Goal: Task Accomplishment & Management: Manage account settings

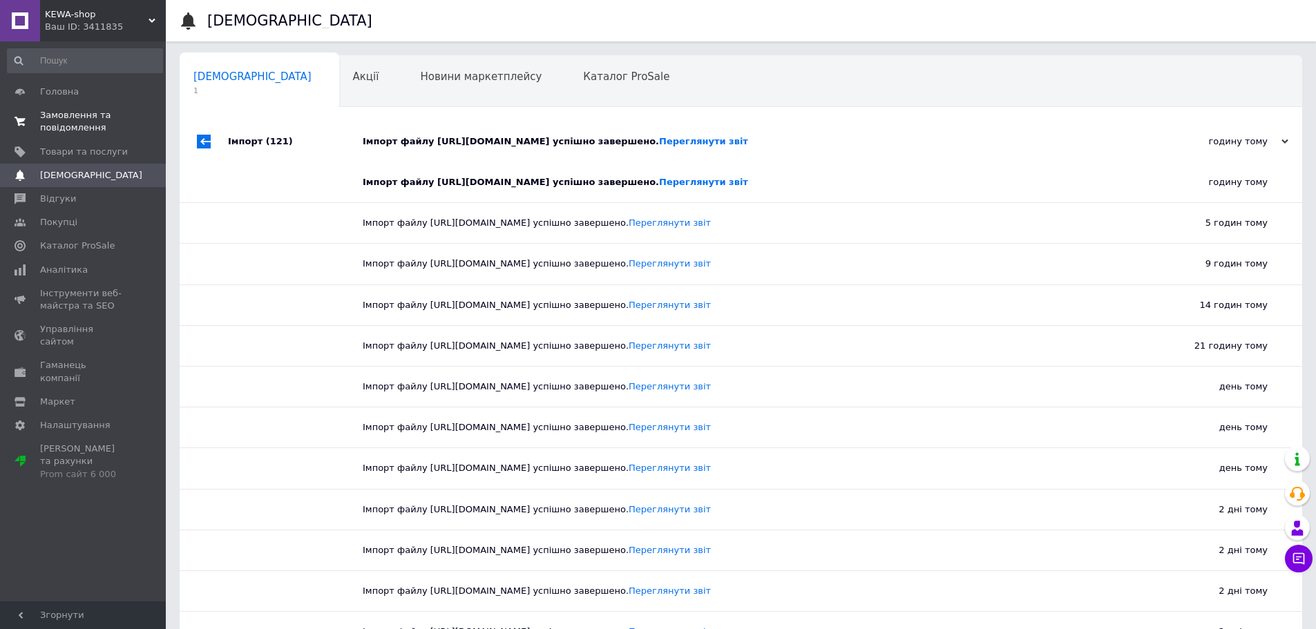
click at [81, 119] on span "Замовлення та повідомлення" at bounding box center [84, 121] width 88 height 25
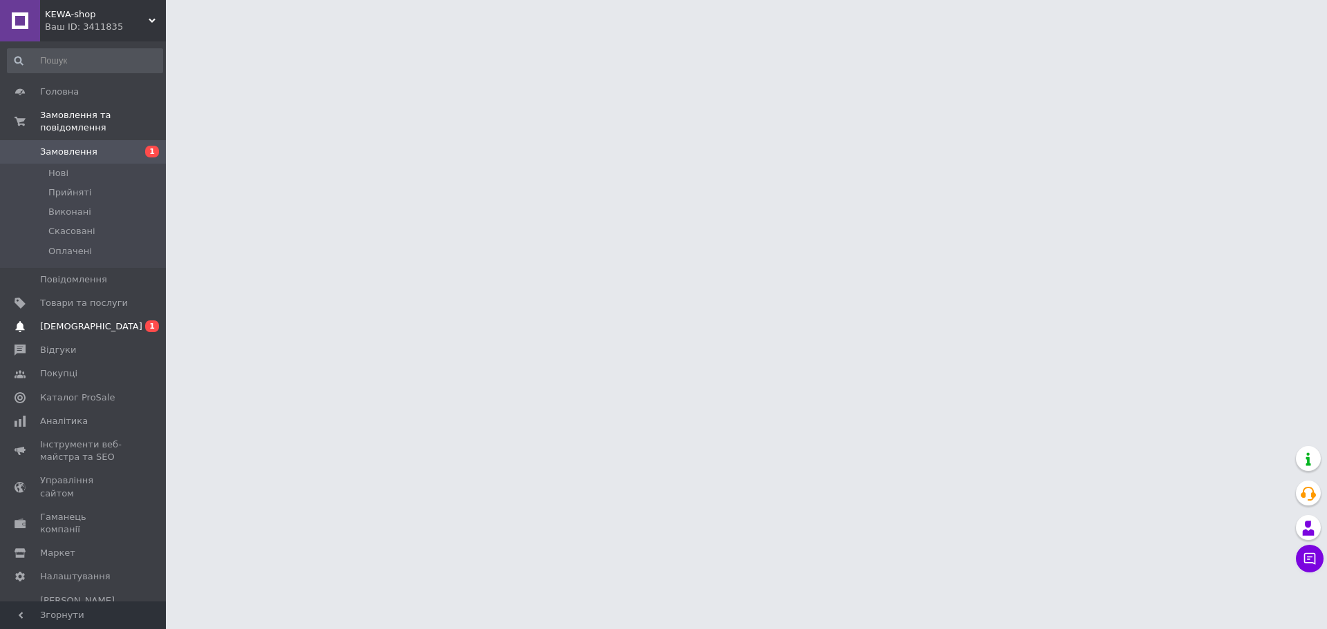
click at [106, 323] on link "Сповіщення 0 1" at bounding box center [85, 326] width 170 height 23
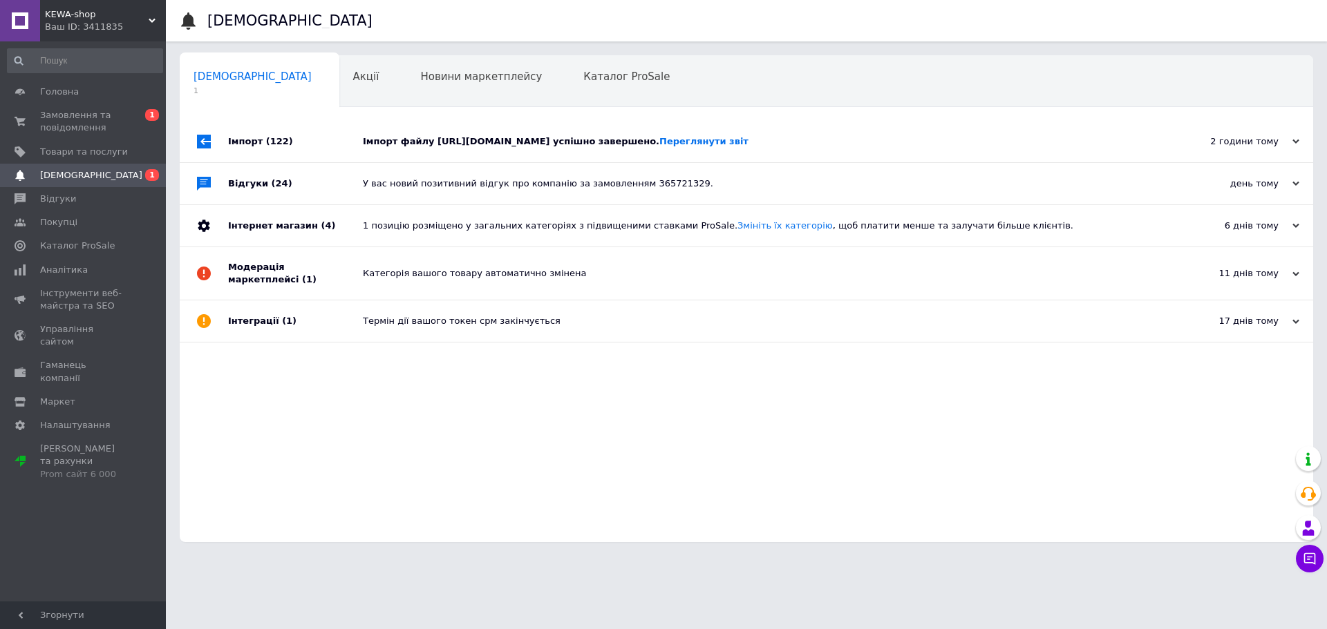
click at [809, 189] on div "У вас новий позитивний відгук про компанію за замовленням 365721329." at bounding box center [762, 183] width 798 height 41
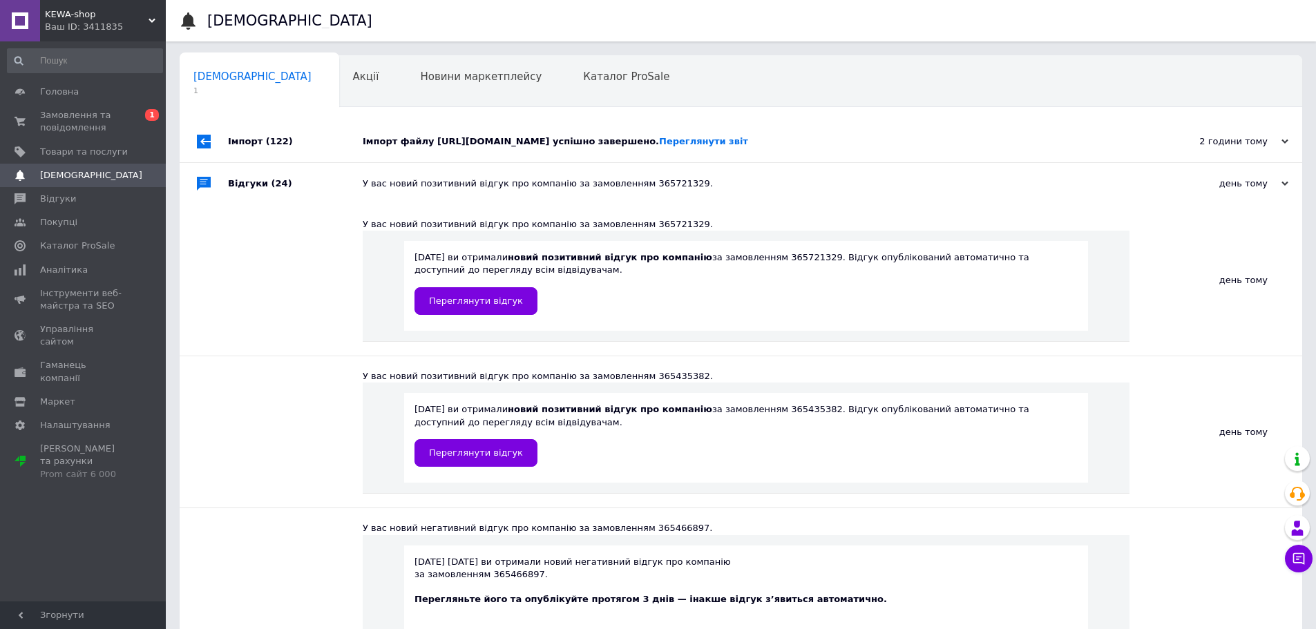
click at [799, 148] on div "Імпорт файлу [URL][DOMAIN_NAME] успішно завершено. Переглянути звіт" at bounding box center [757, 141] width 788 height 12
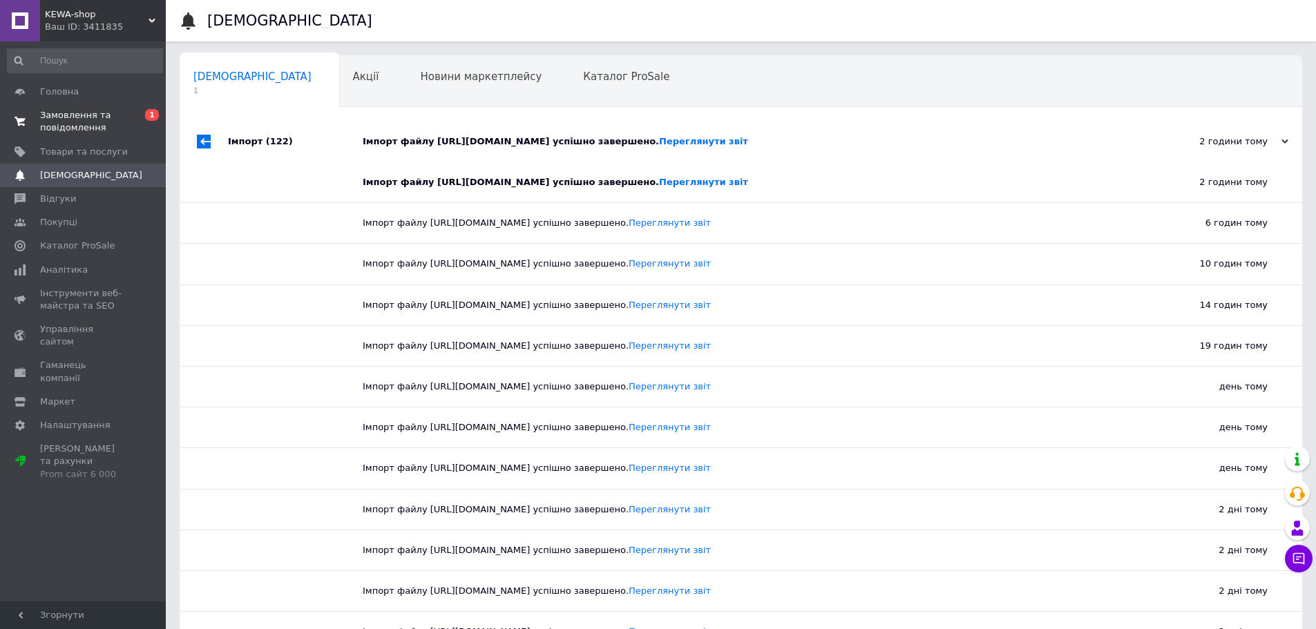
click at [39, 123] on span at bounding box center [20, 121] width 40 height 25
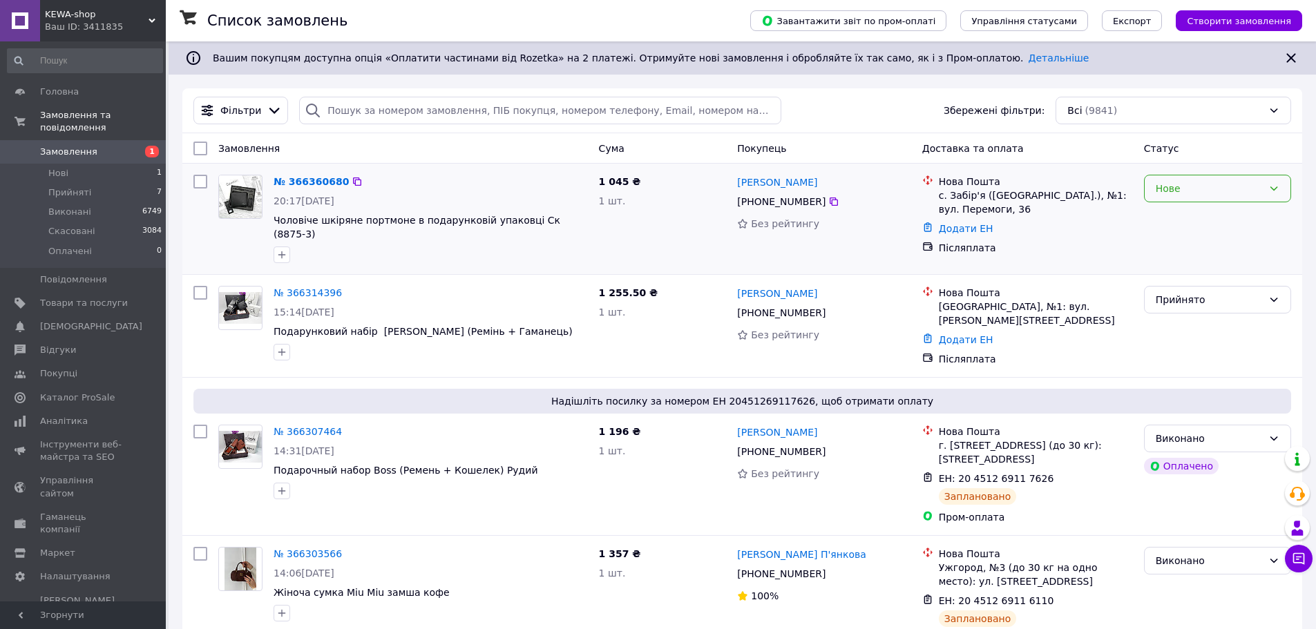
click at [1241, 198] on div "Нове" at bounding box center [1217, 189] width 147 height 28
click at [1228, 218] on li "Прийнято" at bounding box center [1218, 219] width 146 height 25
click at [97, 298] on link "Товари та послуги" at bounding box center [85, 303] width 170 height 23
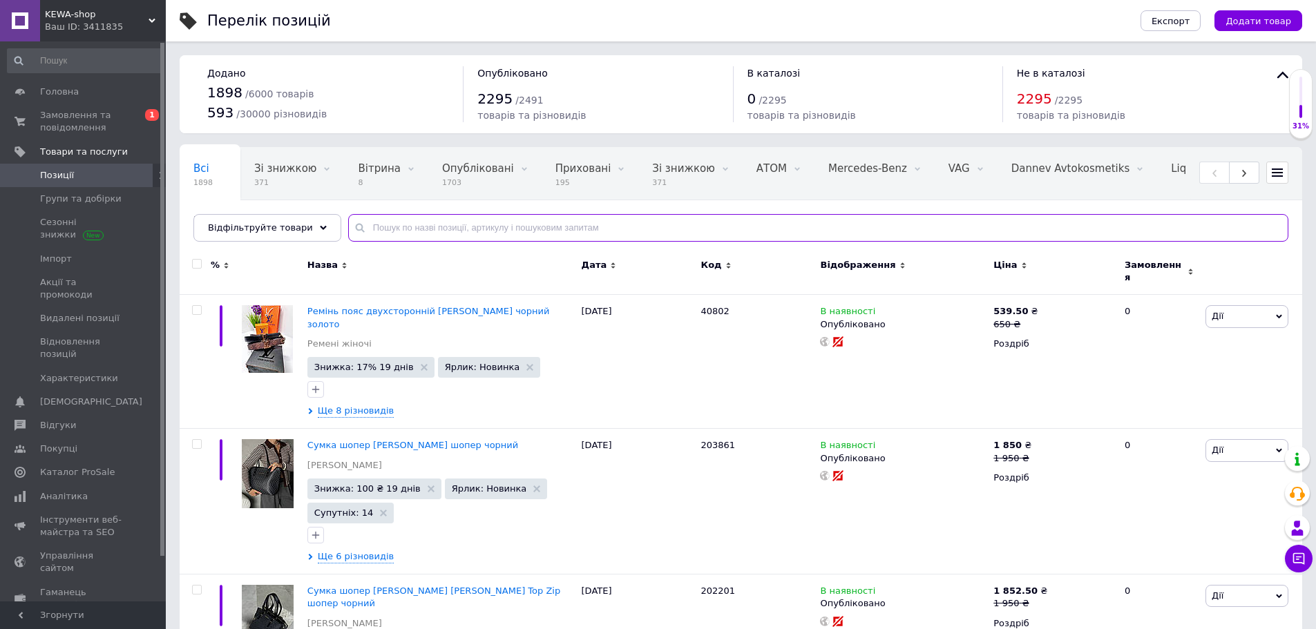
drag, startPoint x: 353, startPoint y: 236, endPoint x: 386, endPoint y: 222, distance: 35.9
click at [368, 231] on input "text" at bounding box center [818, 228] width 940 height 28
type input "20334"
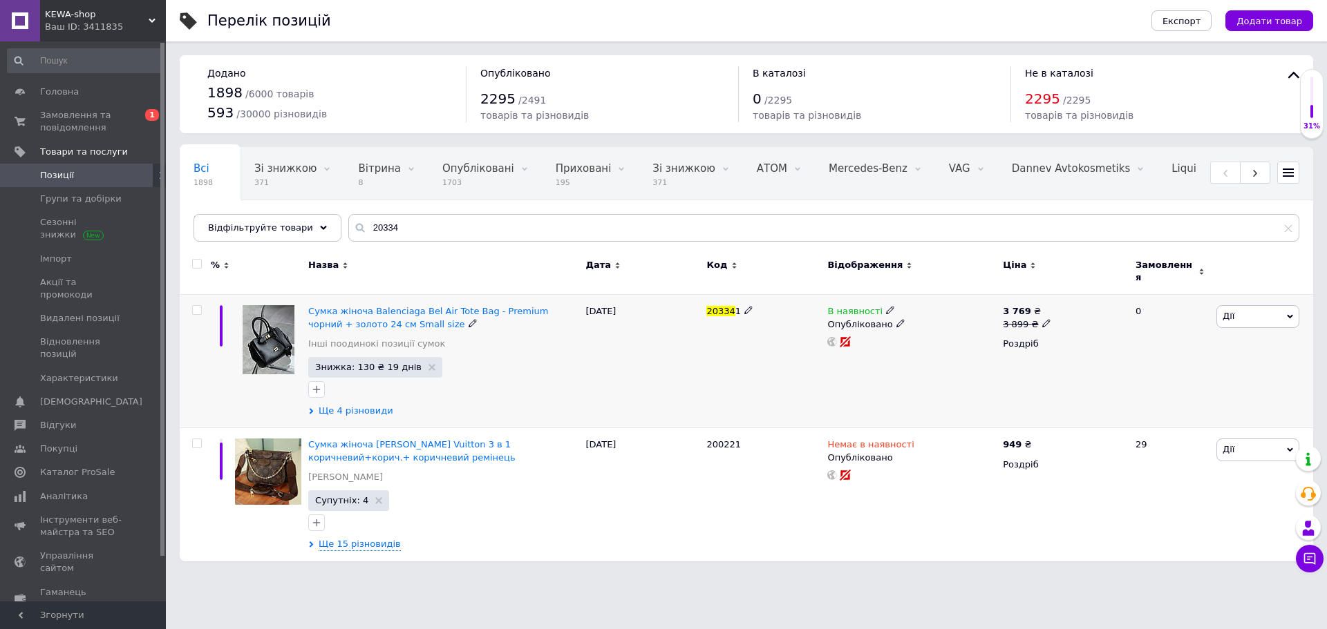
click at [366, 405] on span "Ще 4 різновиди" at bounding box center [356, 411] width 75 height 12
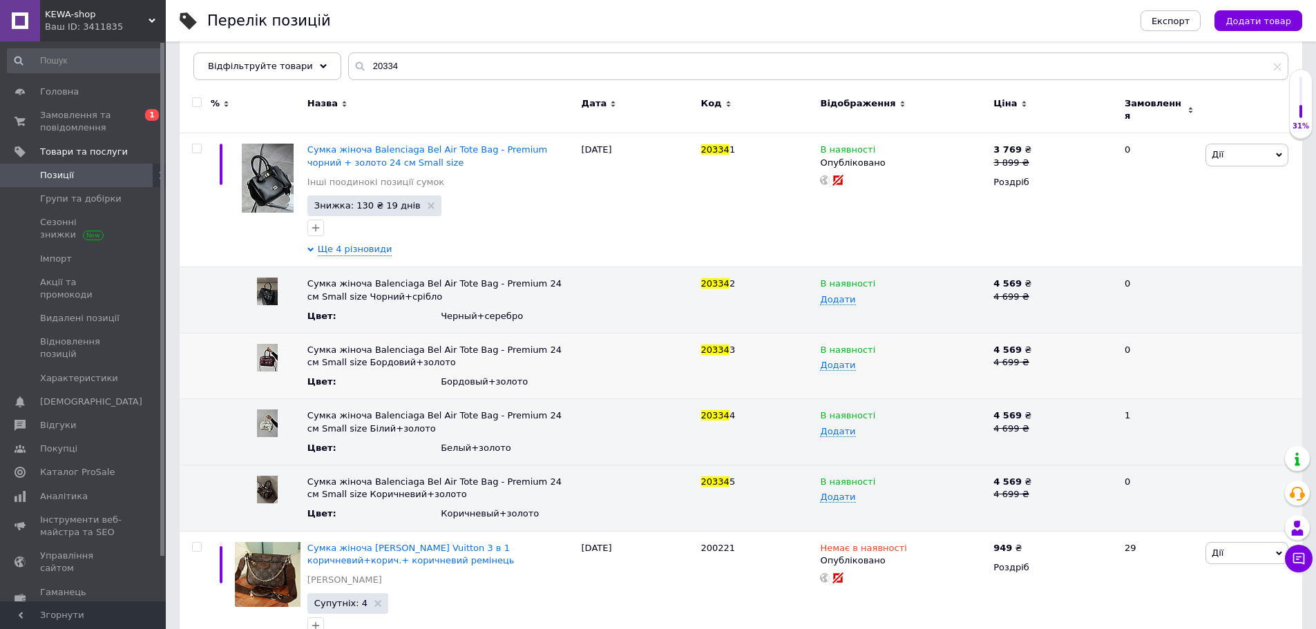
scroll to position [203, 0]
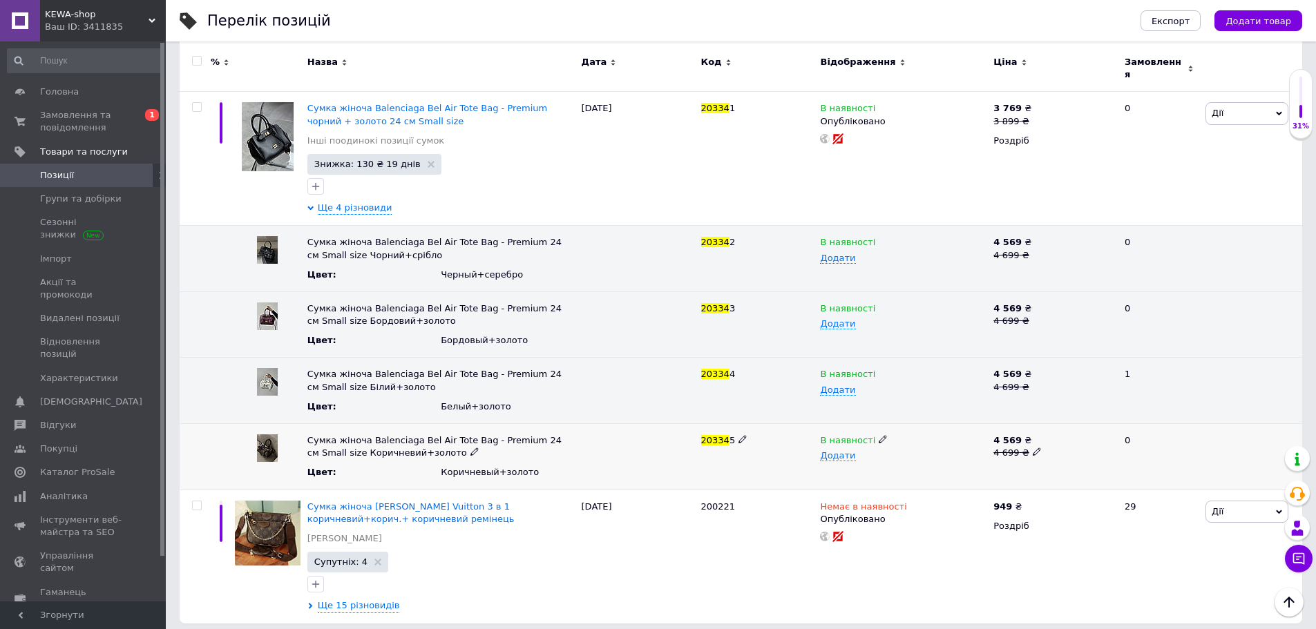
click at [879, 436] on use at bounding box center [883, 440] width 8 height 8
click at [887, 460] on li "Немає в наявності" at bounding box center [900, 466] width 171 height 19
click at [798, 462] on div "20334 5" at bounding box center [758, 457] width 120 height 66
click at [97, 129] on span "Замовлення та повідомлення" at bounding box center [84, 121] width 88 height 25
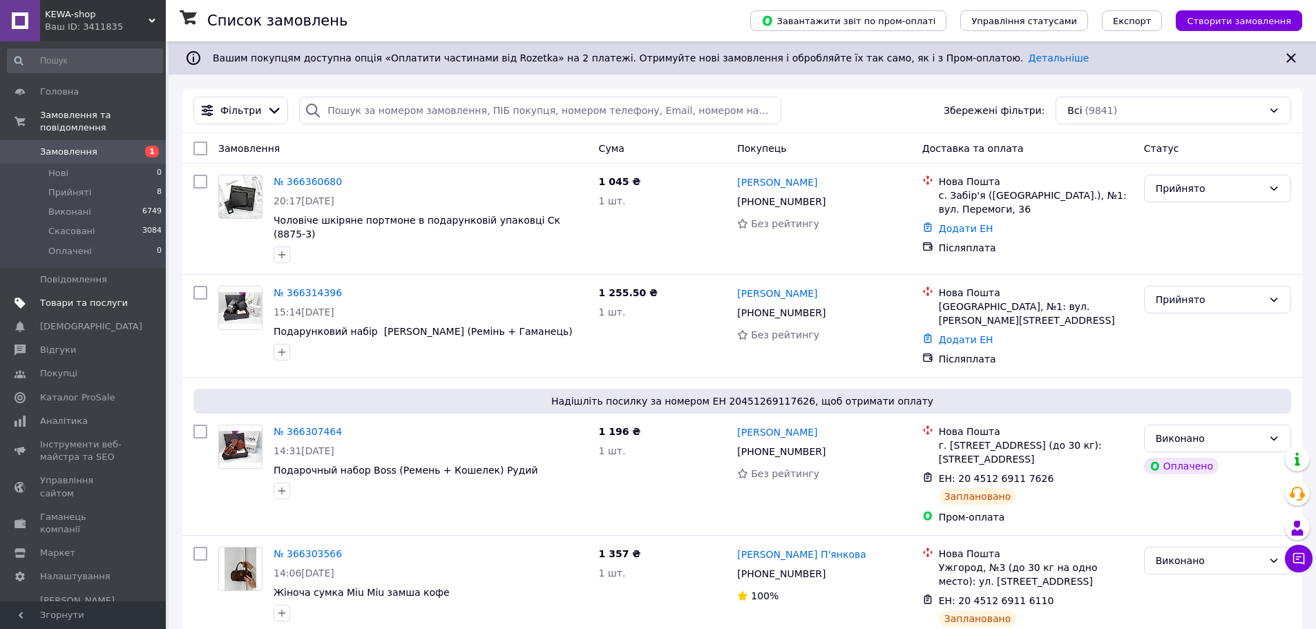
click at [128, 297] on span at bounding box center [147, 303] width 38 height 12
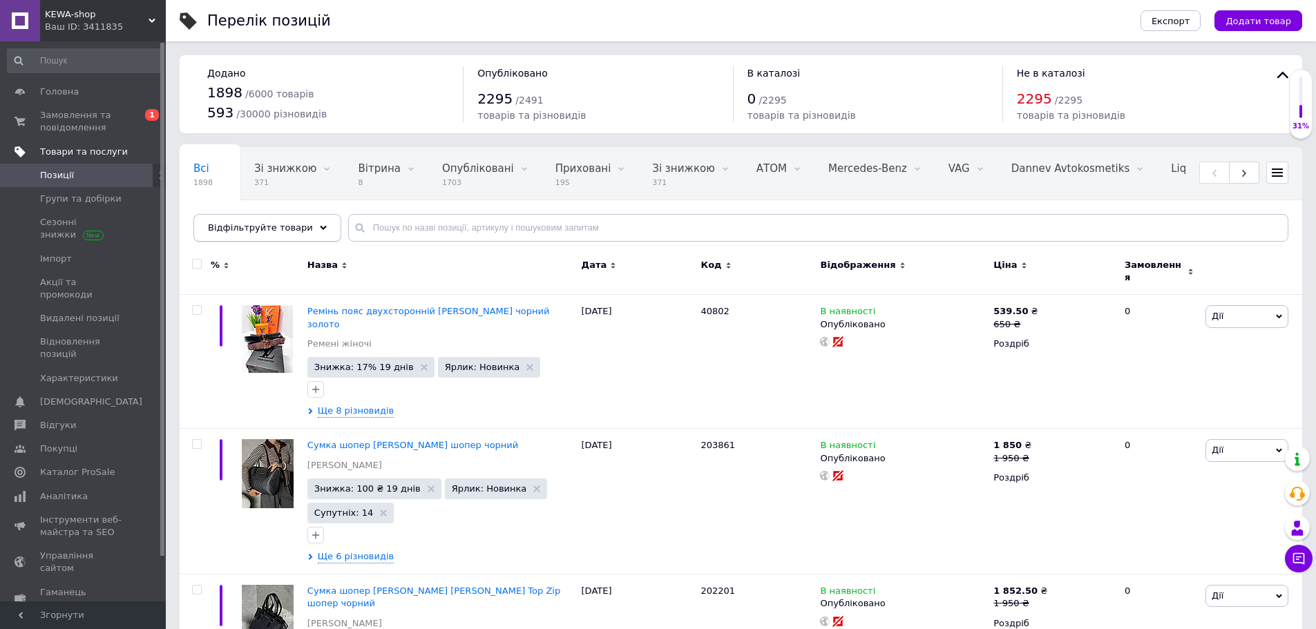
click at [290, 222] on span "Відфільтруйте товари" at bounding box center [260, 227] width 105 height 10
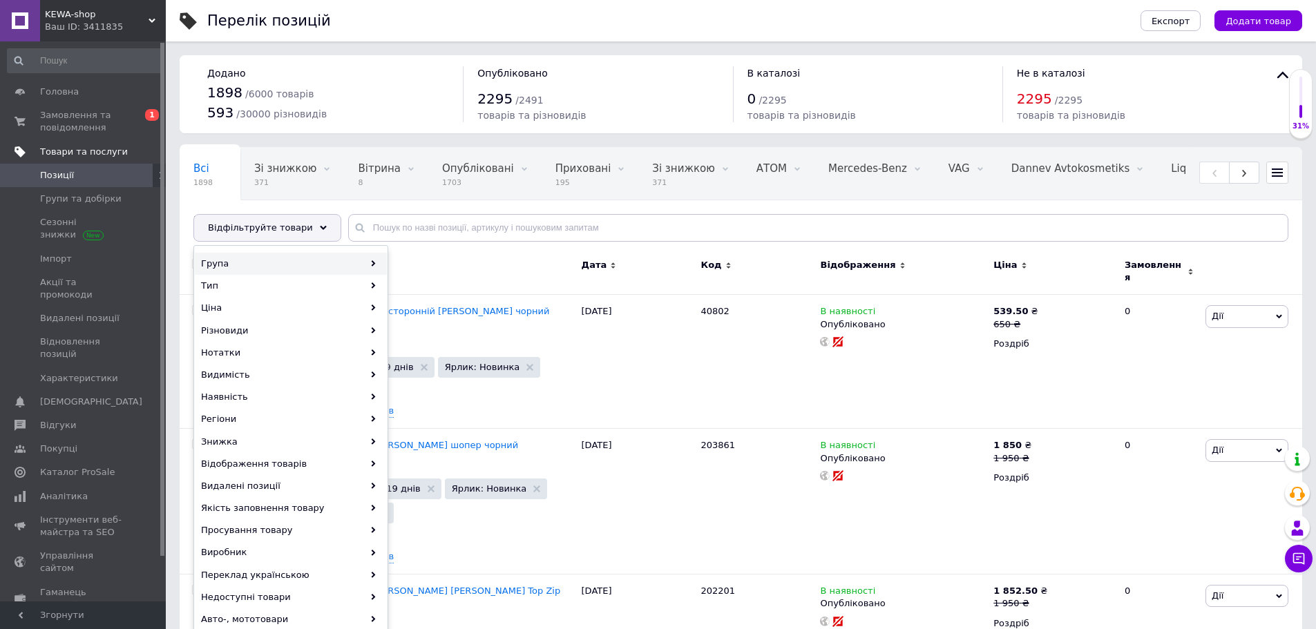
click at [273, 259] on div "Група" at bounding box center [291, 264] width 192 height 22
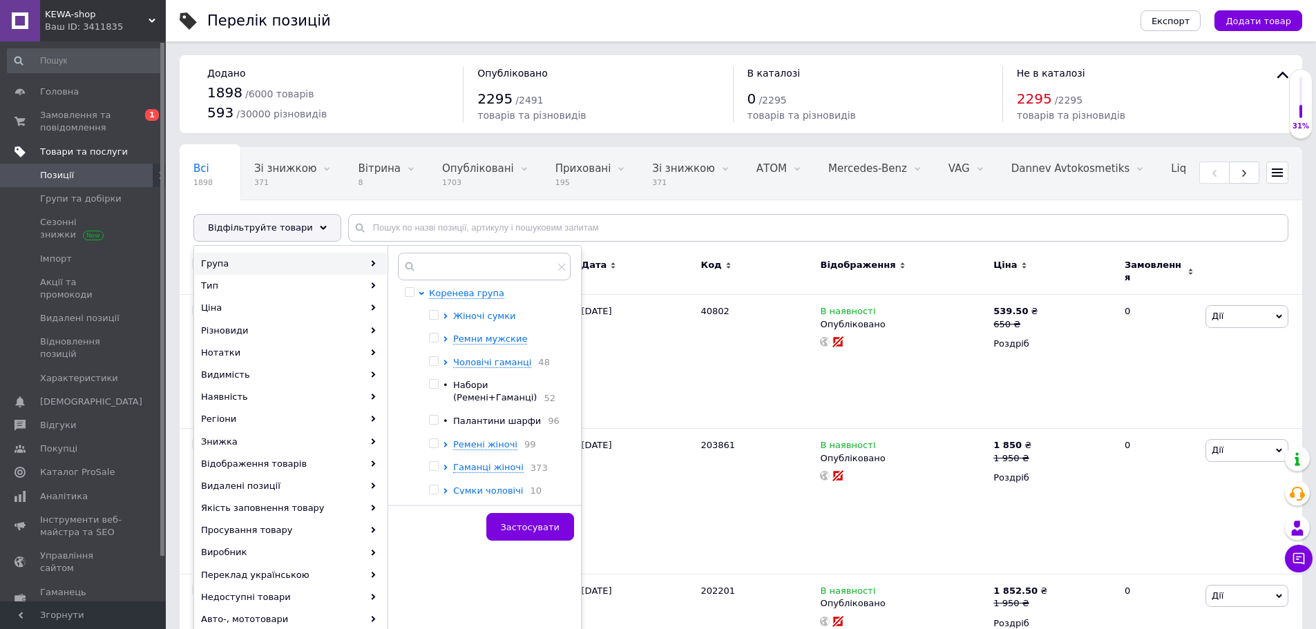
click at [443, 314] on li "Жіночі сумки" at bounding box center [496, 316] width 134 height 12
click at [444, 316] on icon at bounding box center [446, 317] width 6 height 6
click at [456, 383] on input "checkbox" at bounding box center [456, 385] width 9 height 9
checkbox input "true"
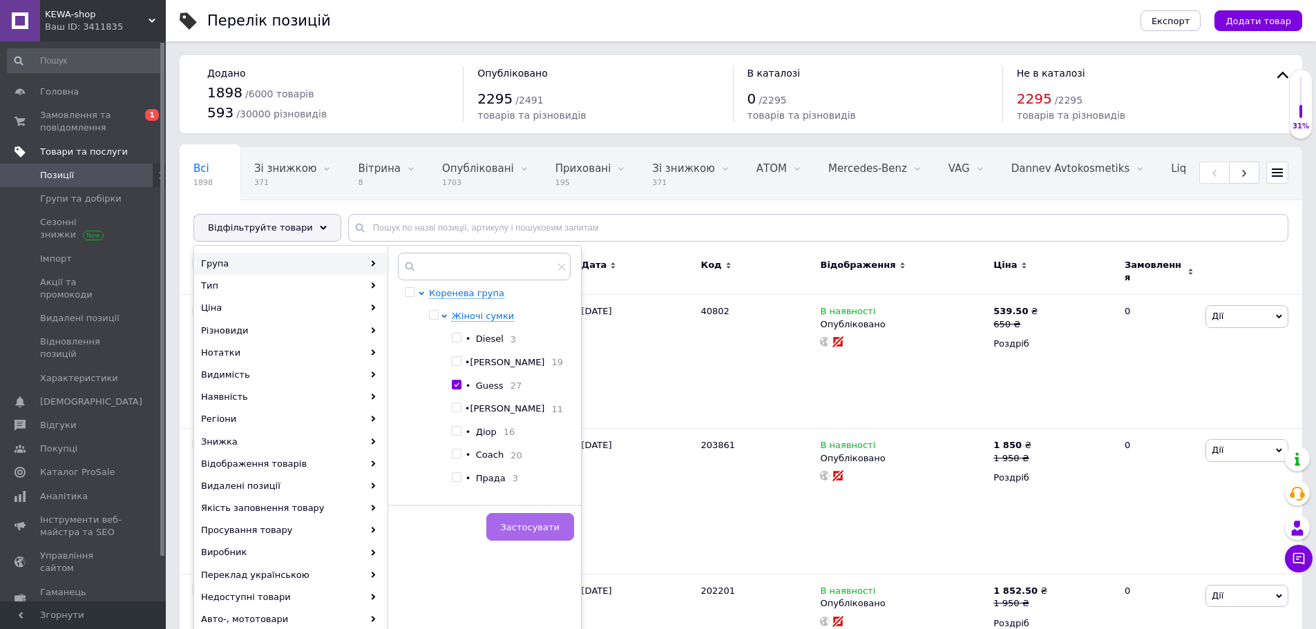
click at [527, 531] on span "Застосувати" at bounding box center [530, 527] width 59 height 10
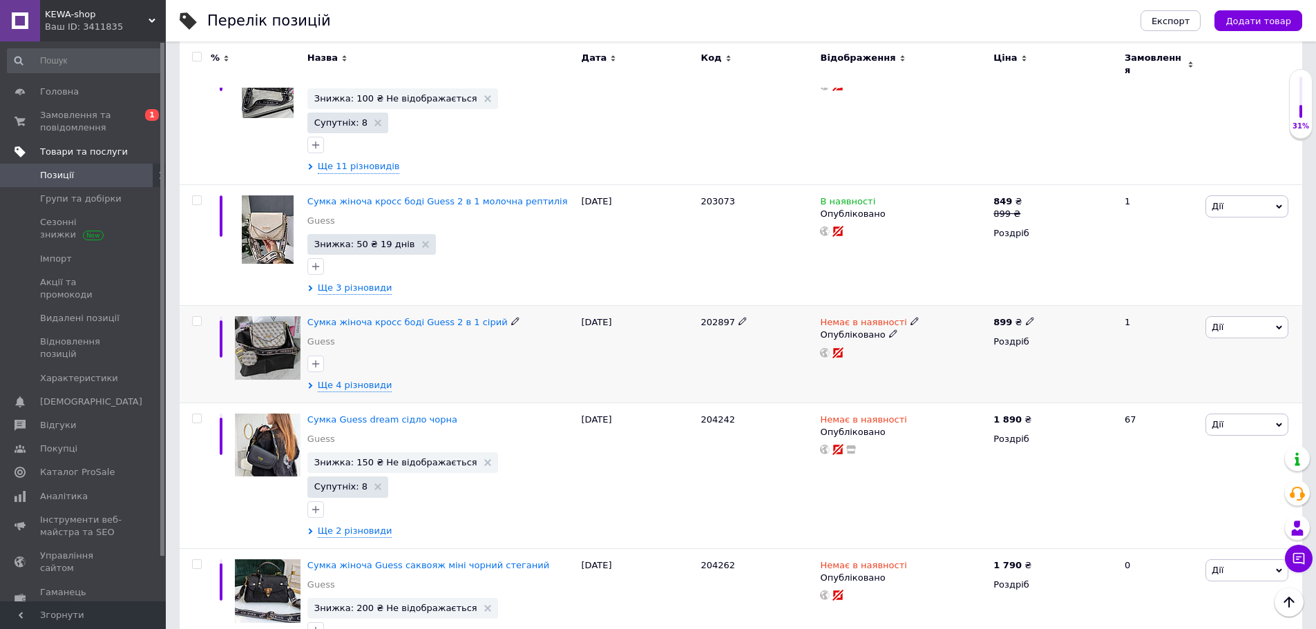
scroll to position [345, 0]
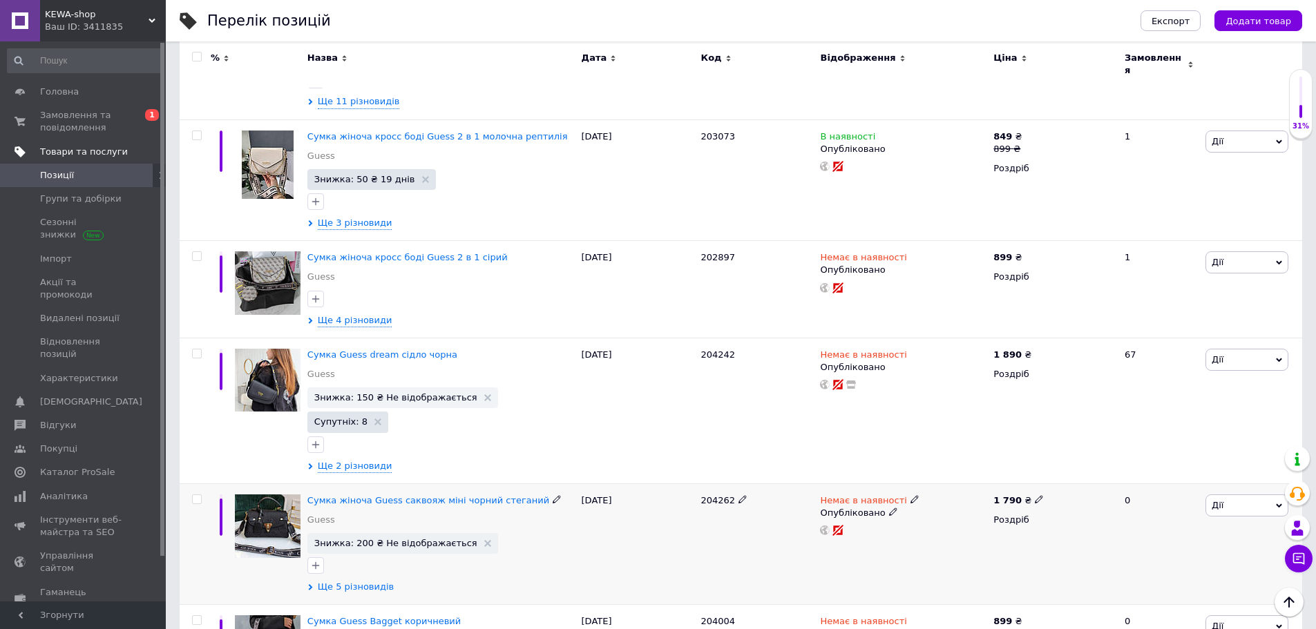
click at [347, 581] on span "Ще 5 різновидів" at bounding box center [356, 587] width 76 height 12
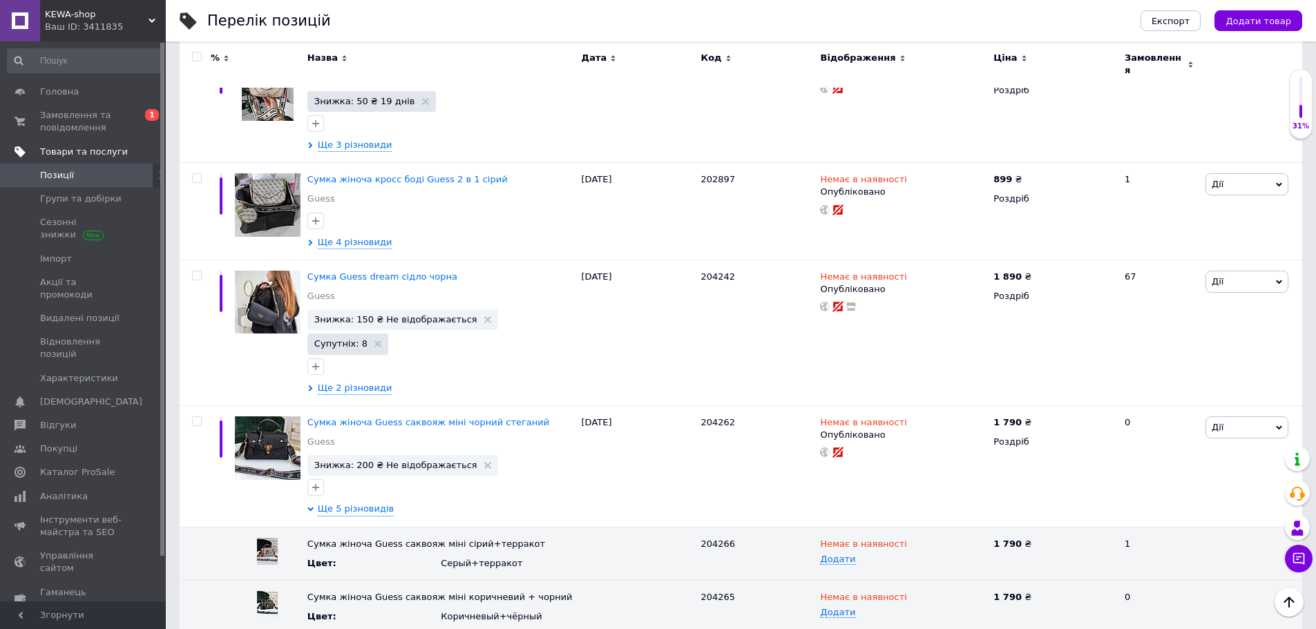
scroll to position [622, 0]
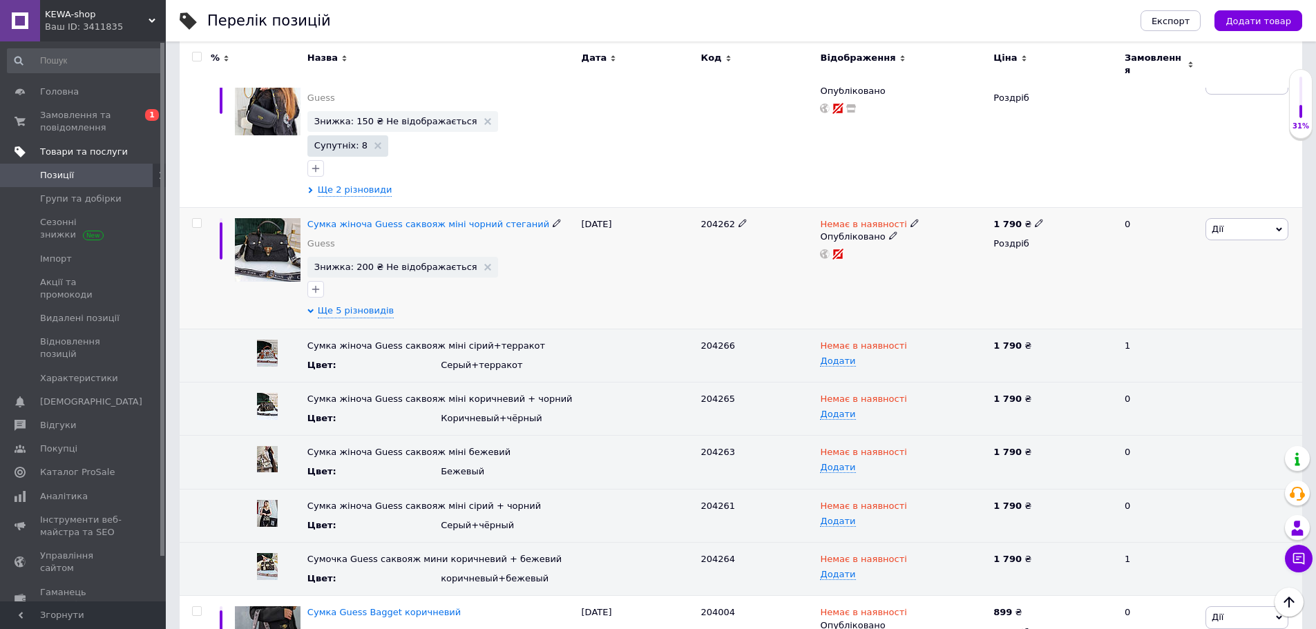
click at [553, 219] on icon at bounding box center [557, 223] width 8 height 8
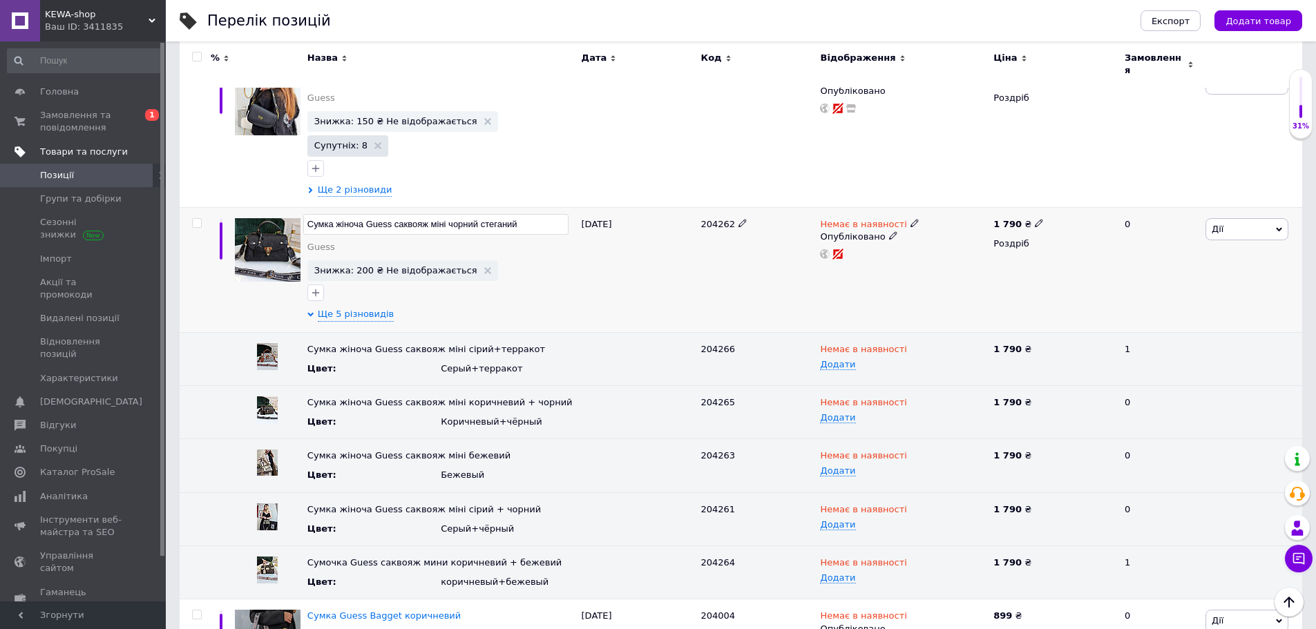
click at [423, 214] on input "Сумка жіноча Guess саквояж міні чорний стеганий" at bounding box center [435, 224] width 265 height 21
drag, startPoint x: 428, startPoint y: 168, endPoint x: 332, endPoint y: 161, distance: 95.6
click at [298, 207] on div "Сумка жіноча Guess саквояж міні чорний стеганий Guess Знижка: 200 ₴ Не відображ…" at bounding box center [741, 269] width 1123 height 125
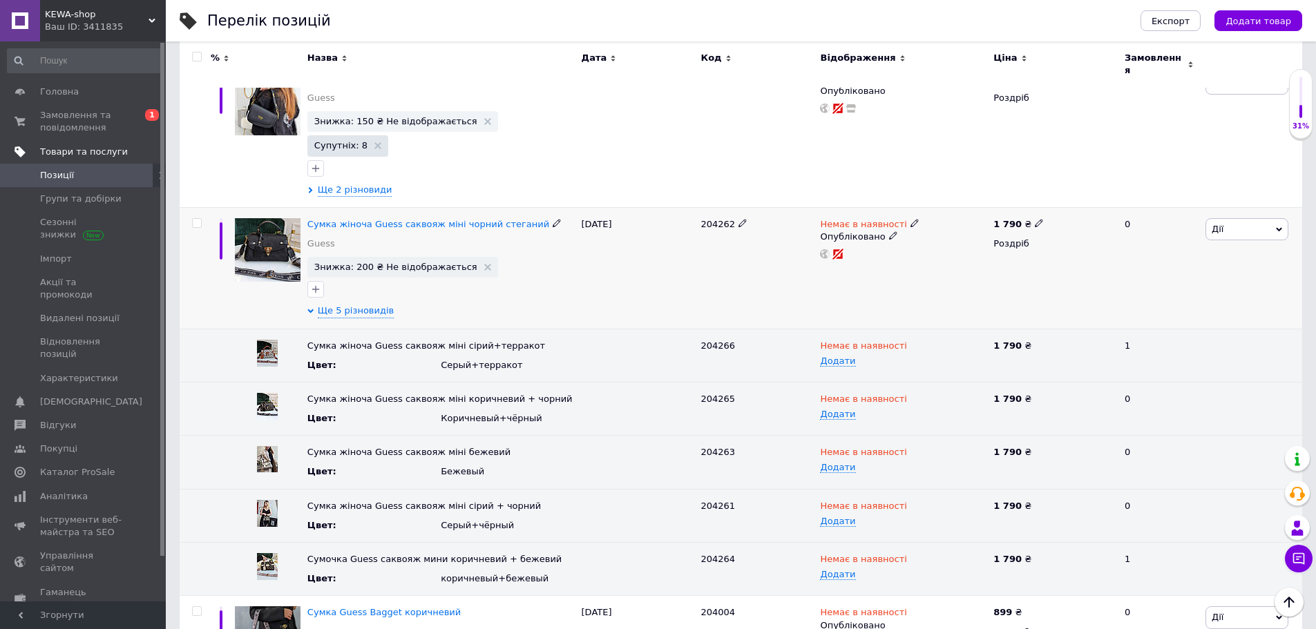
click at [1241, 218] on span "Дії" at bounding box center [1247, 229] width 83 height 22
click at [1210, 422] on li "Видалити" at bounding box center [1219, 431] width 138 height 19
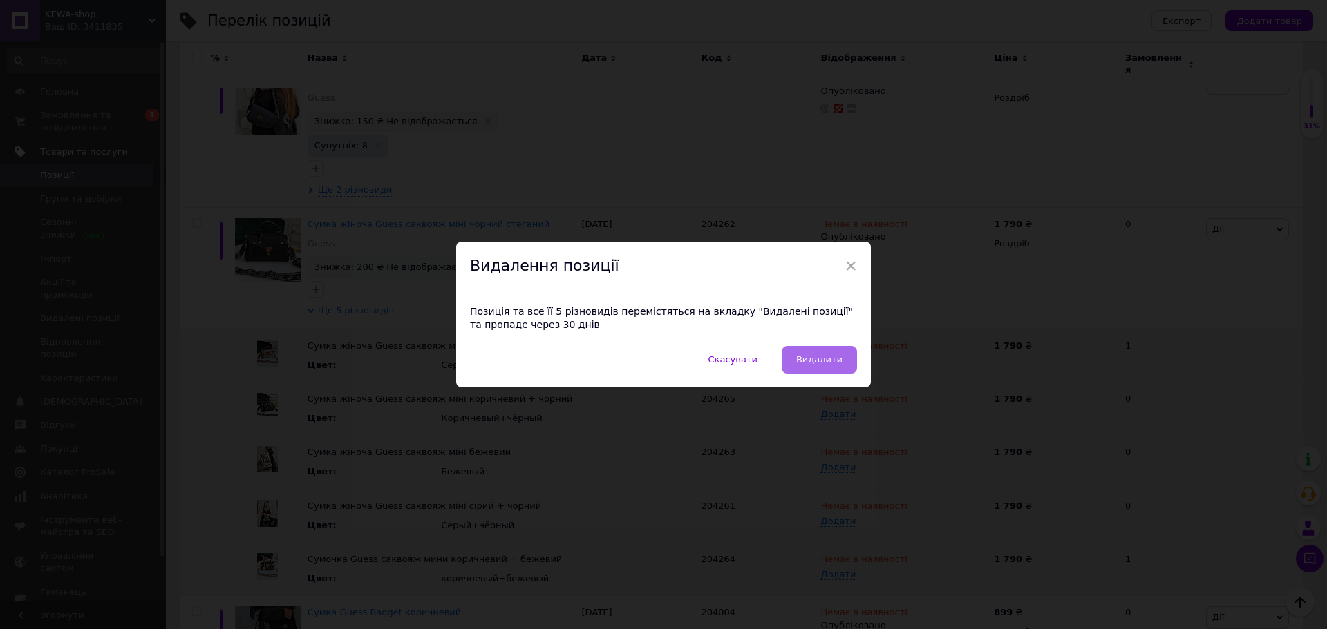
click at [826, 354] on span "Видалити" at bounding box center [819, 359] width 46 height 10
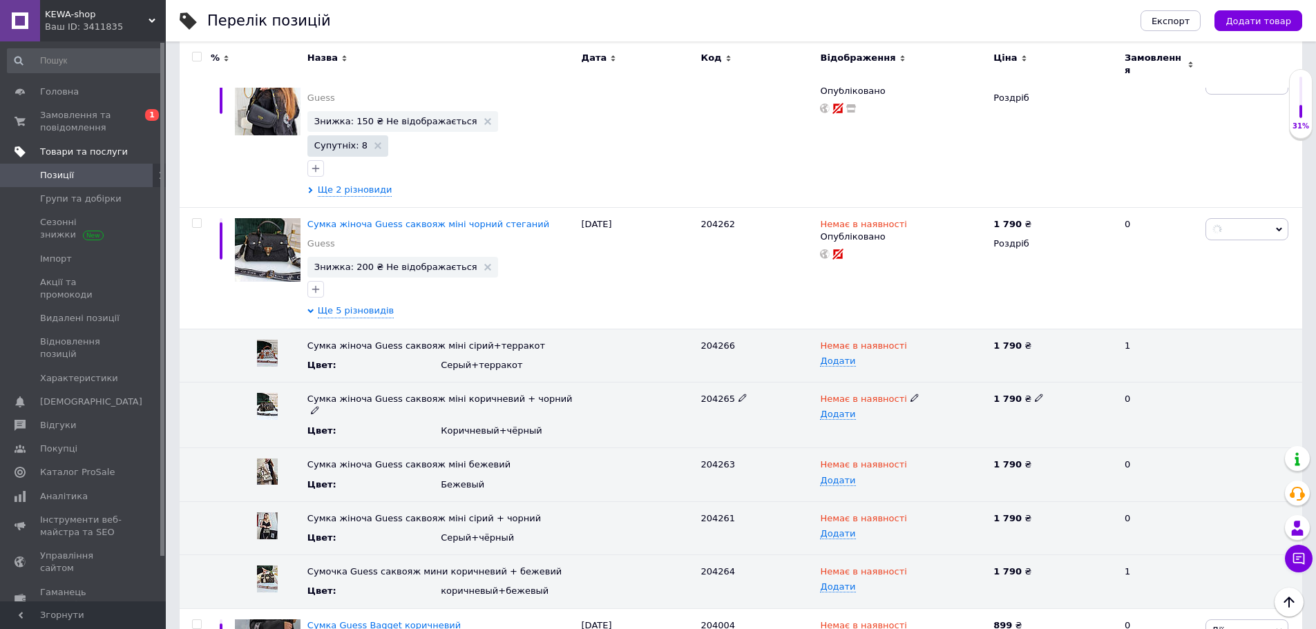
scroll to position [0, 319]
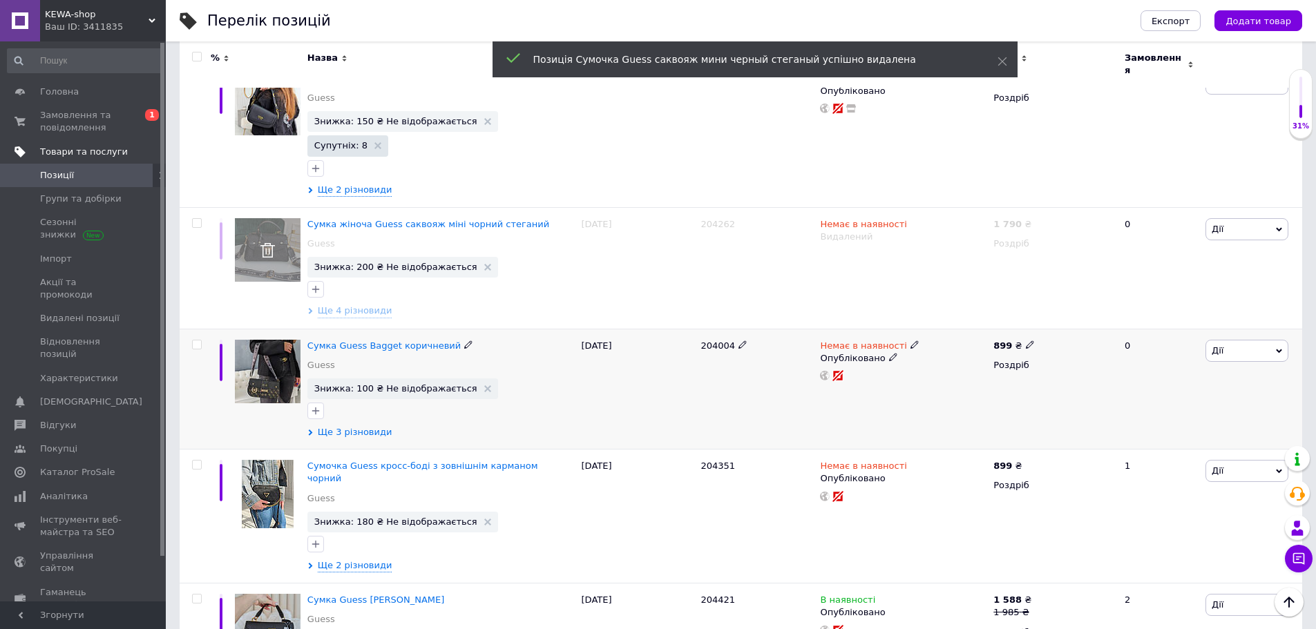
click at [357, 426] on span "Ще 3 різновиди" at bounding box center [355, 432] width 75 height 12
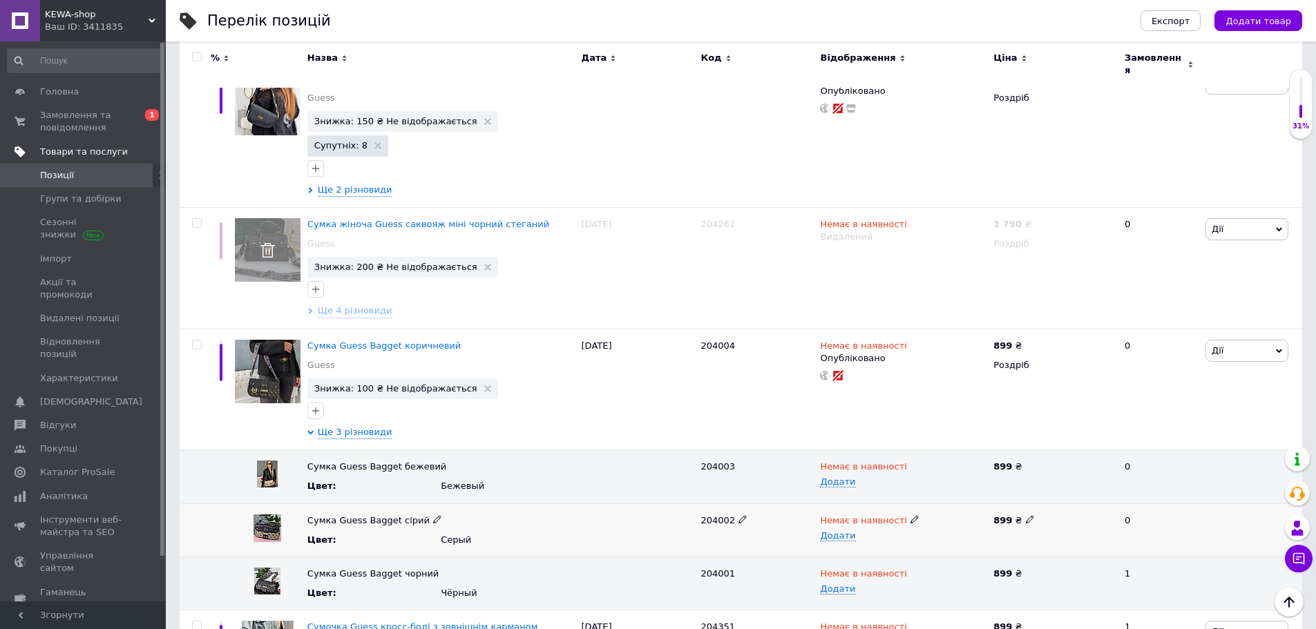
click at [433, 515] on use at bounding box center [437, 519] width 8 height 8
drag, startPoint x: 393, startPoint y: 462, endPoint x: 309, endPoint y: 459, distance: 84.3
click at [309, 511] on input "Сумка Guess Bagget сірий" at bounding box center [435, 521] width 265 height 21
click at [1219, 345] on span "Дії" at bounding box center [1218, 350] width 12 height 10
click at [1206, 542] on li "Видалити" at bounding box center [1219, 551] width 138 height 19
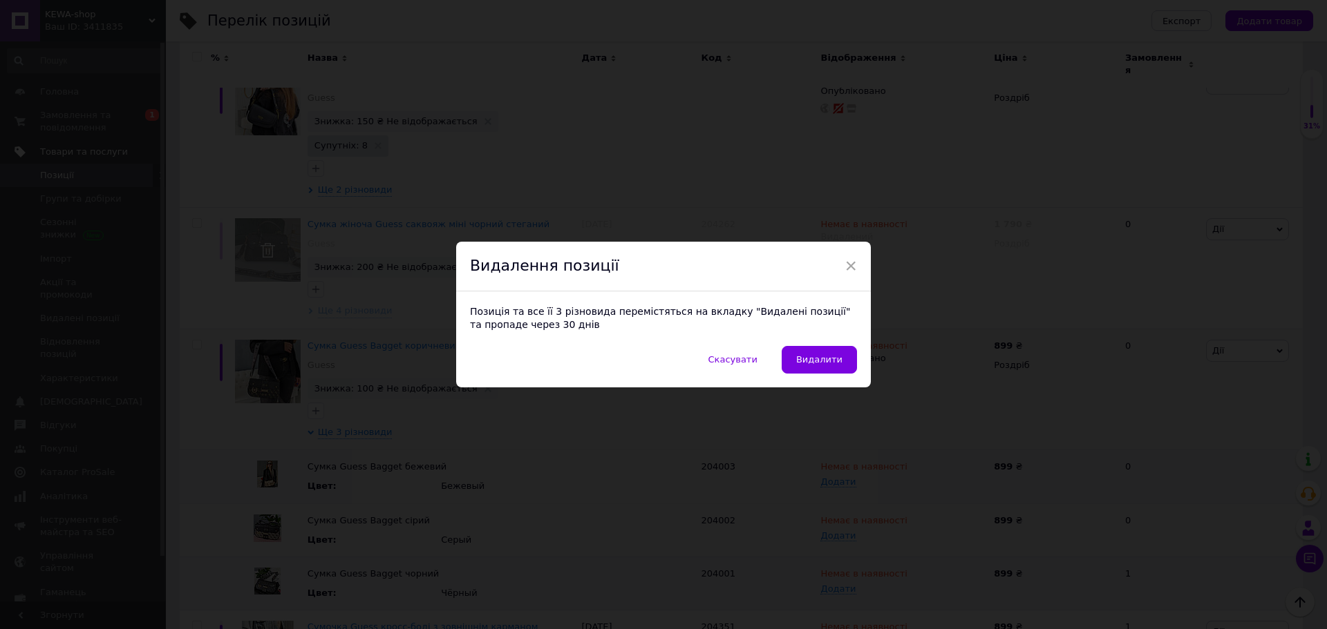
click at [847, 361] on button "Видалити" at bounding box center [819, 360] width 75 height 28
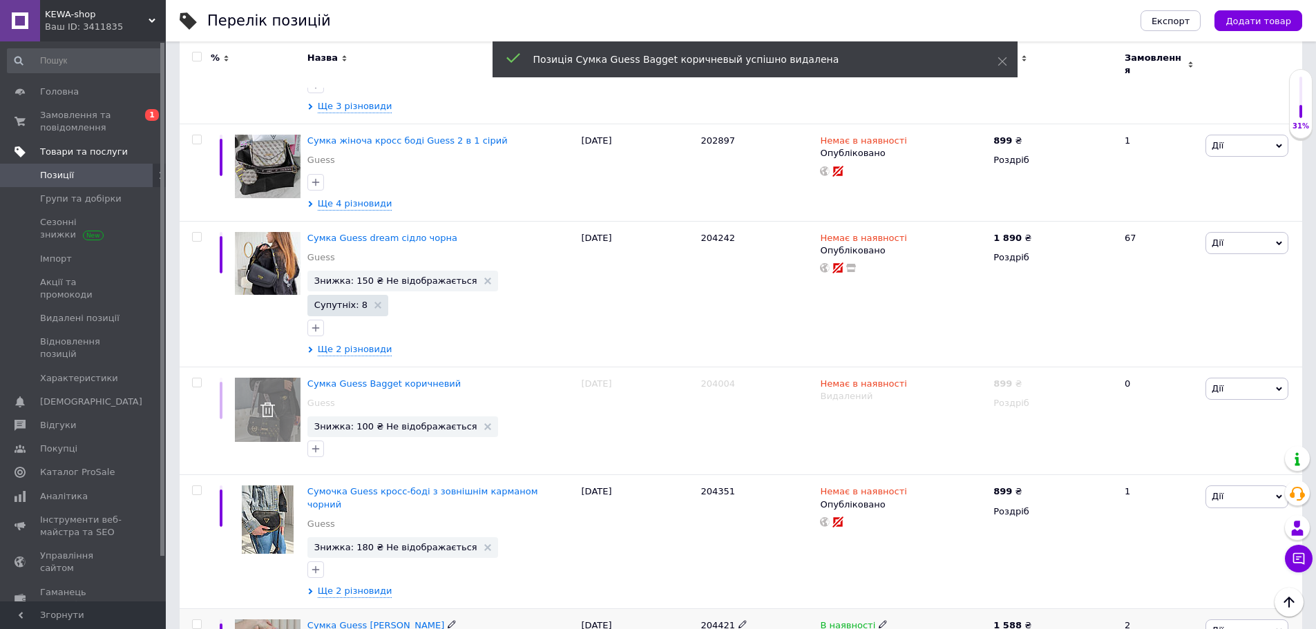
scroll to position [415, 0]
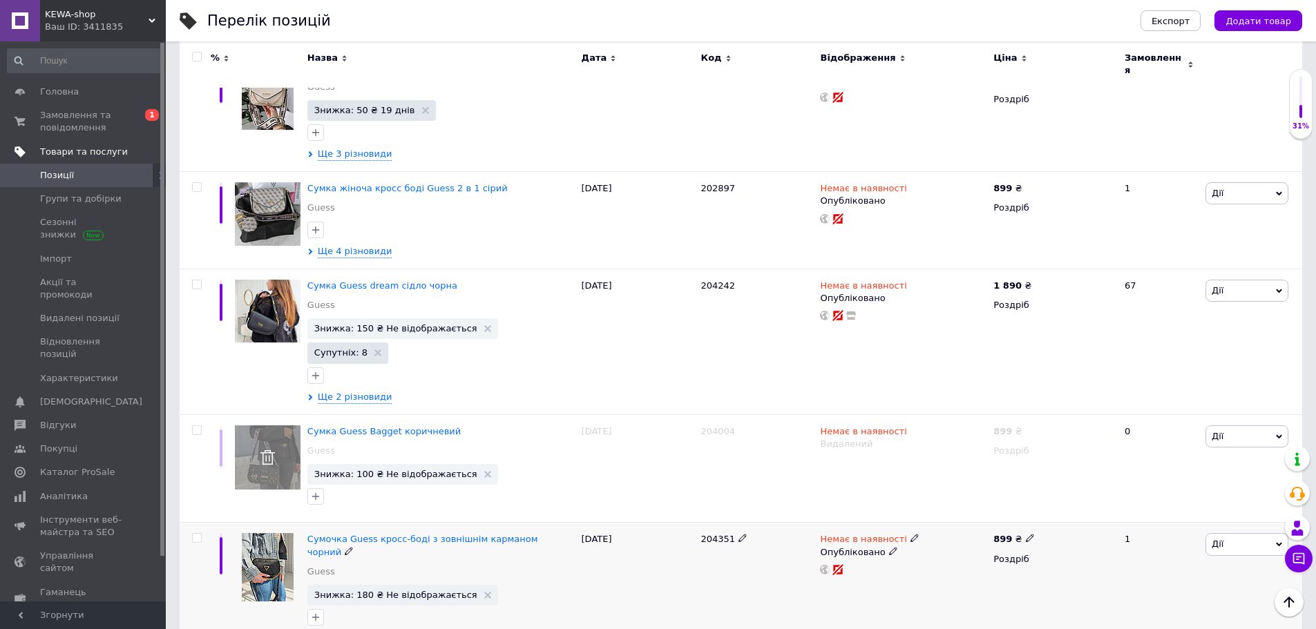
click at [345, 629] on span "Ще 2 різновиди" at bounding box center [355, 639] width 75 height 12
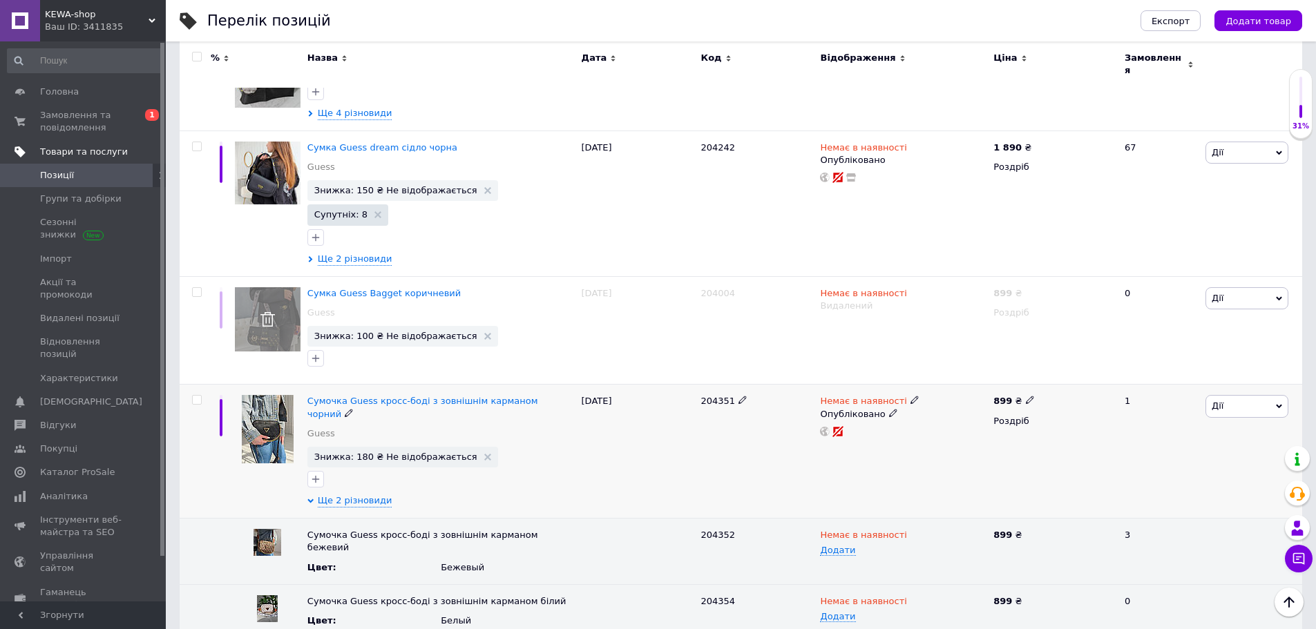
click at [352, 409] on use at bounding box center [349, 413] width 8 height 8
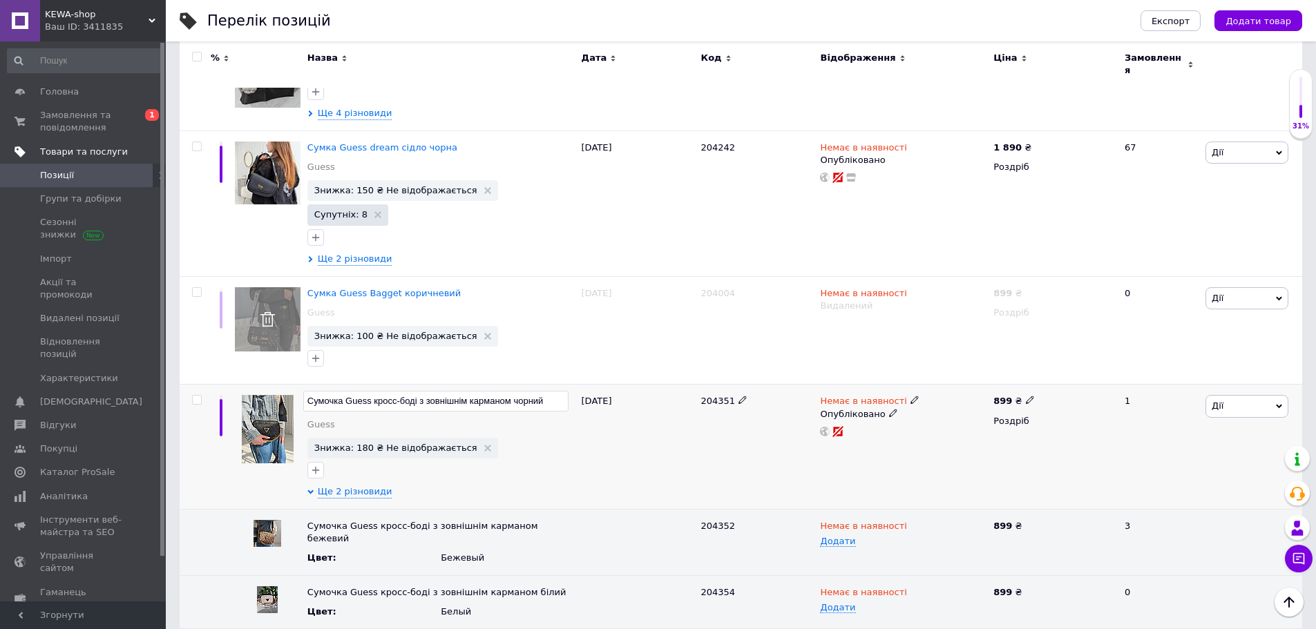
drag, startPoint x: 419, startPoint y: 340, endPoint x: 267, endPoint y: 356, distance: 152.8
click at [267, 385] on div "Сумочка Guess кросс-боді з зовнішнім карманом чорний Guess Знижка: 180 ₴ Не від…" at bounding box center [741, 447] width 1123 height 125
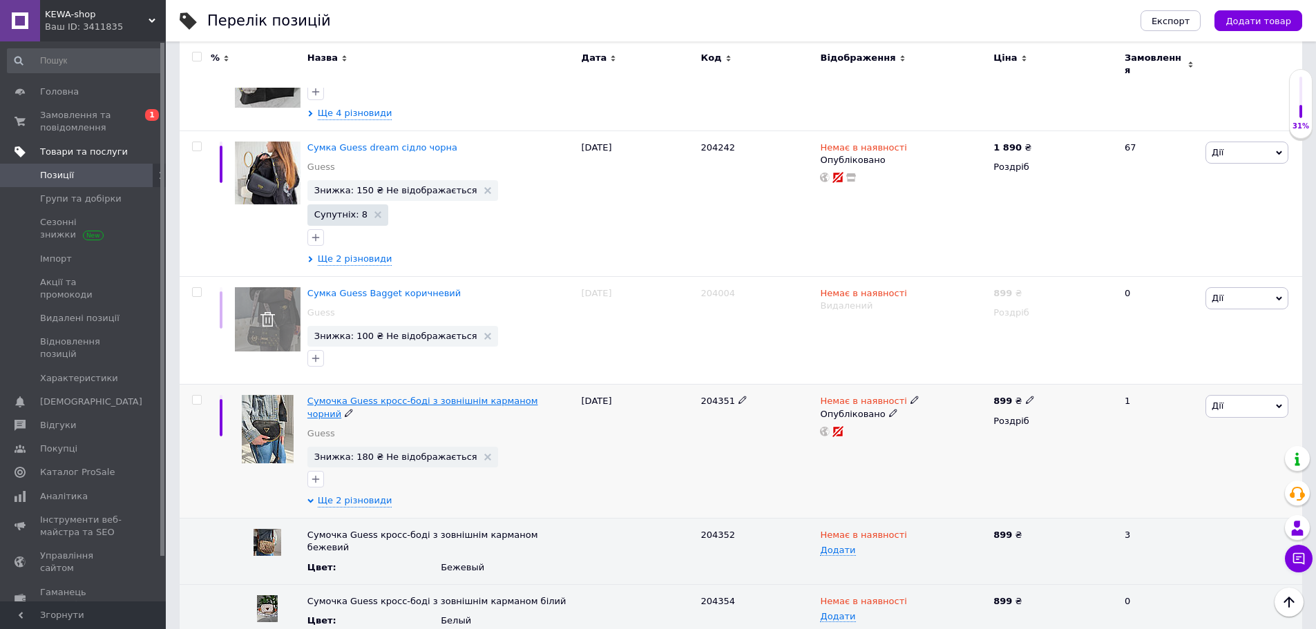
click at [455, 396] on span "Сумочка Guess кросс-боді з зовнішнім карманом чорний" at bounding box center [422, 407] width 231 height 23
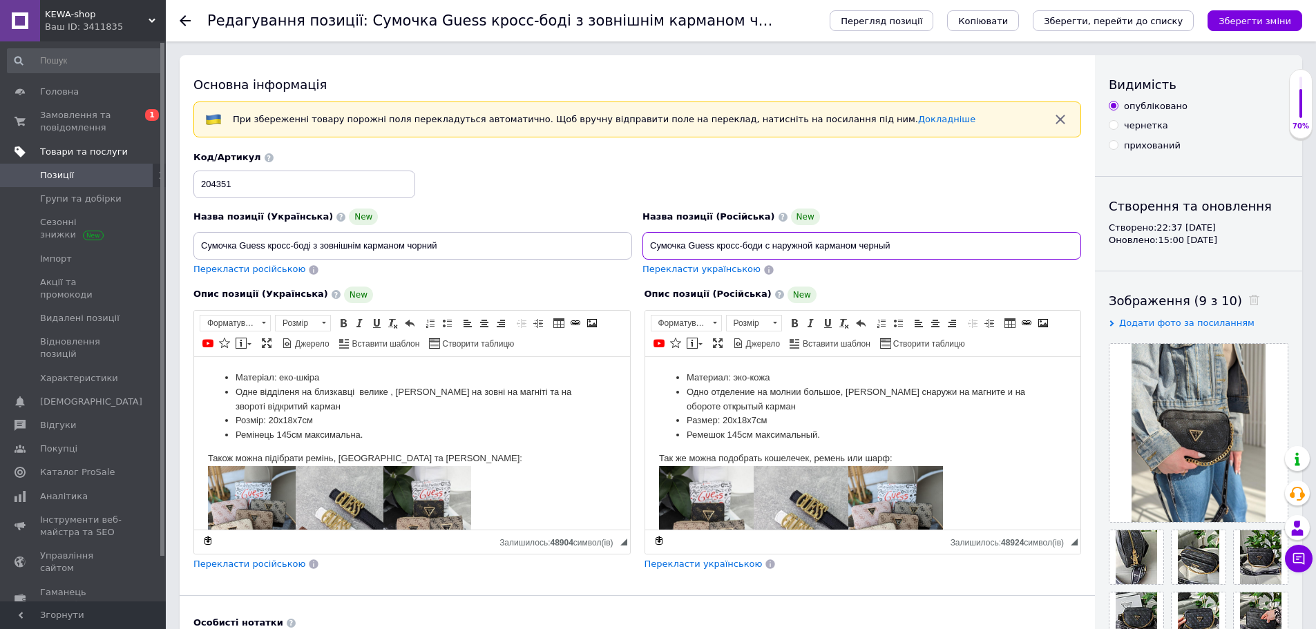
drag, startPoint x: 647, startPoint y: 241, endPoint x: 762, endPoint y: 242, distance: 114.7
click at [762, 242] on input "Сумочка Guess кросс-боди с наружной карманом черный" at bounding box center [862, 246] width 439 height 28
click at [187, 13] on div at bounding box center [194, 20] width 28 height 41
click at [187, 21] on use at bounding box center [185, 20] width 11 height 11
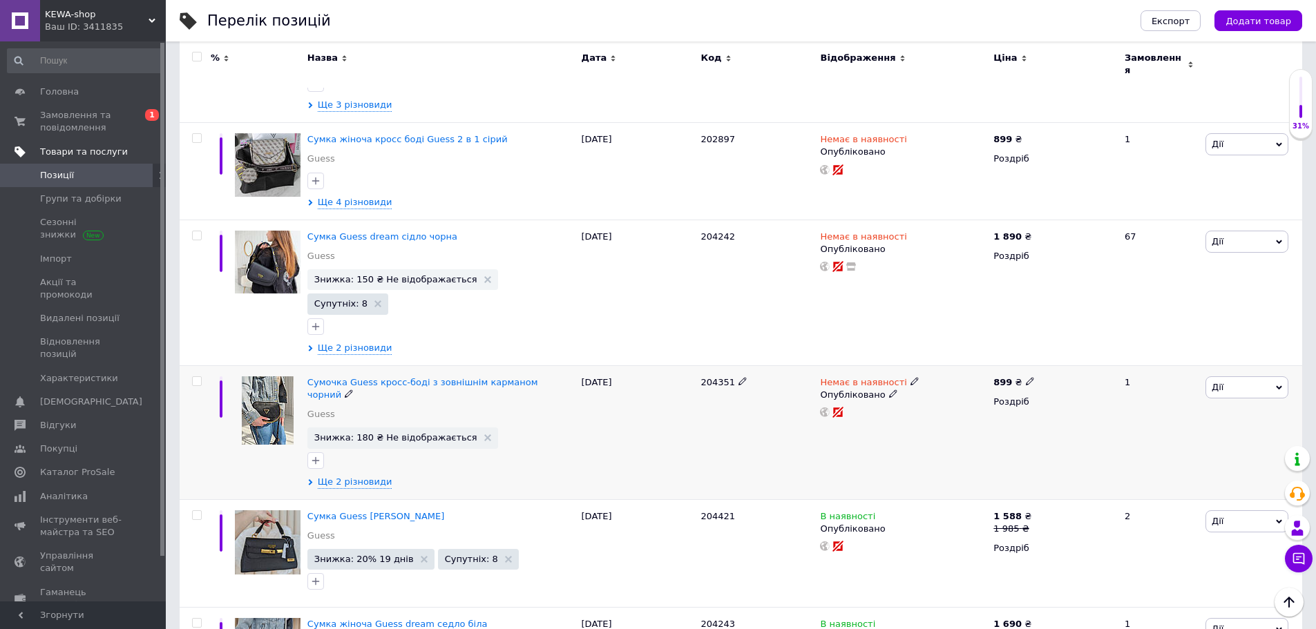
scroll to position [484, 0]
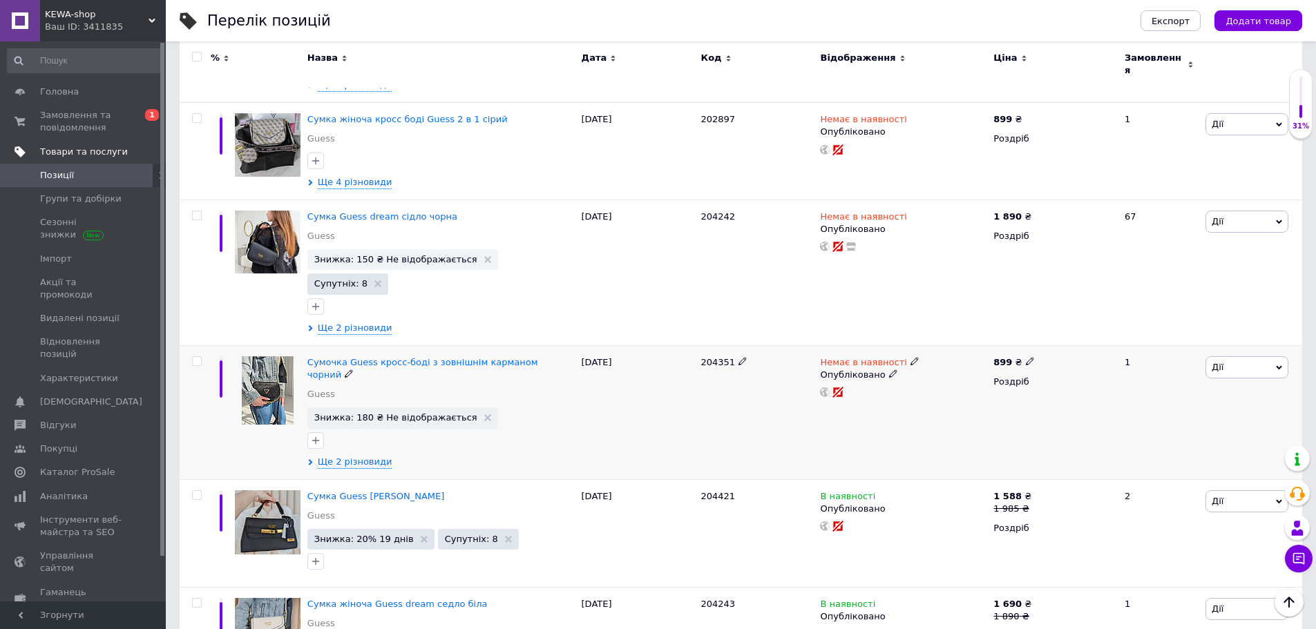
click at [1251, 357] on span "Дії" at bounding box center [1247, 368] width 83 height 22
click at [1217, 560] on li "Видалити" at bounding box center [1219, 569] width 138 height 19
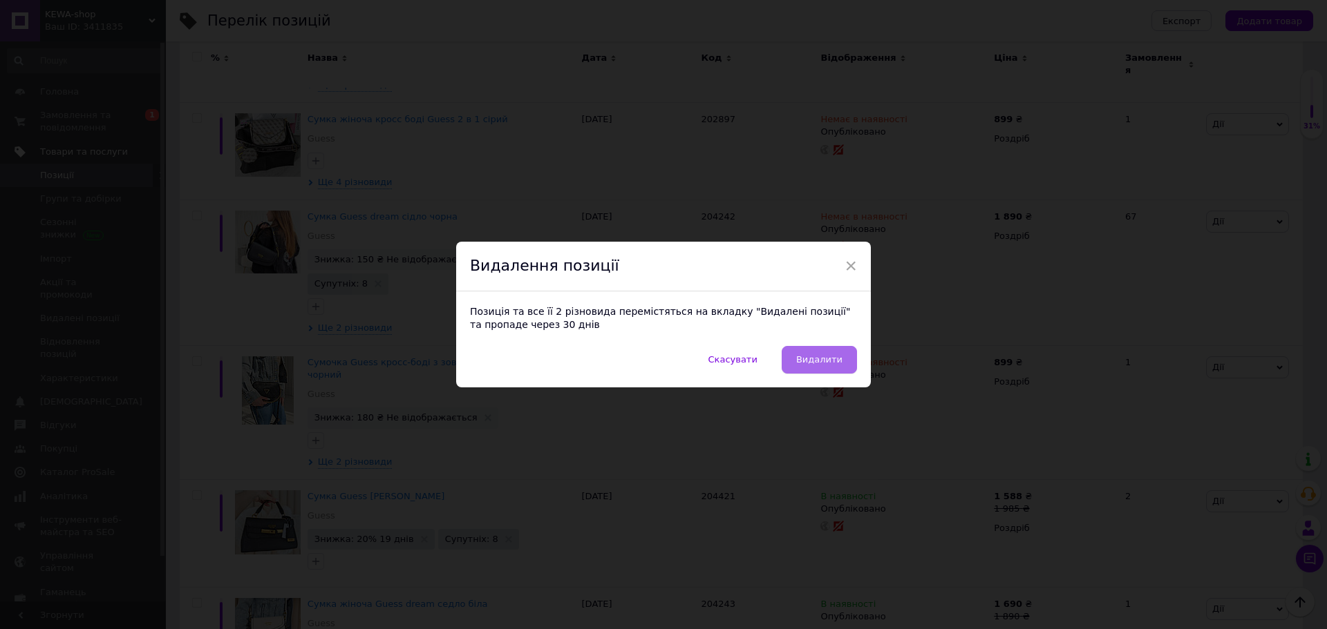
click at [823, 353] on button "Видалити" at bounding box center [819, 360] width 75 height 28
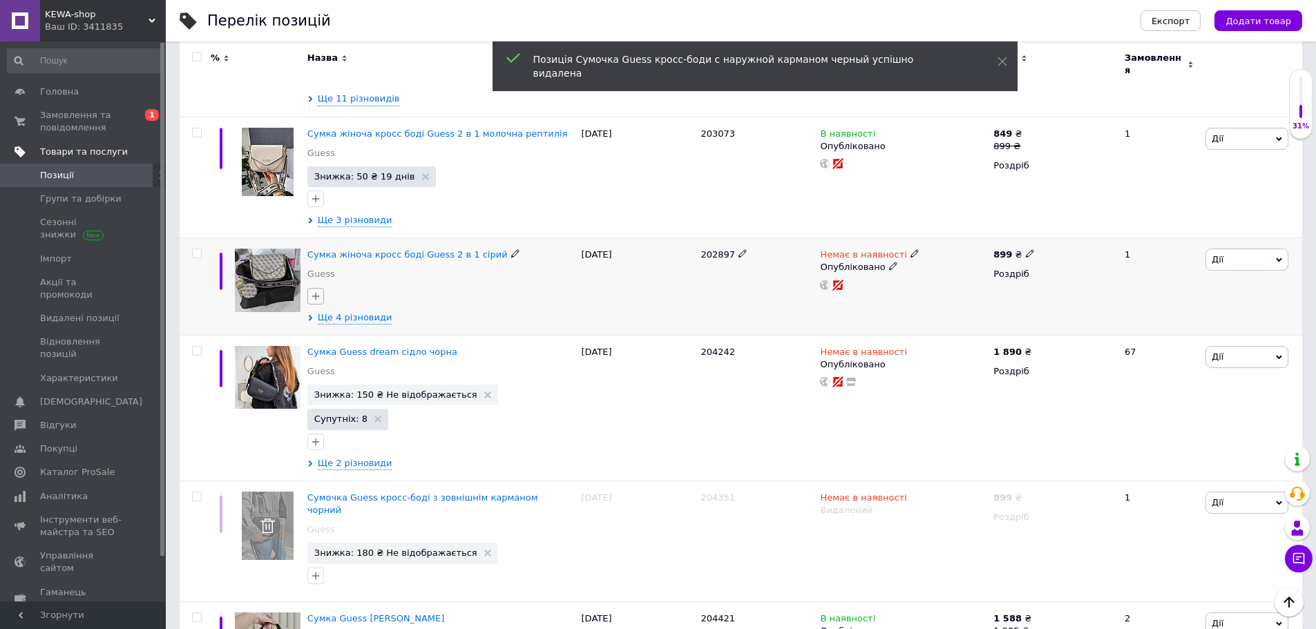
scroll to position [276, 0]
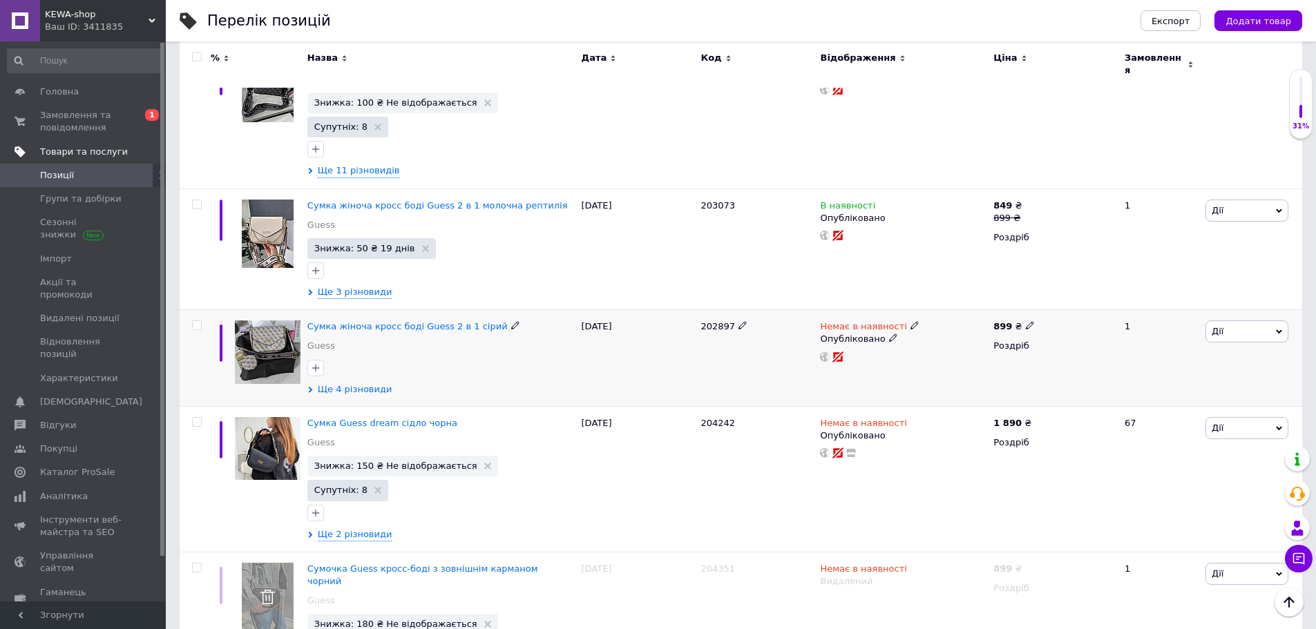
click at [359, 383] on span "Ще 4 різновиди" at bounding box center [355, 389] width 75 height 12
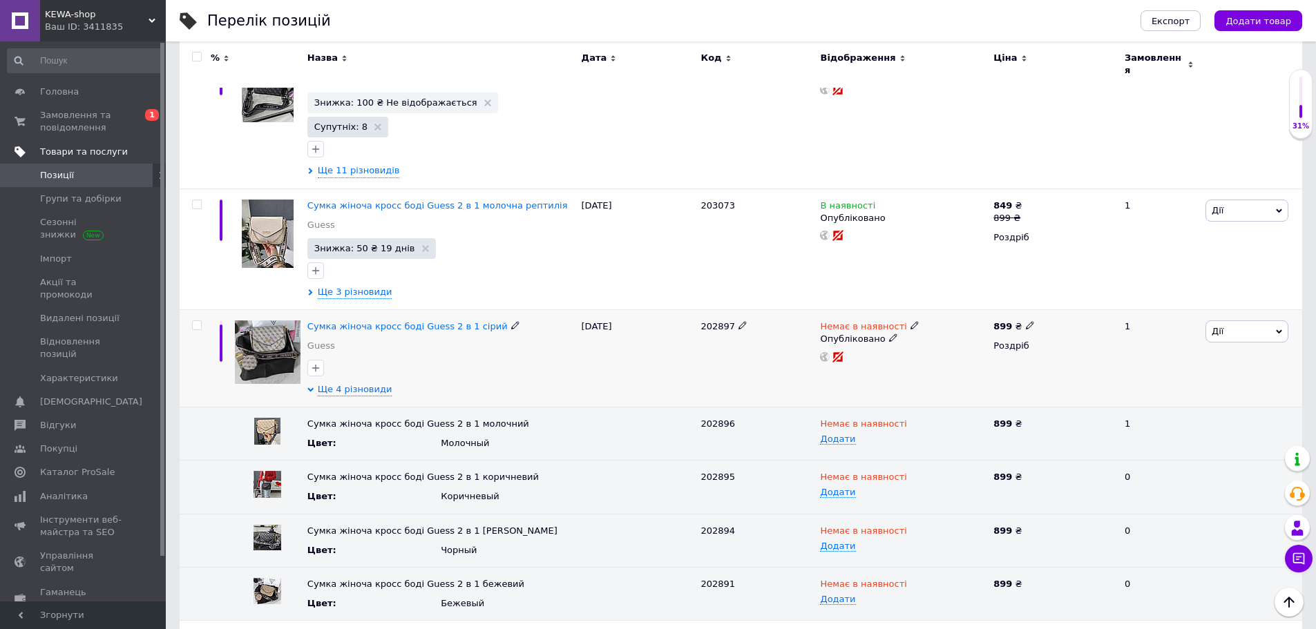
click at [511, 321] on icon at bounding box center [515, 325] width 8 height 8
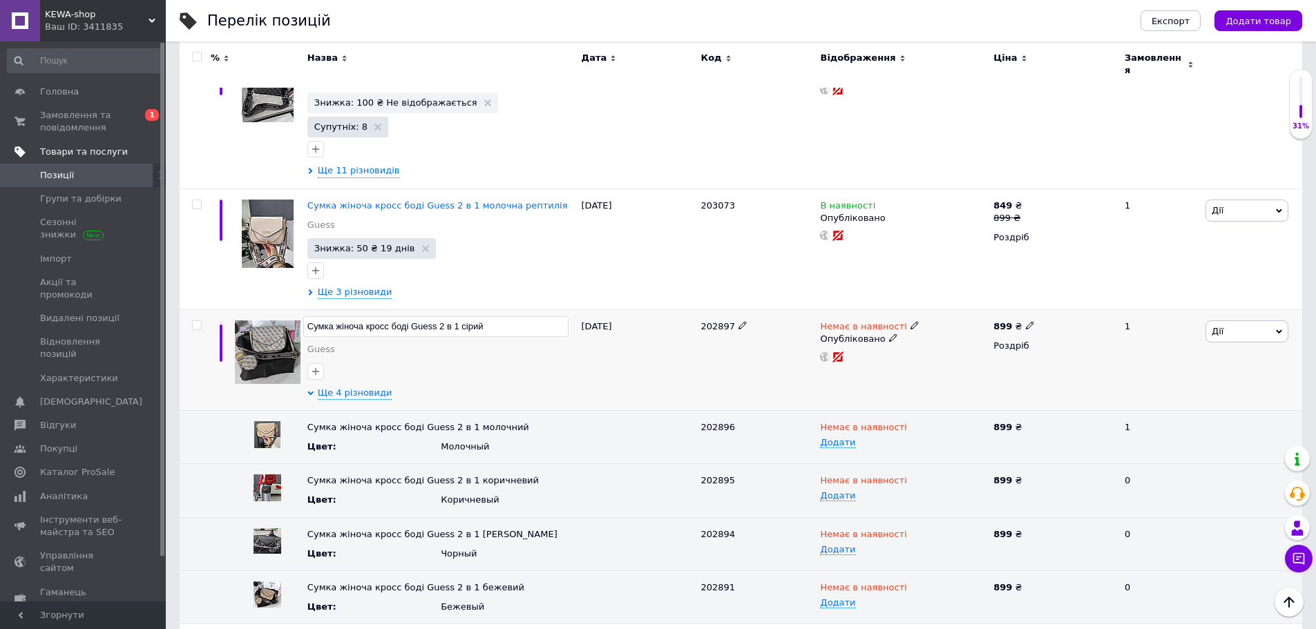
drag, startPoint x: 434, startPoint y: 291, endPoint x: 323, endPoint y: 292, distance: 111.3
click at [304, 316] on input "Сумка жіноча кросс боді Guess 2 в 1 сірий" at bounding box center [435, 326] width 265 height 21
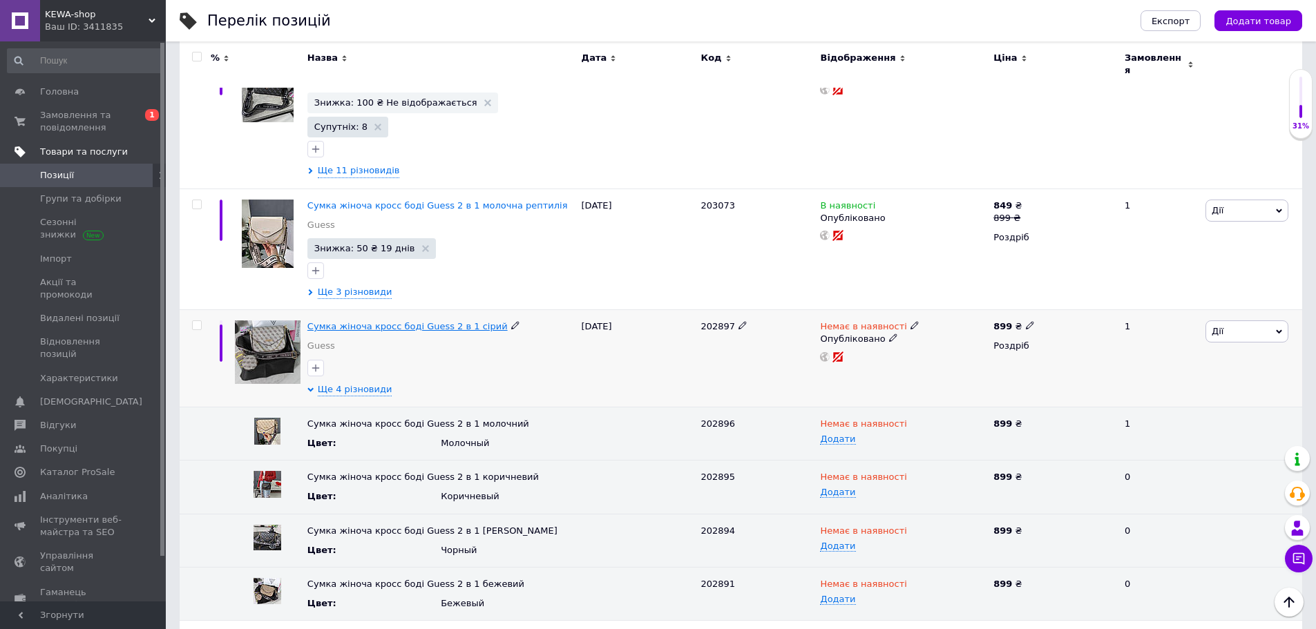
click at [457, 321] on span "Сумка жіноча кросс боді Guess 2 в 1 сірий" at bounding box center [407, 326] width 200 height 10
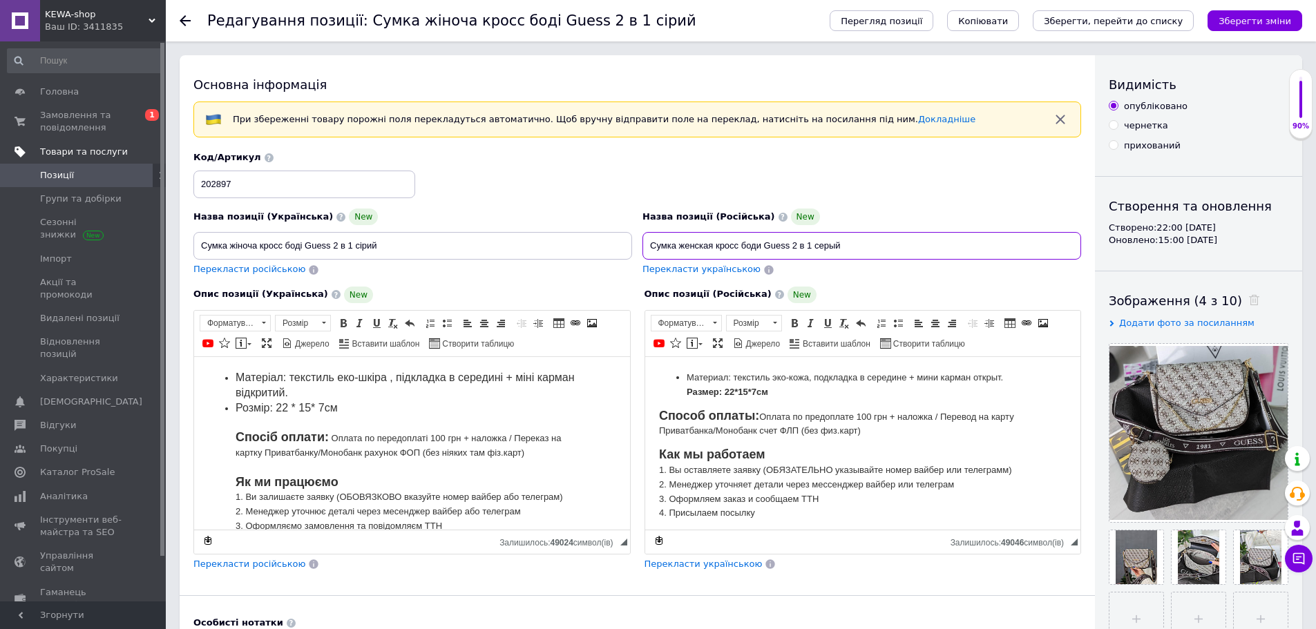
drag, startPoint x: 787, startPoint y: 249, endPoint x: 650, endPoint y: 249, distance: 137.5
click at [650, 249] on input "Сумка женская кросс боди Guess 2 в 1 серый" at bounding box center [862, 246] width 439 height 28
drag, startPoint x: 192, startPoint y: 16, endPoint x: 186, endPoint y: 19, distance: 7.1
click at [186, 19] on div at bounding box center [194, 20] width 28 height 41
click at [183, 22] on icon at bounding box center [185, 20] width 11 height 11
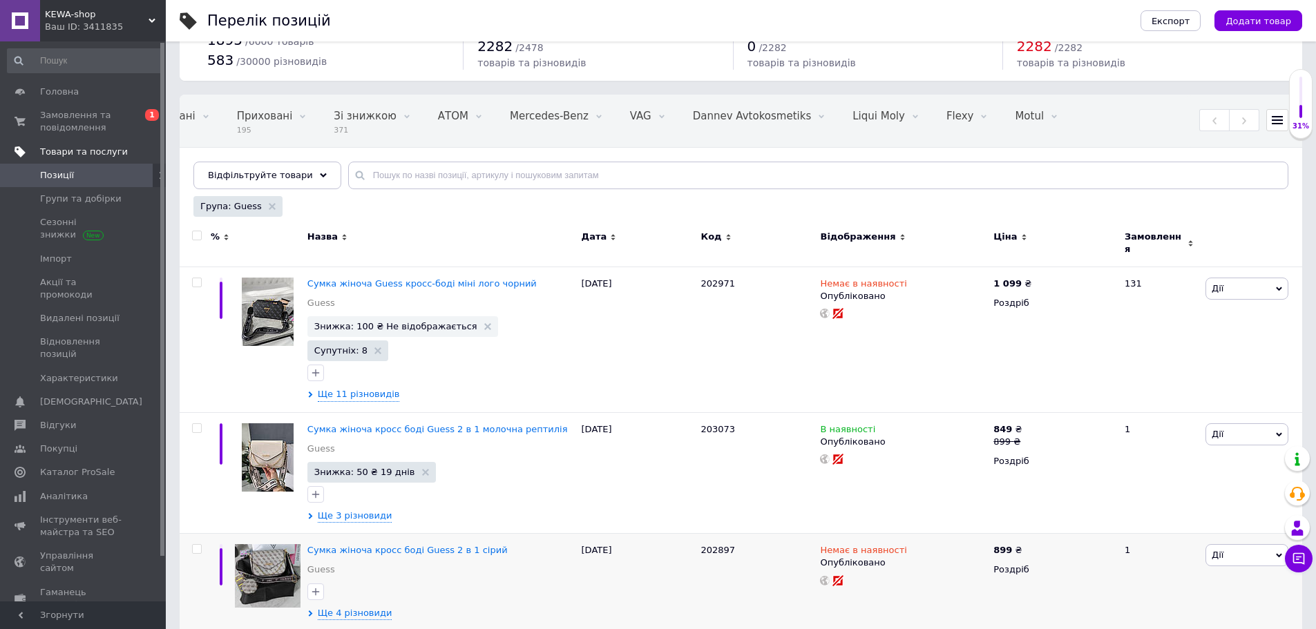
scroll to position [138, 0]
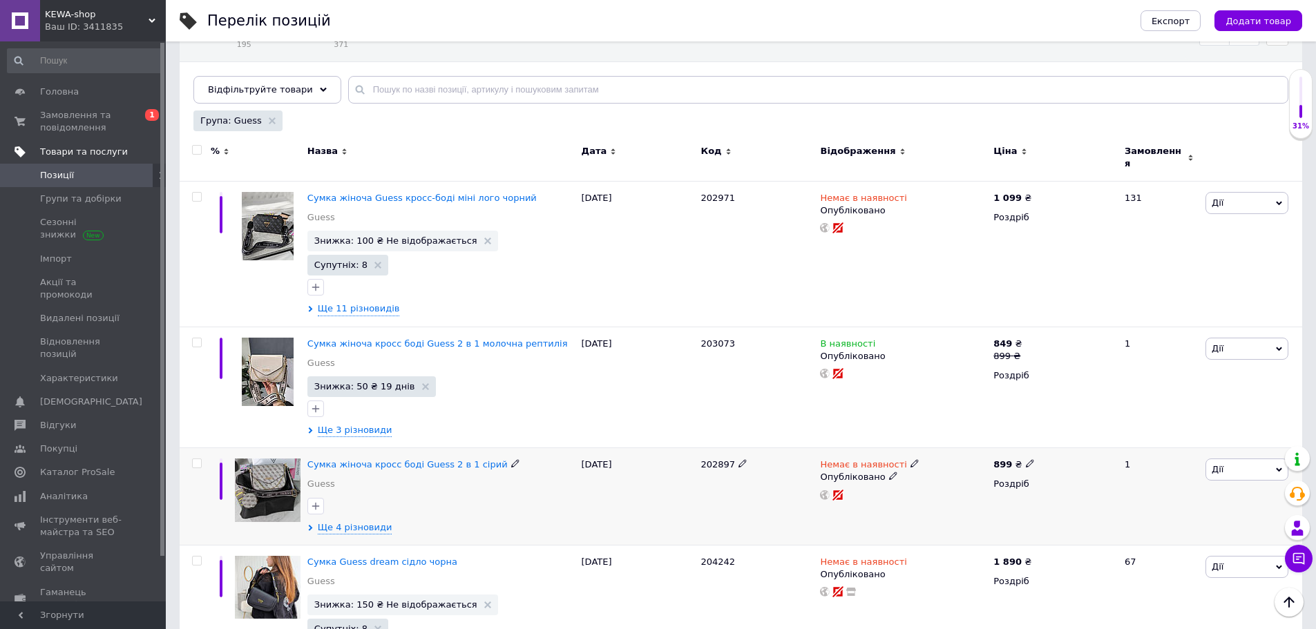
click at [1235, 459] on span "Дії" at bounding box center [1247, 470] width 83 height 22
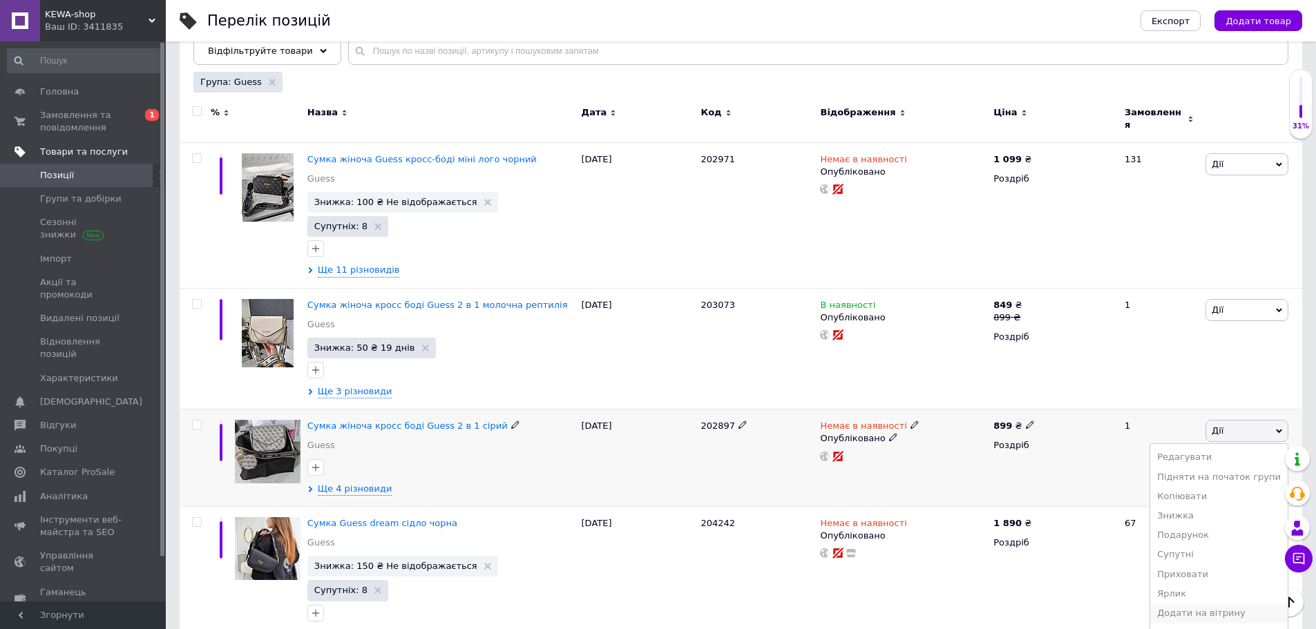
scroll to position [207, 0]
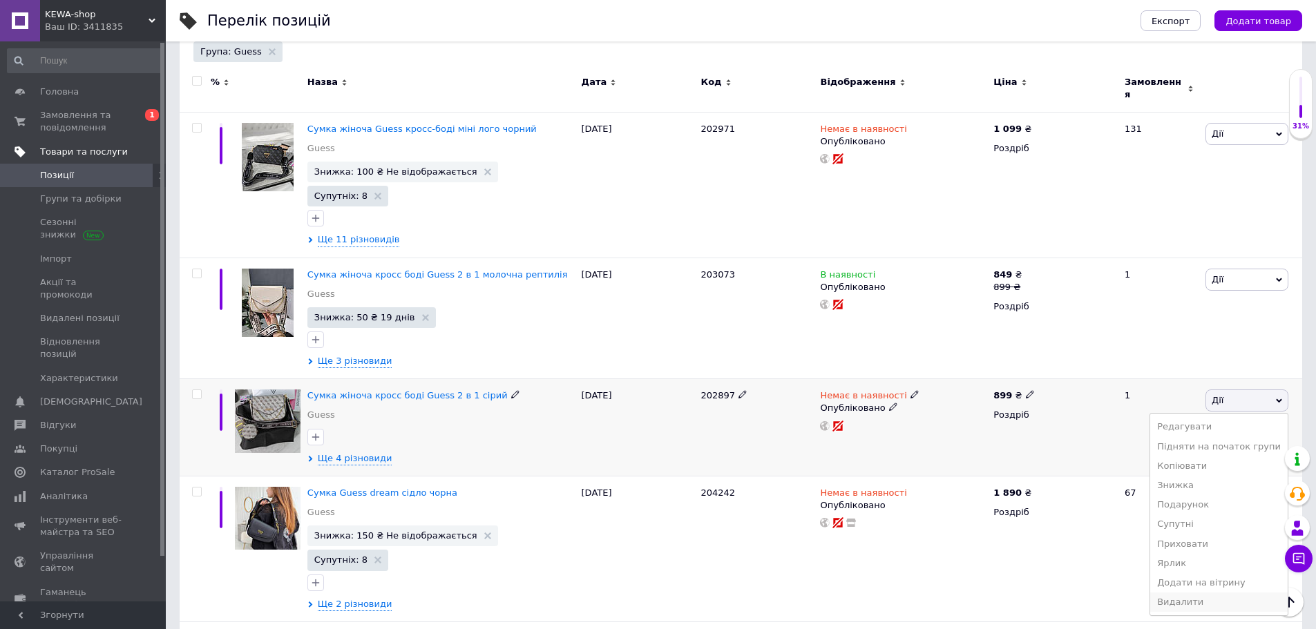
click at [1210, 593] on li "Видалити" at bounding box center [1219, 602] width 138 height 19
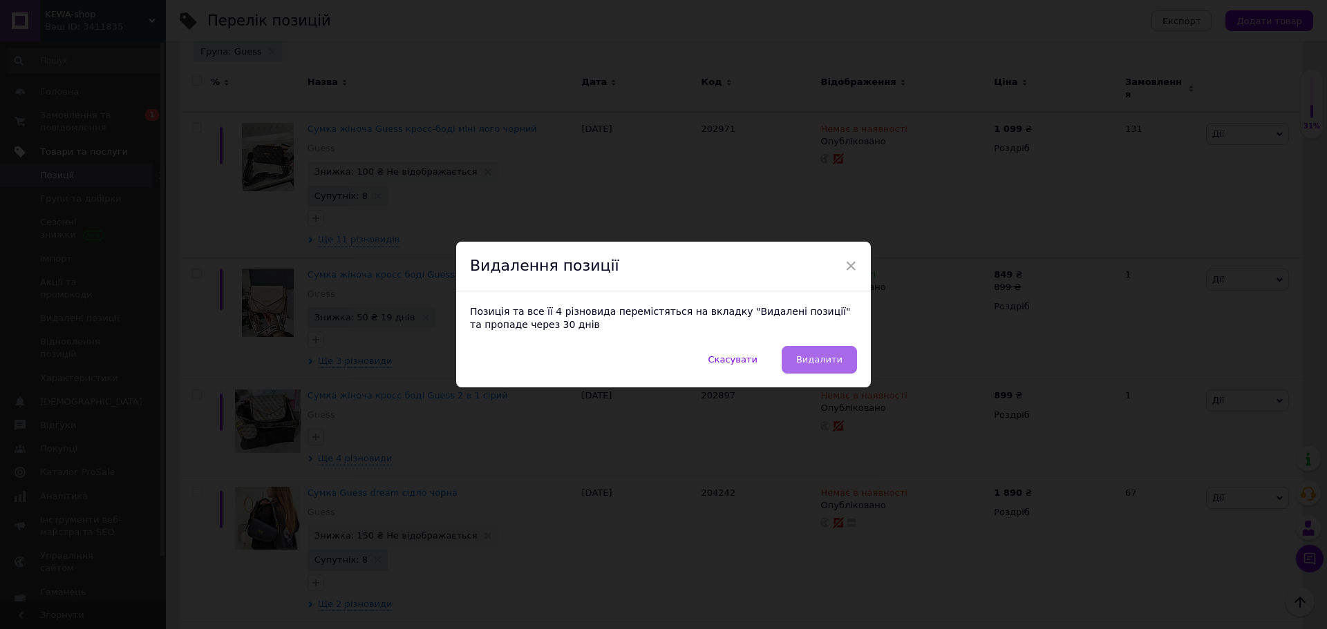
click at [830, 356] on span "Видалити" at bounding box center [819, 359] width 46 height 10
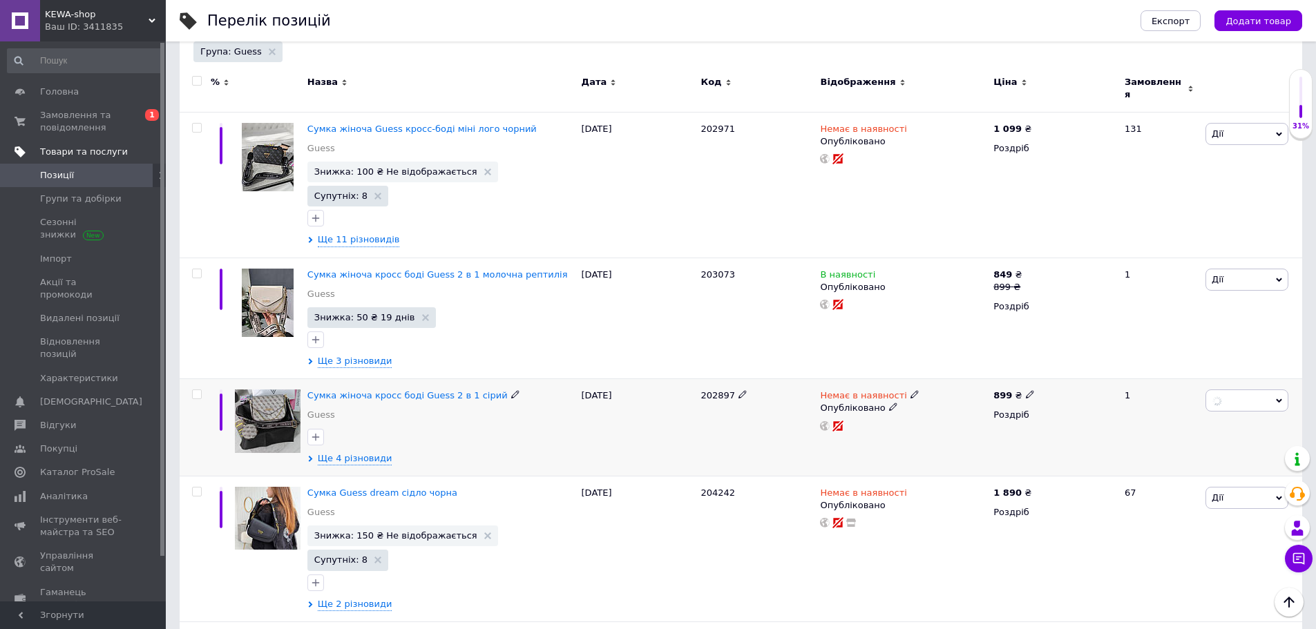
scroll to position [0, 319]
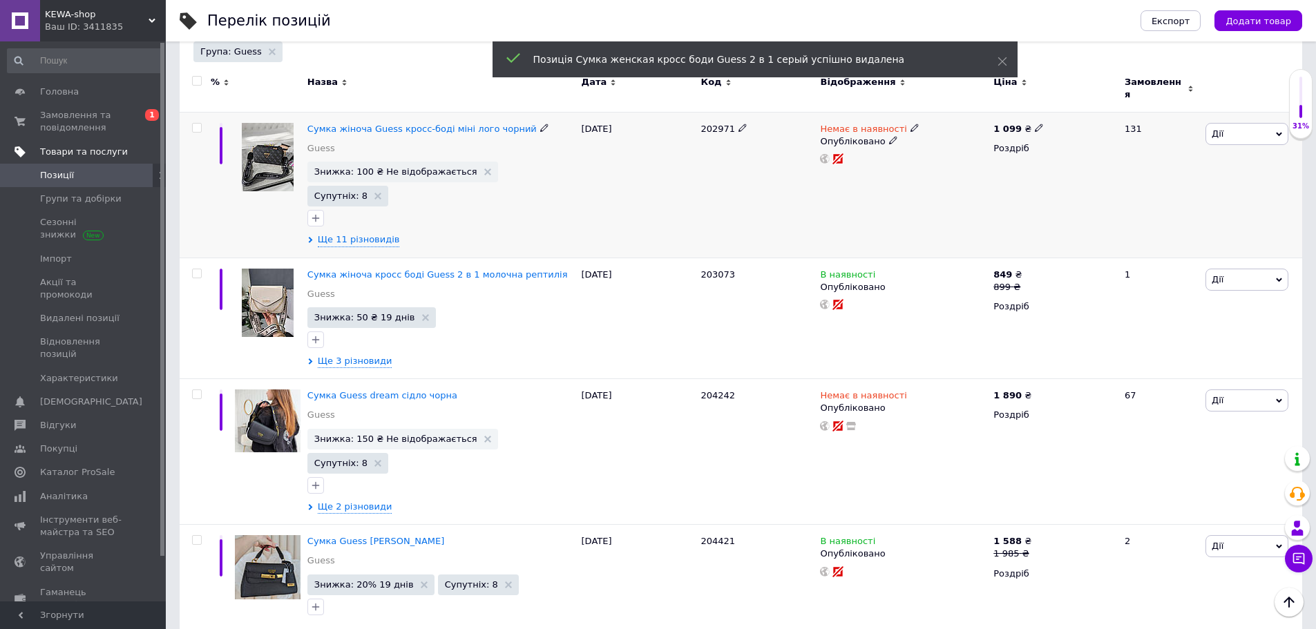
click at [540, 124] on icon at bounding box center [544, 128] width 8 height 8
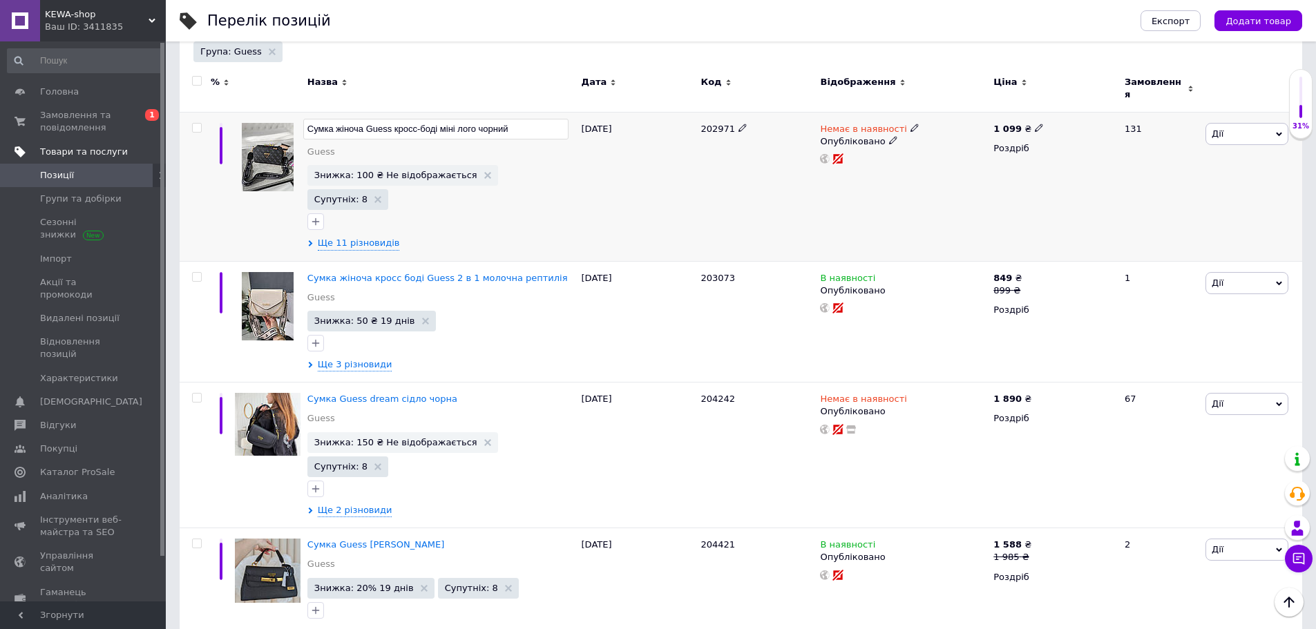
drag, startPoint x: 475, startPoint y: 120, endPoint x: 303, endPoint y: 120, distance: 171.4
click at [303, 120] on input "Сумка жіноча Guess кросс-боді міні лого чорний" at bounding box center [435, 129] width 265 height 21
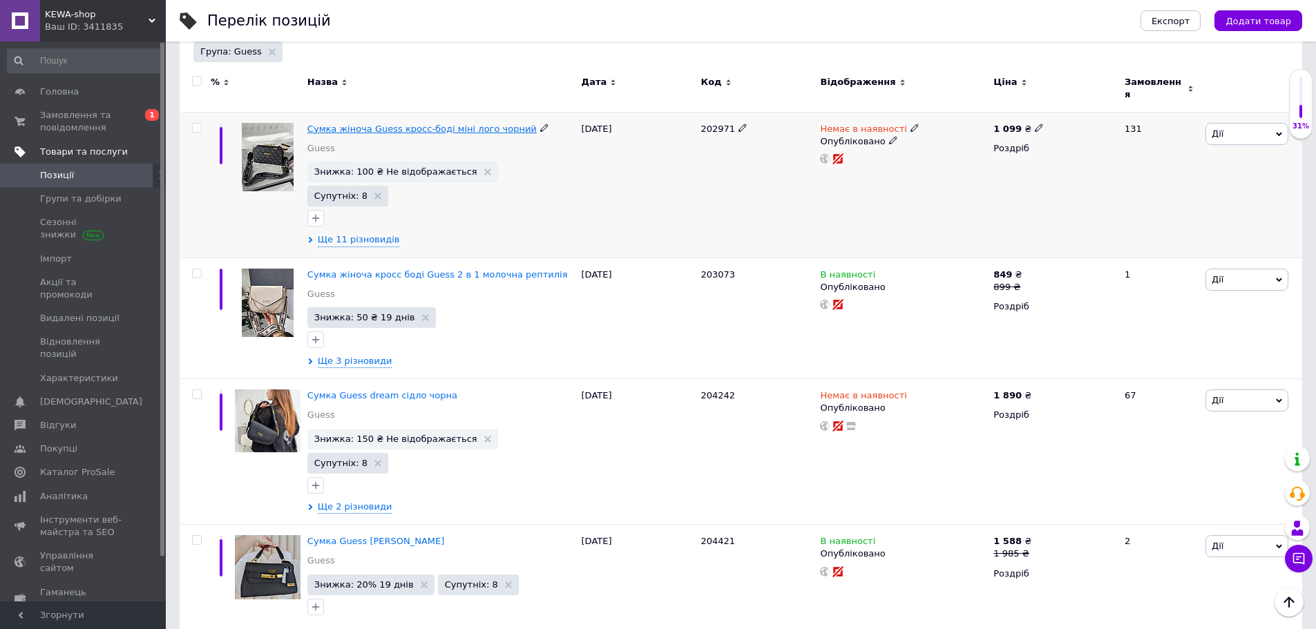
click at [448, 124] on span "Сумка жіноча Guess кросс-боді міні лого чорний" at bounding box center [421, 129] width 229 height 10
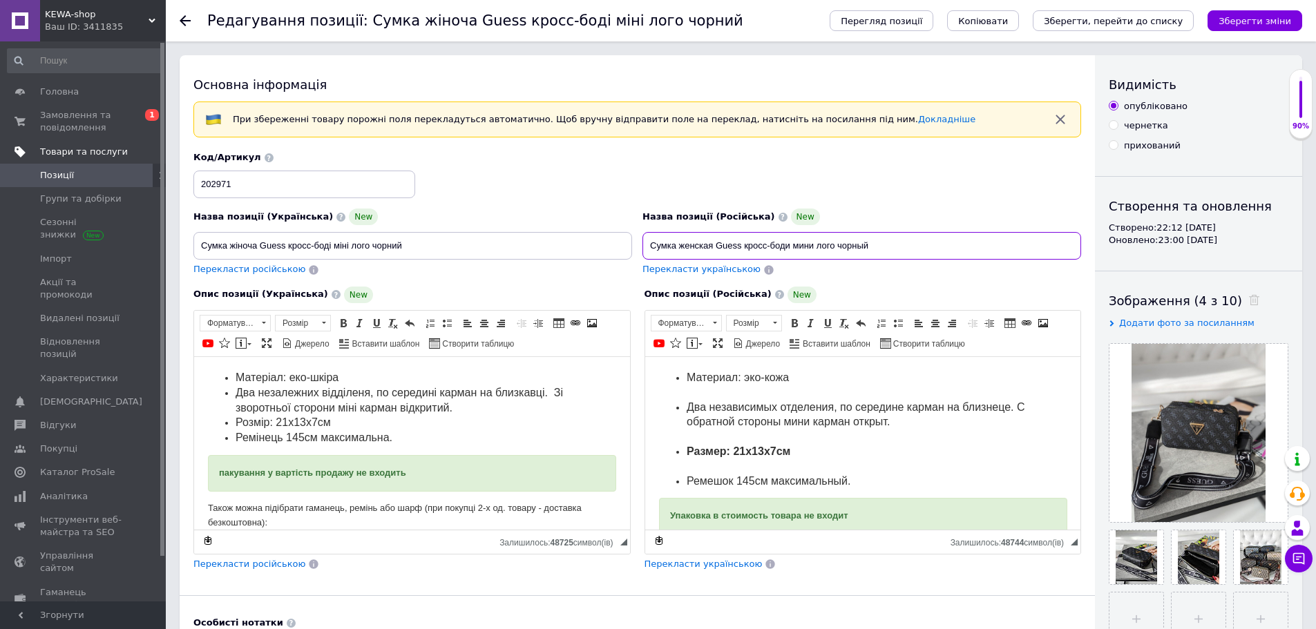
drag, startPoint x: 830, startPoint y: 249, endPoint x: 647, endPoint y: 244, distance: 182.5
click at [647, 244] on input "Сумка женская Guess кросс-боди мини лого чорный" at bounding box center [862, 246] width 439 height 28
click at [184, 18] on use at bounding box center [185, 20] width 11 height 11
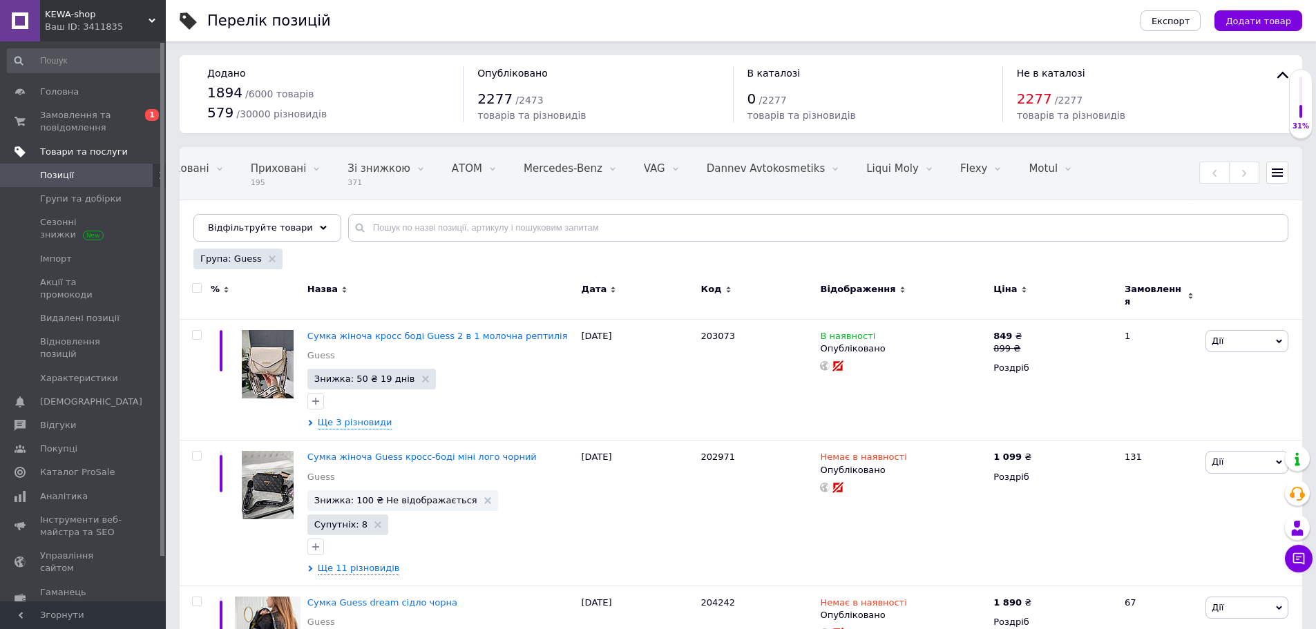
scroll to position [0, 319]
click at [1213, 457] on span "Дії" at bounding box center [1218, 462] width 12 height 10
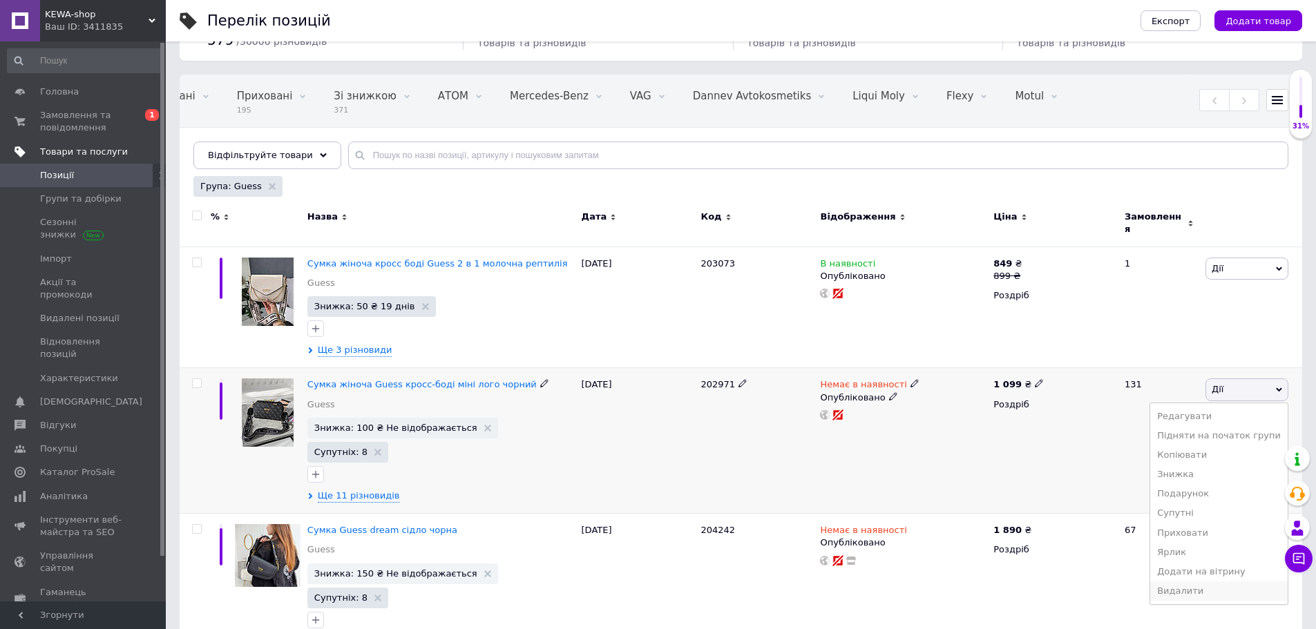
scroll to position [138, 0]
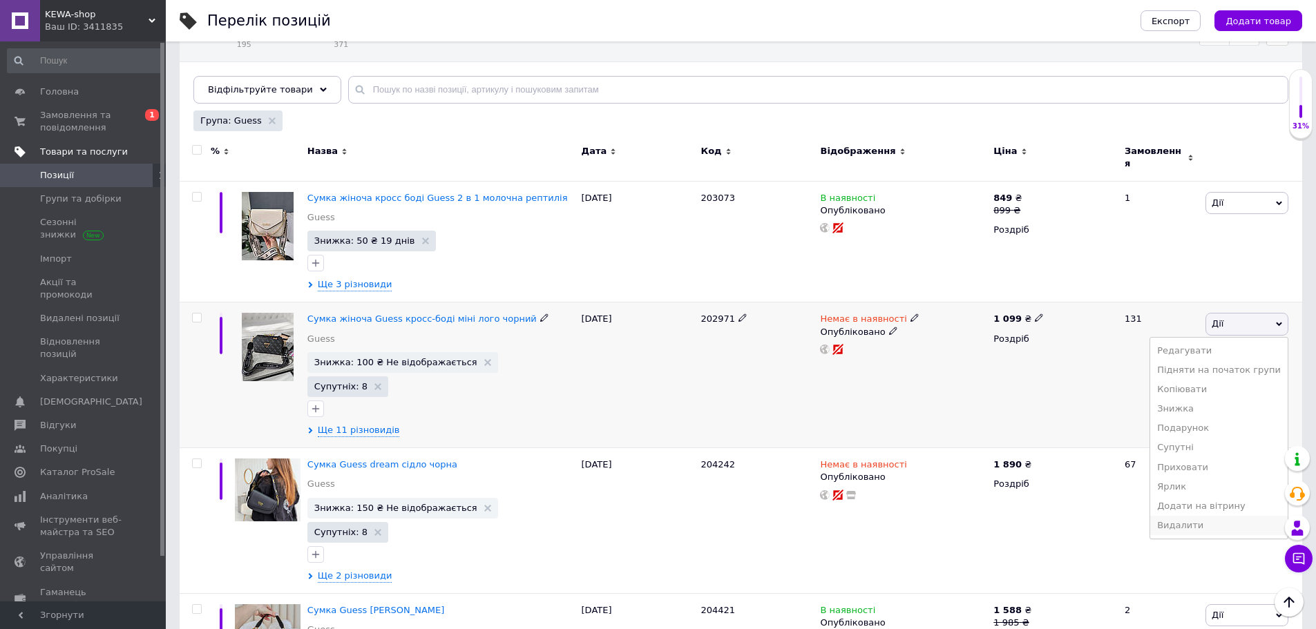
click at [1199, 518] on li "Видалити" at bounding box center [1219, 525] width 138 height 19
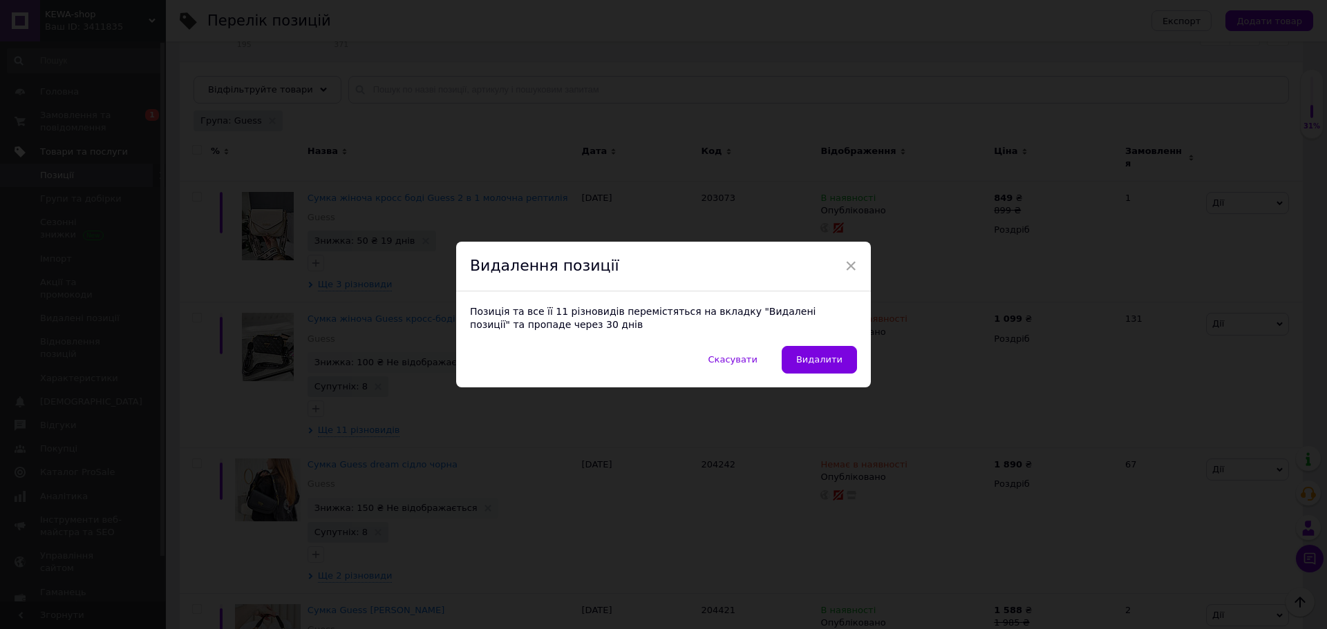
drag, startPoint x: 797, startPoint y: 343, endPoint x: 826, endPoint y: 360, distance: 34.4
click at [797, 343] on div "Позиція та все її 11 різновидів перемістяться на вкладку "Видалені позиції" та …" at bounding box center [663, 319] width 415 height 55
click at [831, 363] on span "Видалити" at bounding box center [819, 359] width 46 height 10
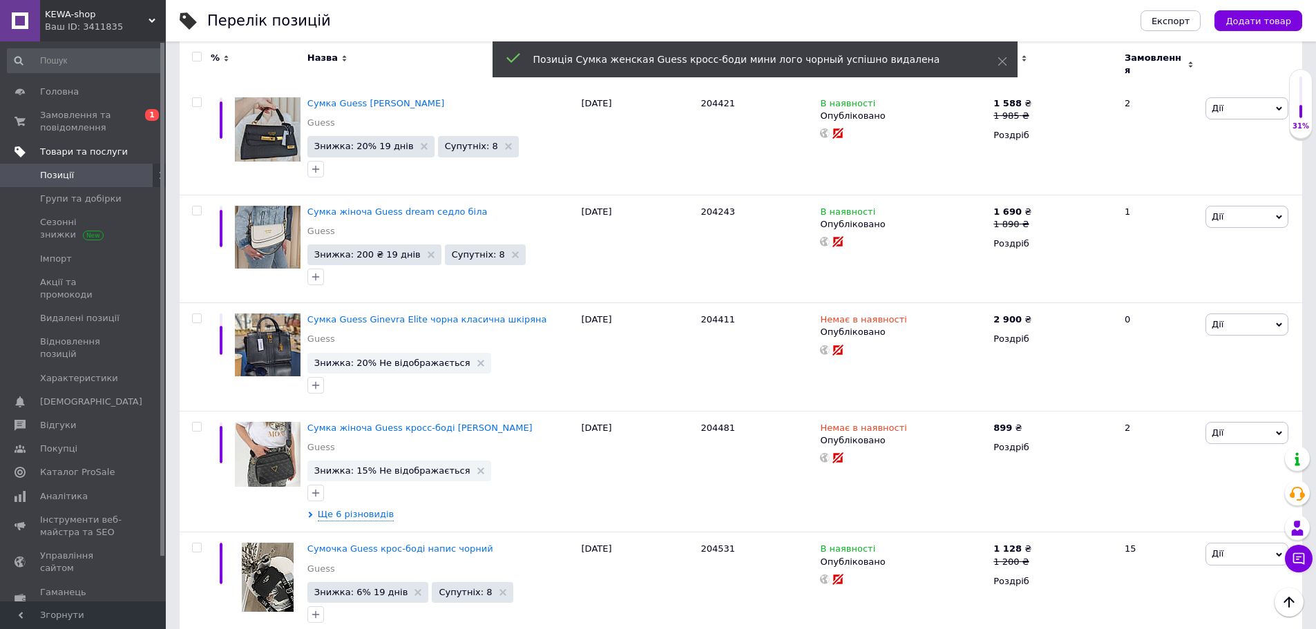
scroll to position [622, 0]
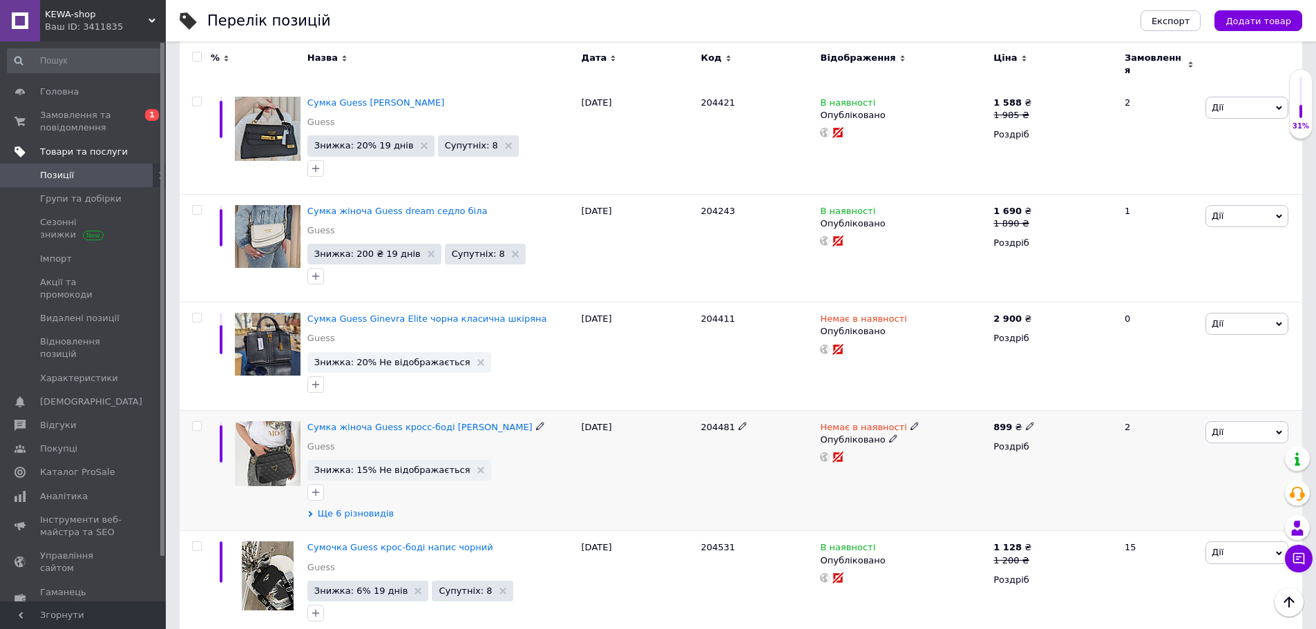
click at [369, 508] on span "Ще 6 різновидів" at bounding box center [356, 514] width 76 height 12
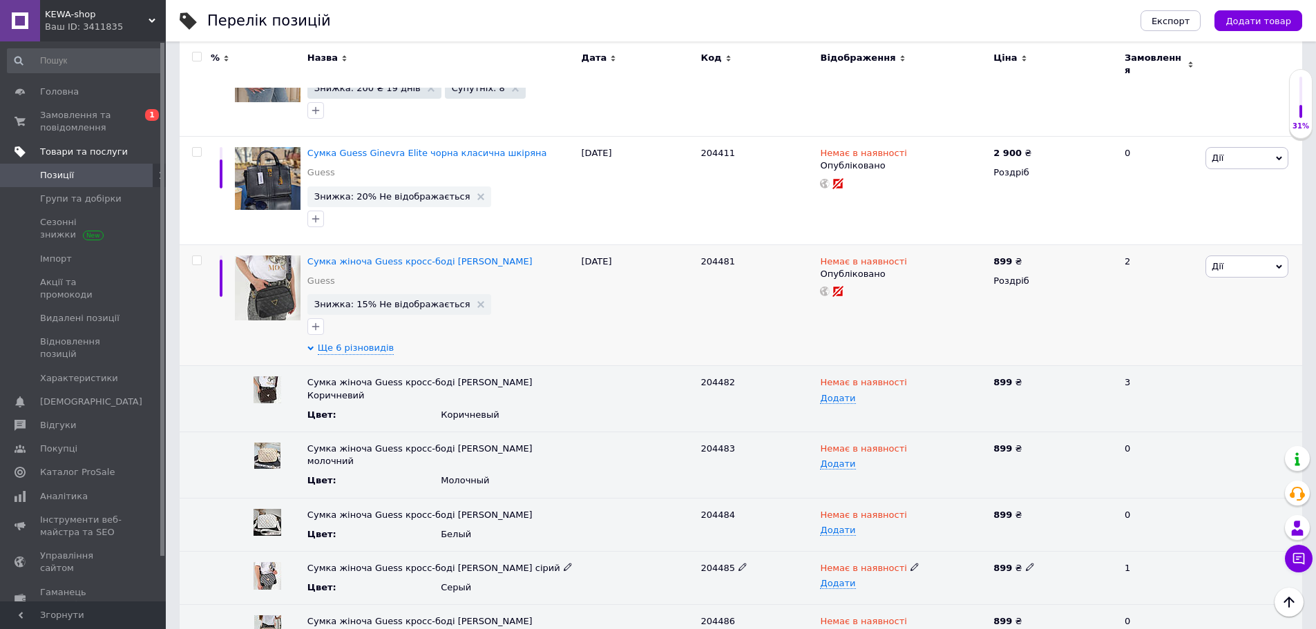
scroll to position [760, 0]
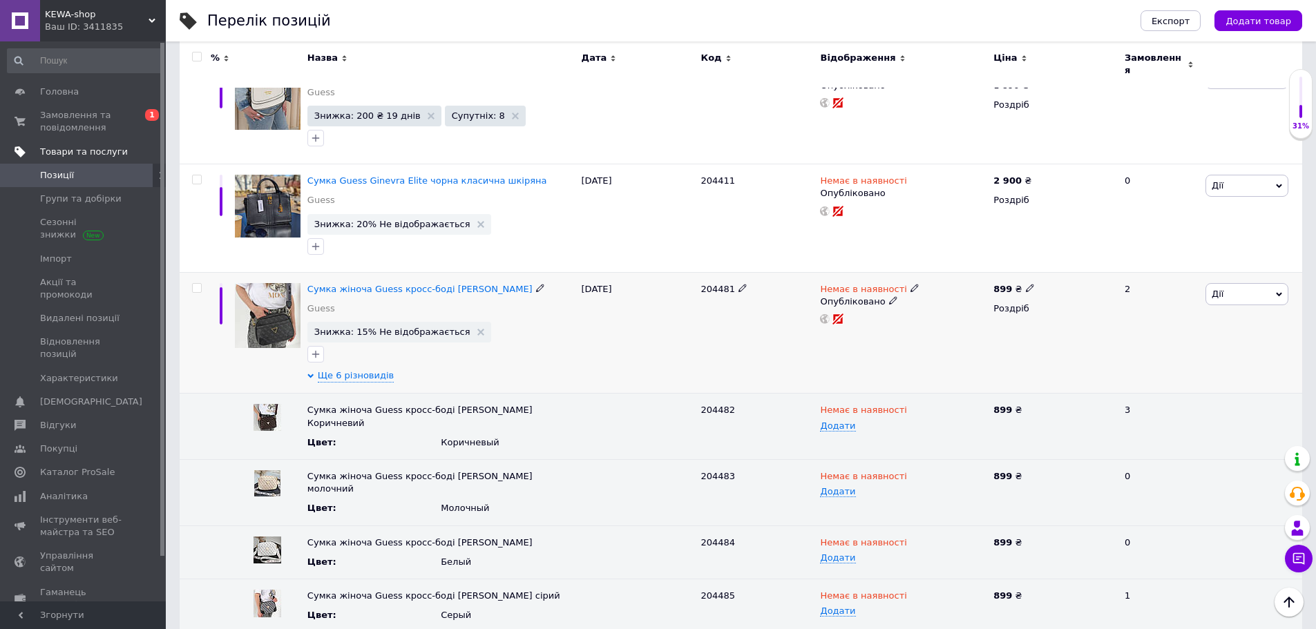
click at [536, 284] on icon at bounding box center [540, 288] width 8 height 8
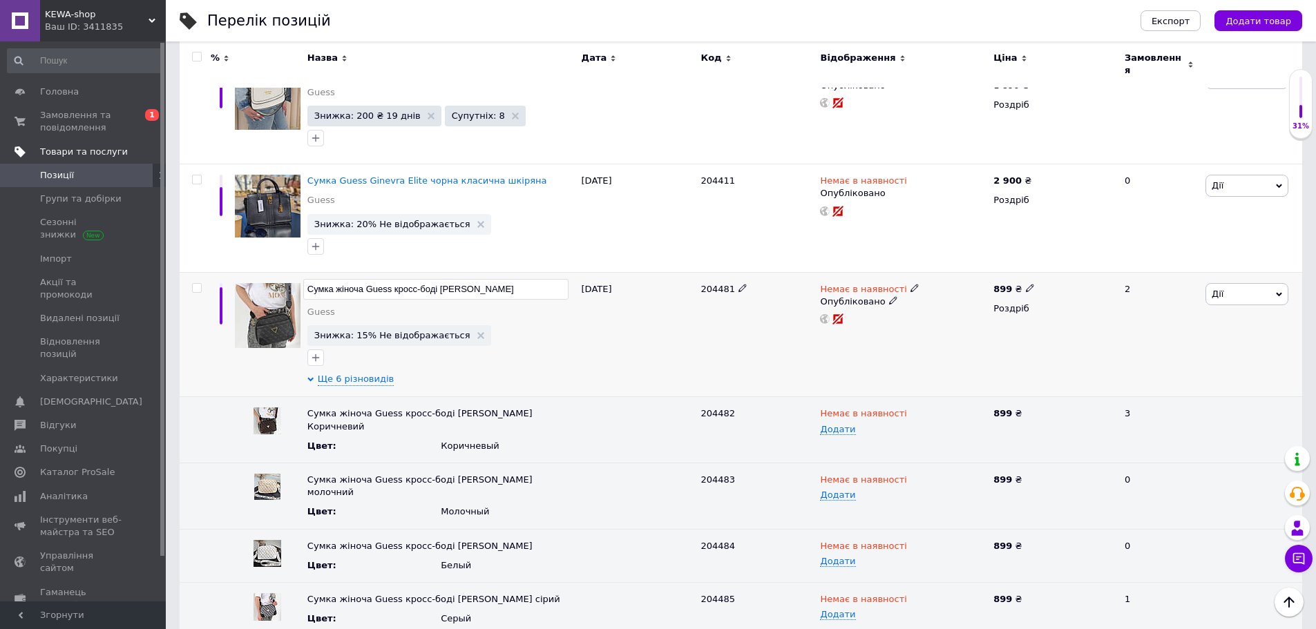
drag, startPoint x: 454, startPoint y: 258, endPoint x: 424, endPoint y: 264, distance: 31.0
click at [424, 279] on input "Сумка жіноча Guess кросс-боді [PERSON_NAME]" at bounding box center [435, 289] width 265 height 21
click at [460, 279] on input "Сумка жіноча Guess кросс-боді [PERSON_NAME]" at bounding box center [435, 289] width 265 height 21
drag, startPoint x: 448, startPoint y: 261, endPoint x: 325, endPoint y: 251, distance: 123.4
click at [304, 279] on input "Сумка жіноча Guess кросс-боді [PERSON_NAME]" at bounding box center [435, 289] width 265 height 21
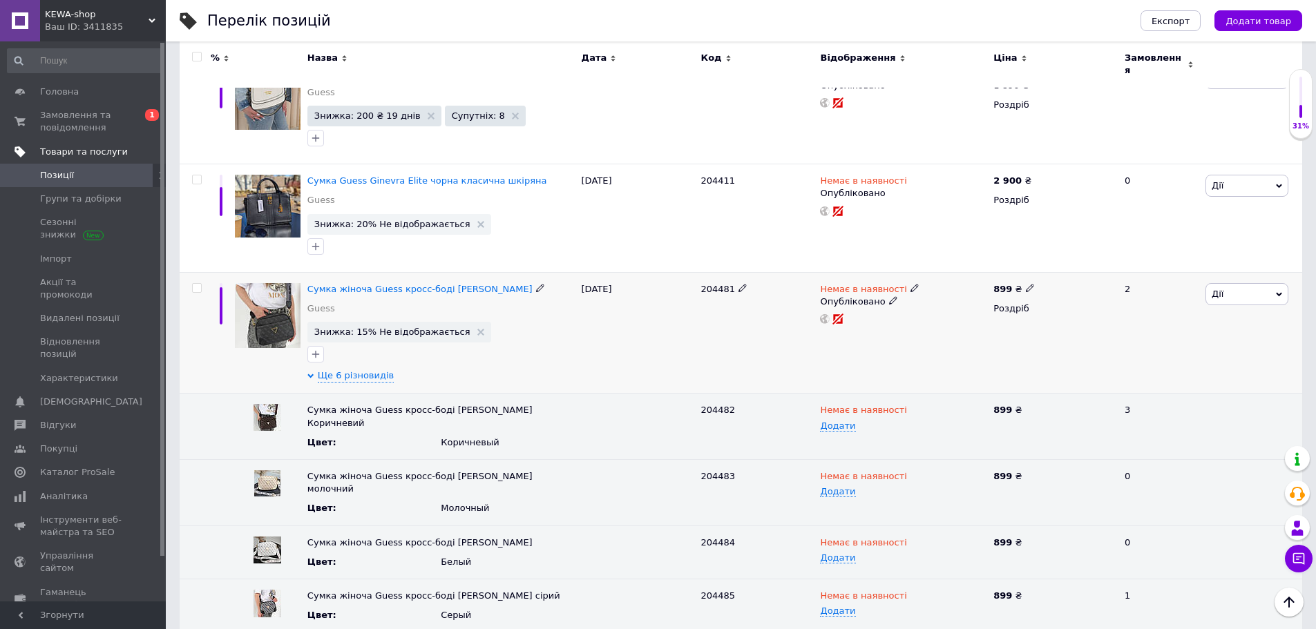
click at [379, 283] on div "Сумка жіноча Guess кросс-боді [PERSON_NAME] Guess" at bounding box center [440, 302] width 267 height 39
click at [389, 284] on span "Сумка жіноча Guess кросс-боді [PERSON_NAME]" at bounding box center [419, 289] width 225 height 10
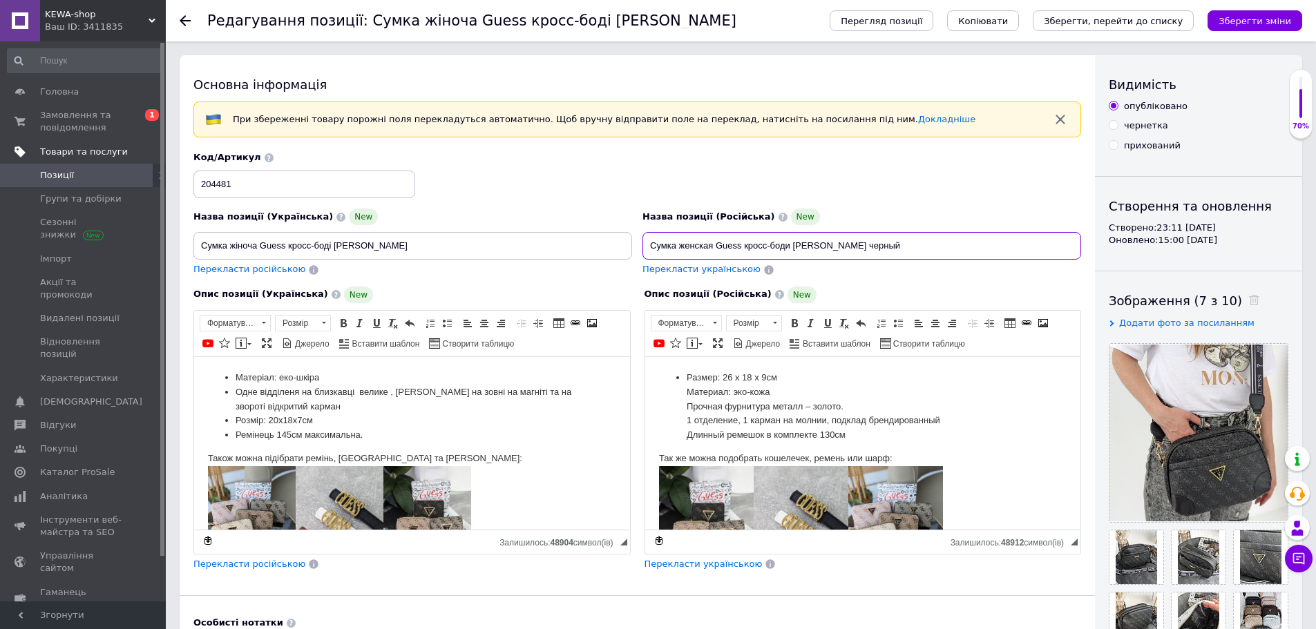
drag, startPoint x: 808, startPoint y: 245, endPoint x: 632, endPoint y: 243, distance: 176.9
click at [632, 243] on div "Назва позиції (Українська) New Сумка жіноча Guess кросс-боді [PERSON_NAME] Пере…" at bounding box center [638, 213] width 898 height 135
click at [184, 24] on use at bounding box center [185, 20] width 11 height 11
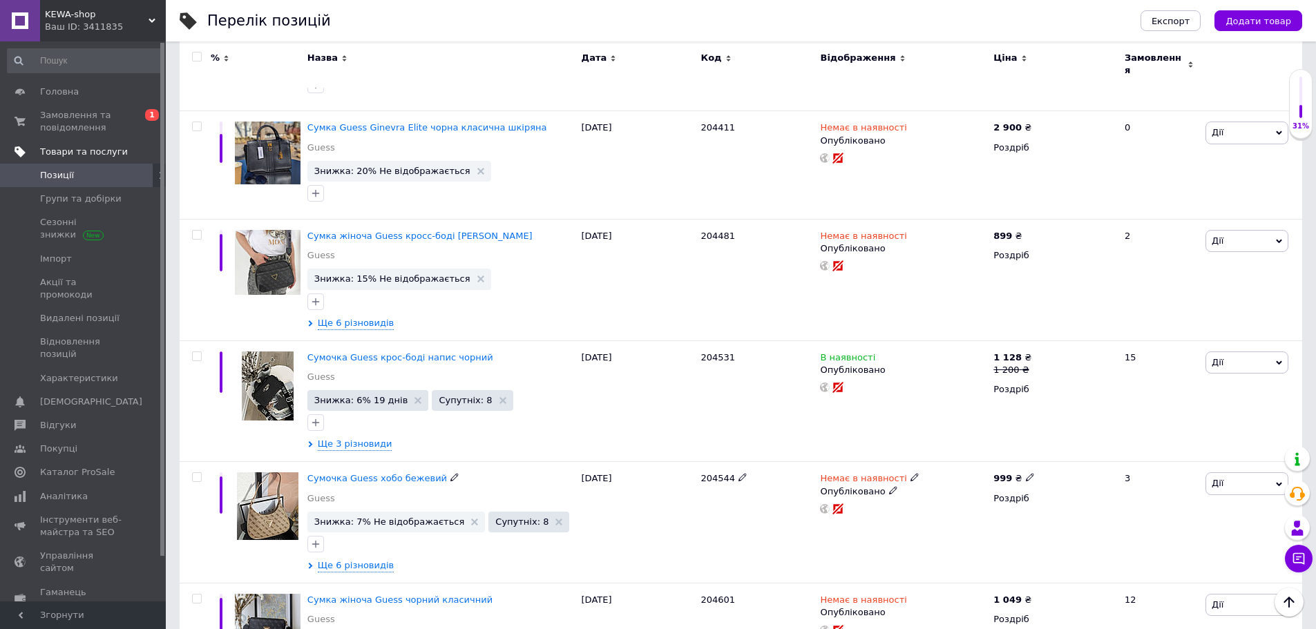
scroll to position [691, 0]
click at [1228, 231] on span "Дії" at bounding box center [1247, 242] width 83 height 22
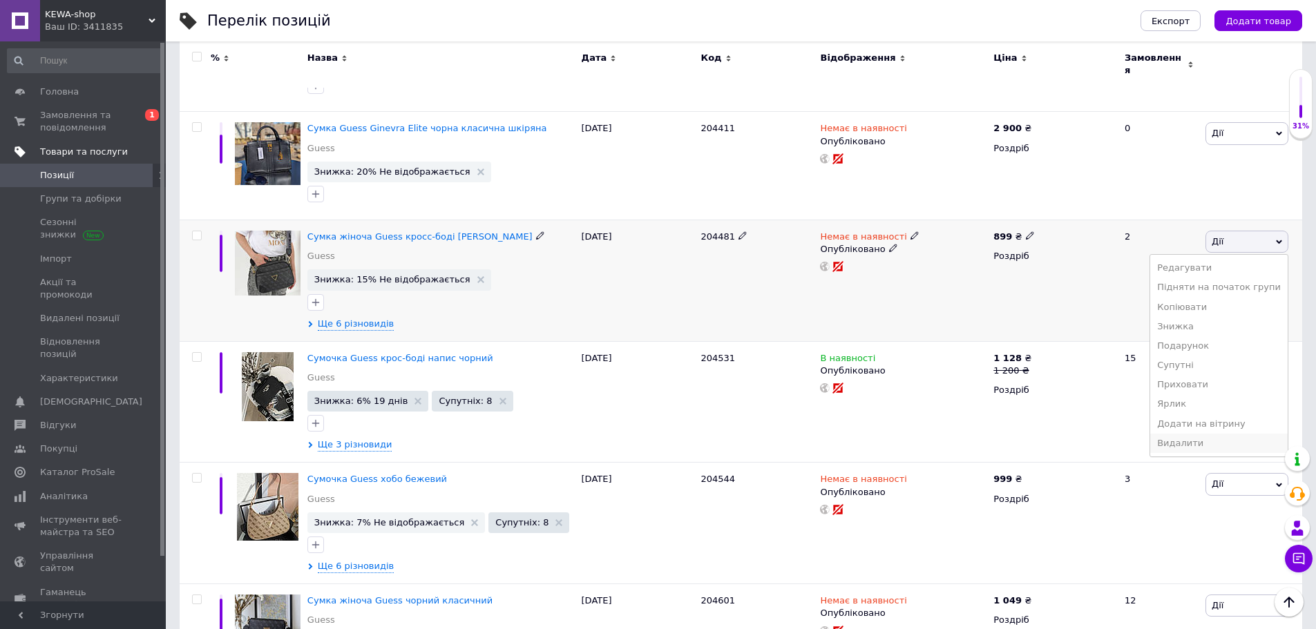
click at [1201, 434] on li "Видалити" at bounding box center [1219, 443] width 138 height 19
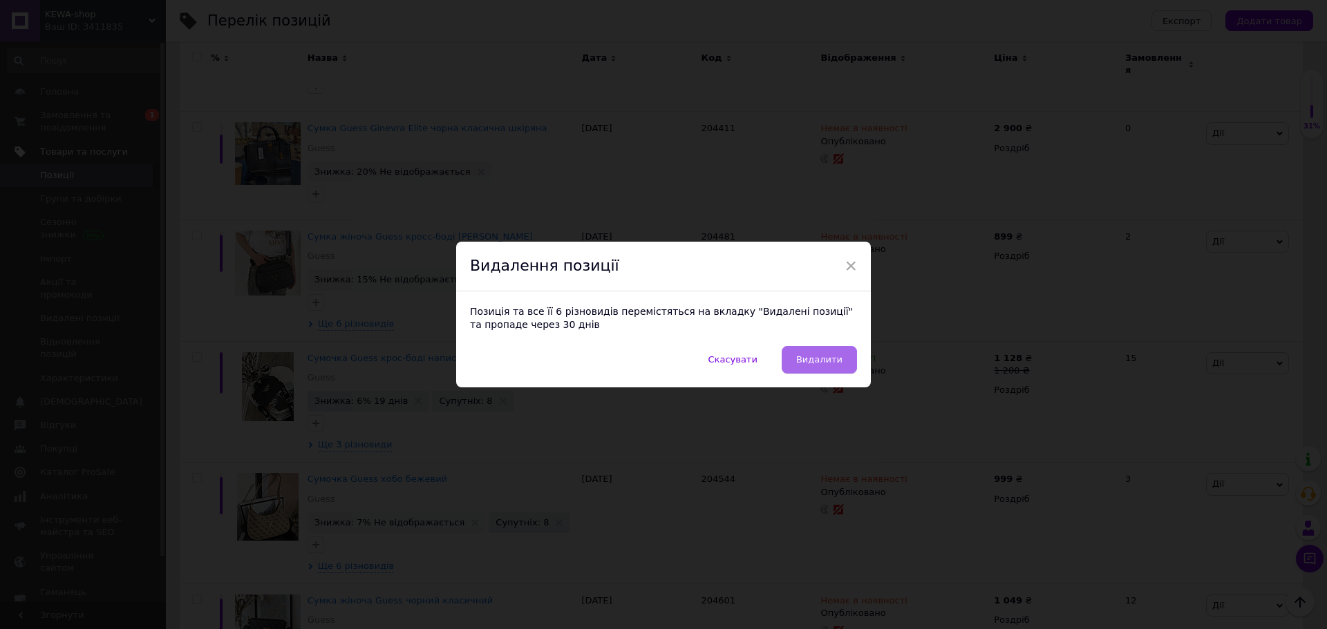
click at [808, 359] on span "Видалити" at bounding box center [819, 359] width 46 height 10
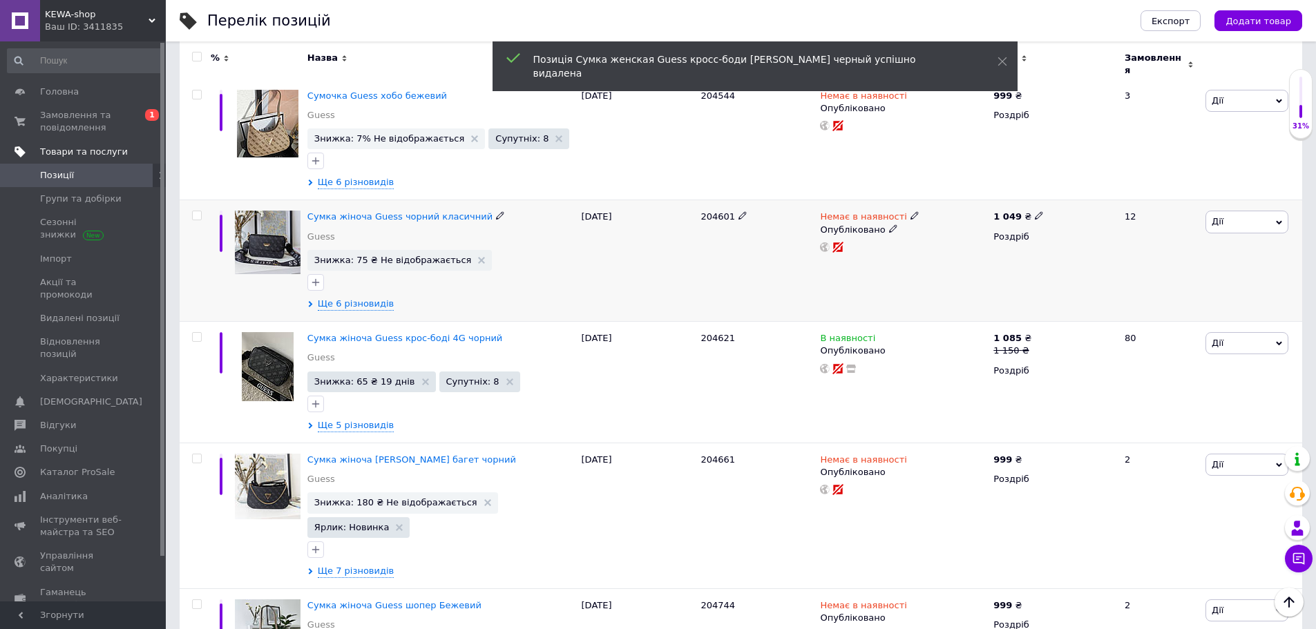
scroll to position [1036, 0]
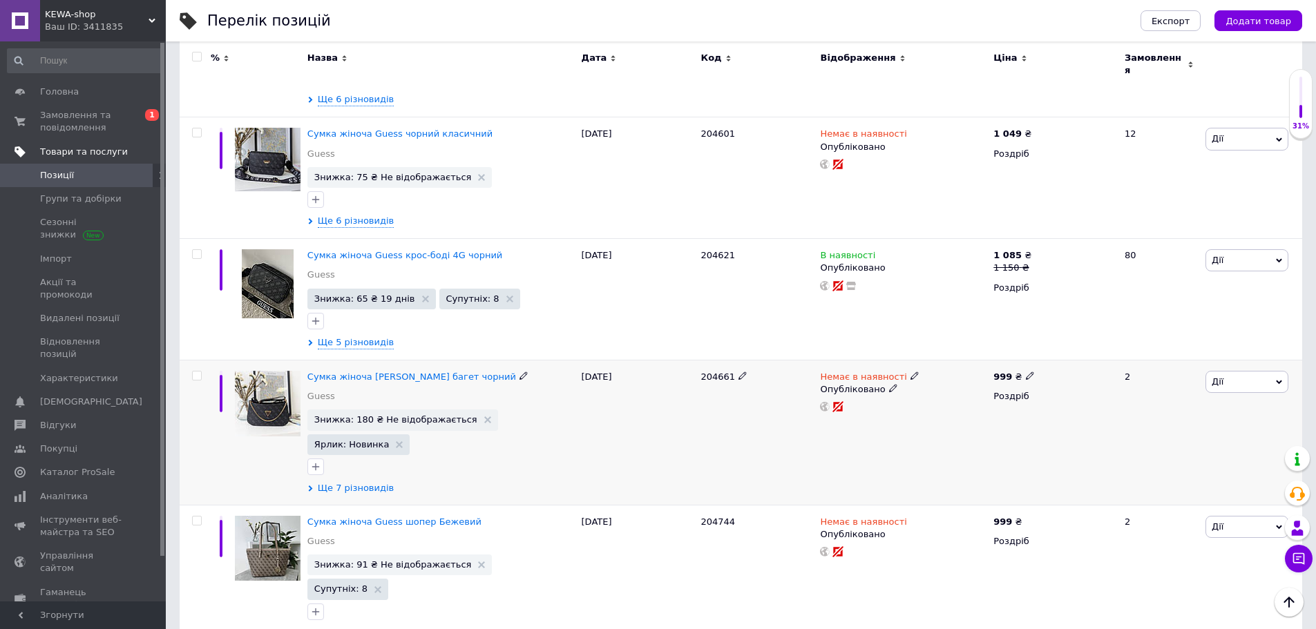
click at [379, 439] on div "Сумка жіноча [PERSON_NAME] багет чорний Guess Знижка: 180 ₴ Не відображається Я…" at bounding box center [441, 432] width 274 height 145
click at [366, 482] on span "Ще 7 різновидів" at bounding box center [356, 488] width 76 height 12
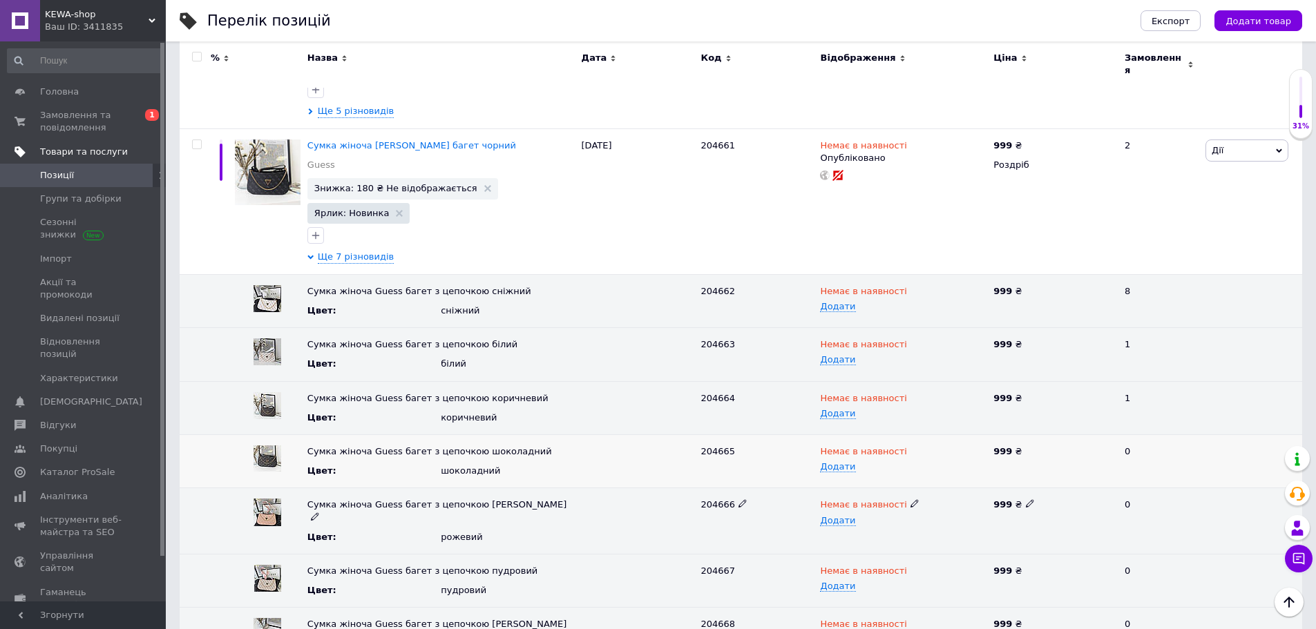
scroll to position [1244, 0]
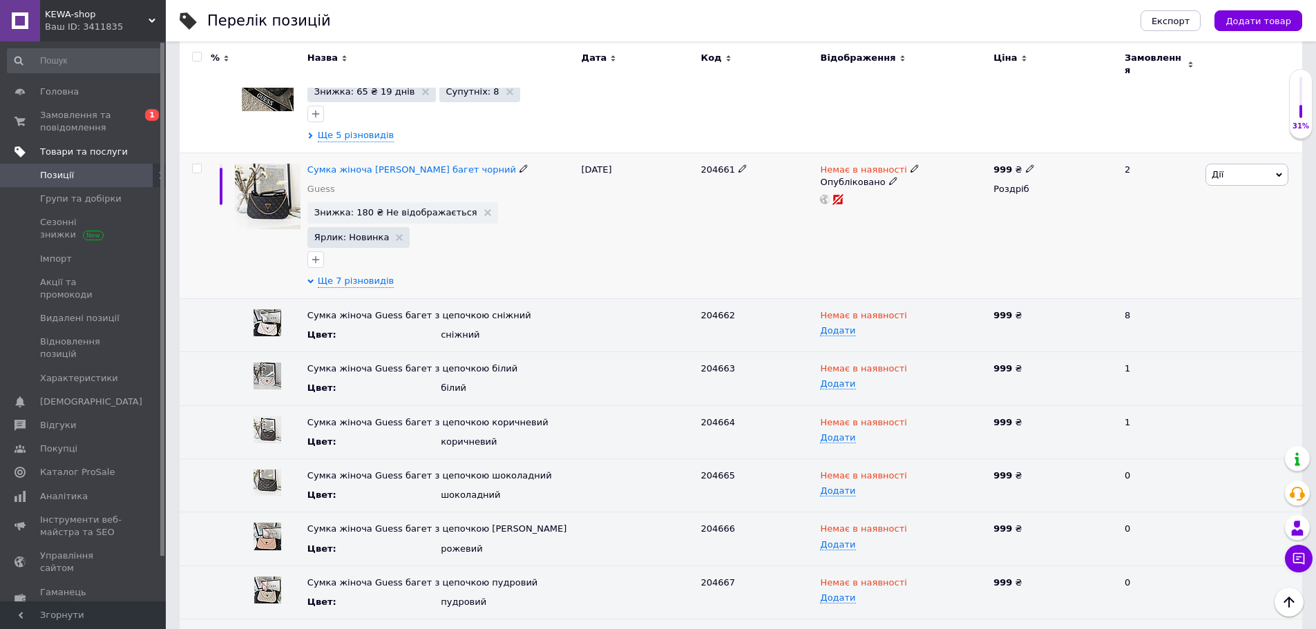
click at [520, 164] on icon at bounding box center [524, 168] width 8 height 8
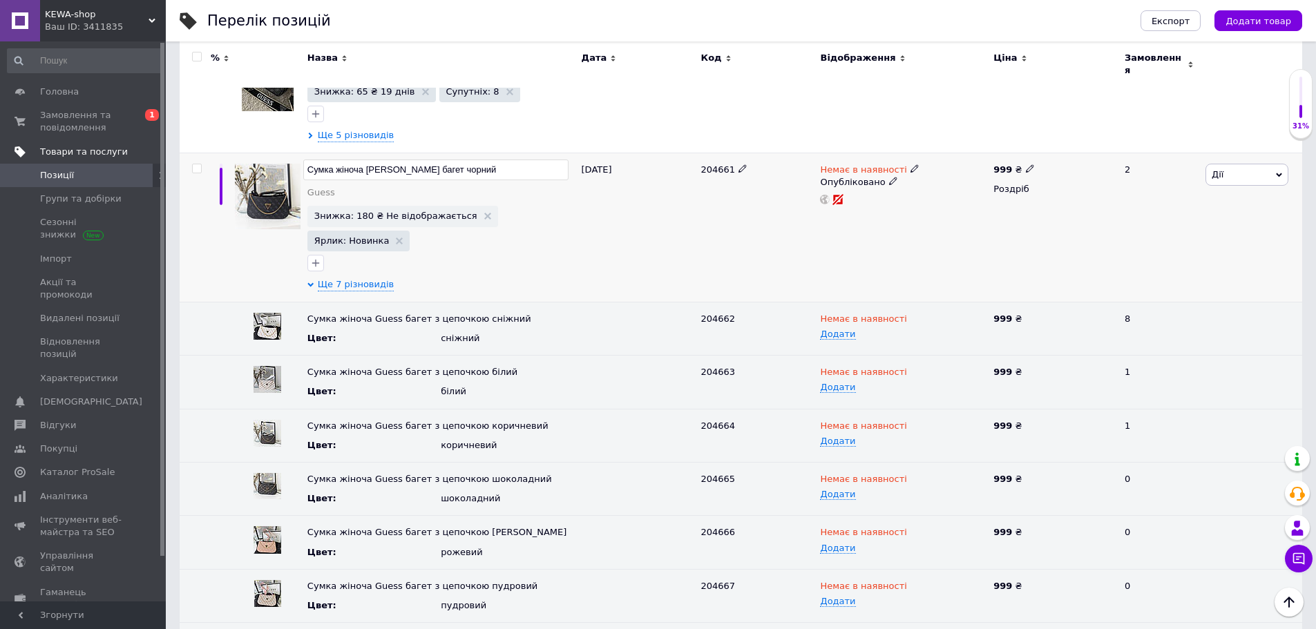
drag, startPoint x: 408, startPoint y: 138, endPoint x: 305, endPoint y: 139, distance: 103.7
click at [305, 160] on input "Сумка жіноча [PERSON_NAME] багет чорний" at bounding box center [435, 170] width 265 height 21
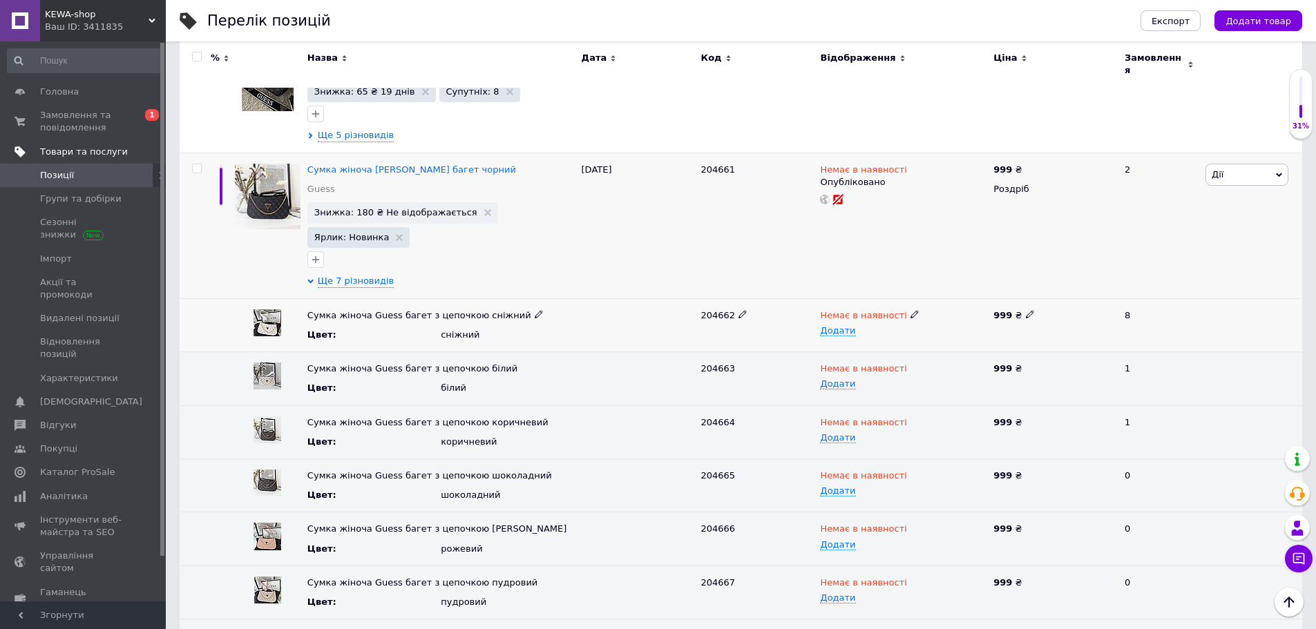
click at [535, 311] on use at bounding box center [539, 315] width 8 height 8
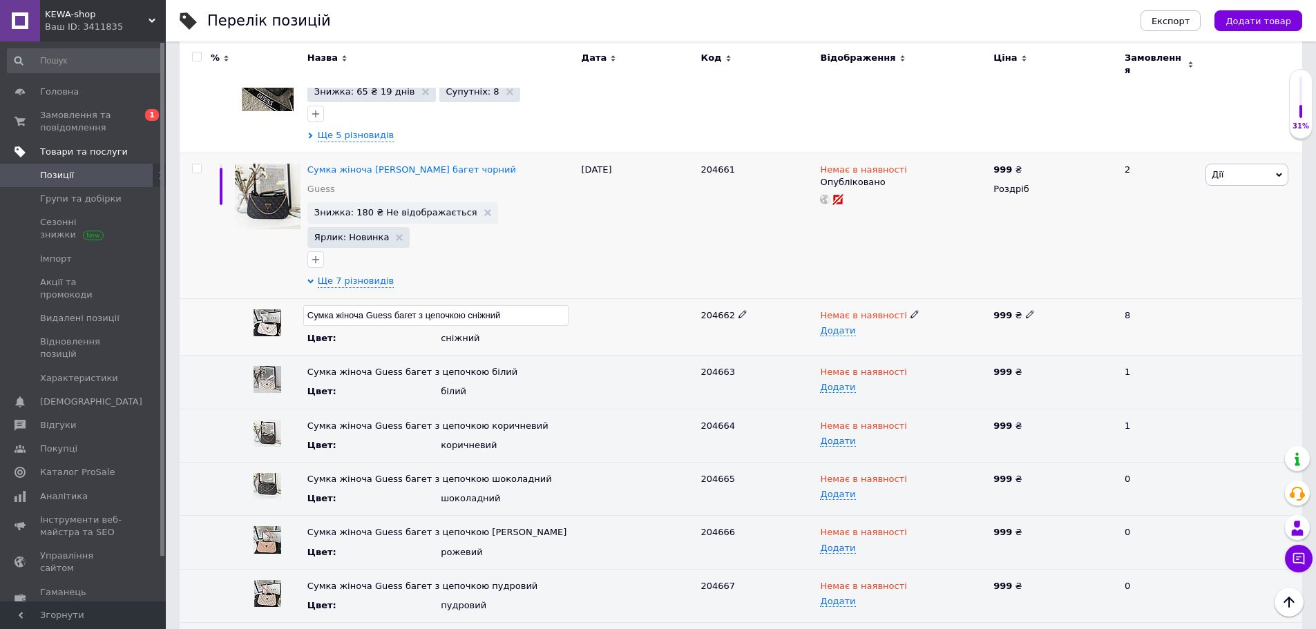
drag, startPoint x: 465, startPoint y: 258, endPoint x: 307, endPoint y: 258, distance: 157.5
click at [304, 305] on input "Сумка жіноча Guess багет з цепочкою сніжний" at bounding box center [435, 315] width 265 height 21
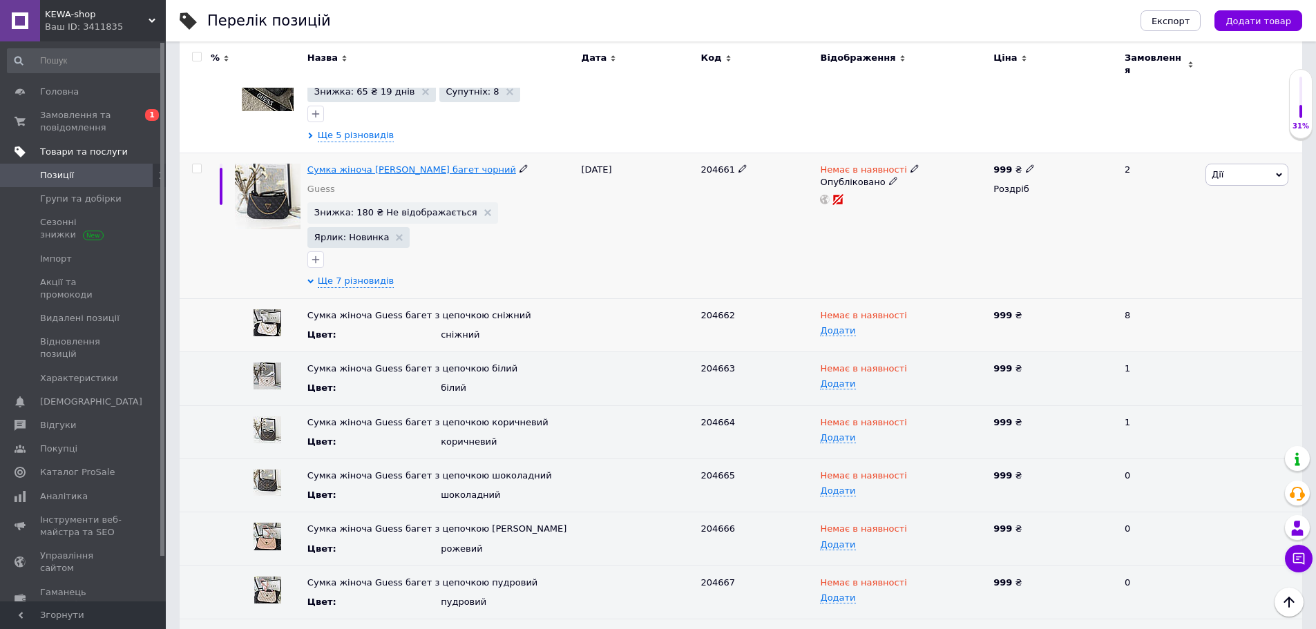
click at [399, 164] on span "Сумка жіноча [PERSON_NAME] багет чорний" at bounding box center [411, 169] width 209 height 10
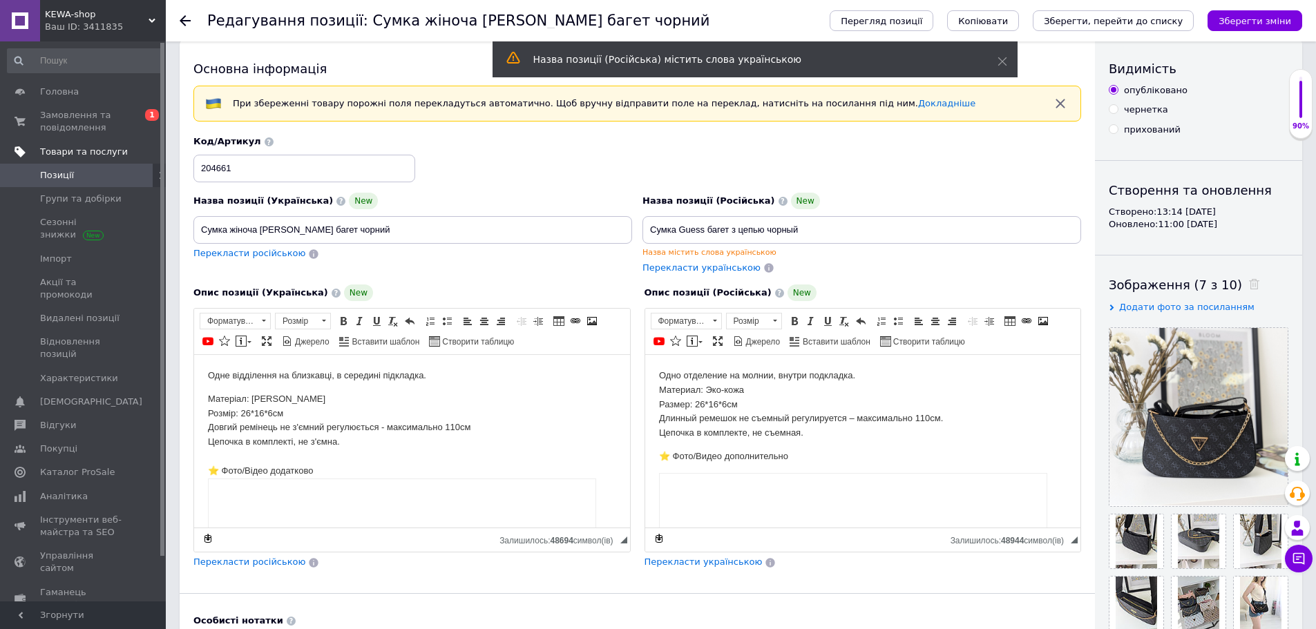
scroll to position [69, 0]
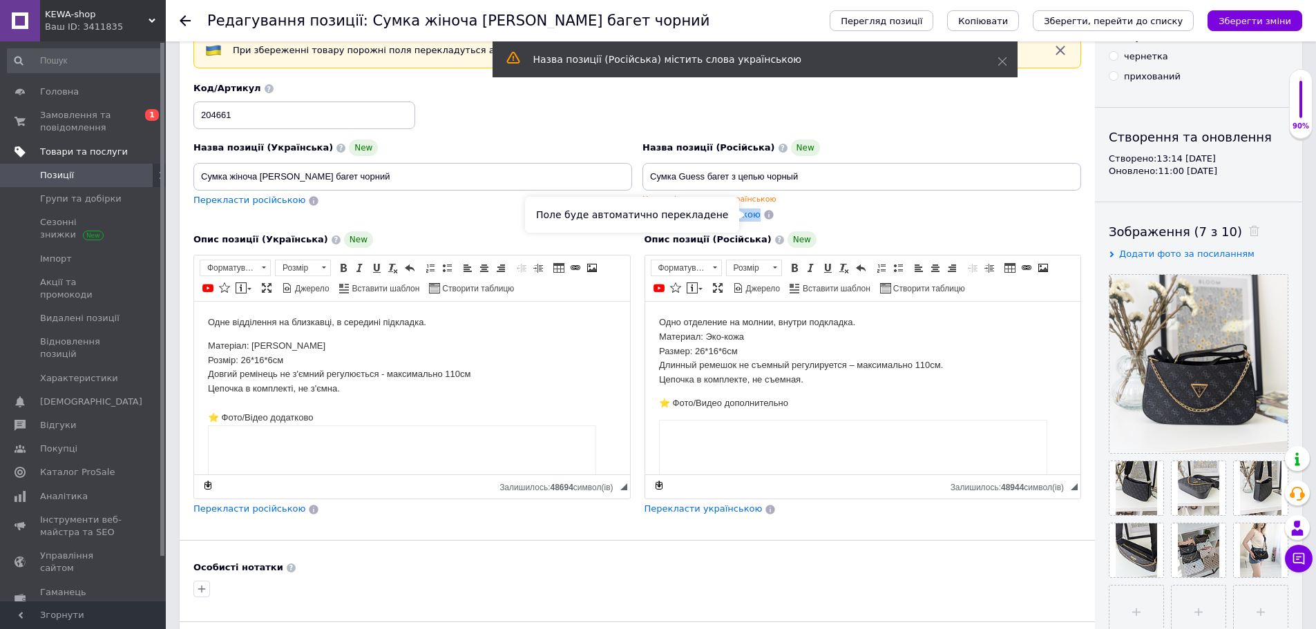
drag, startPoint x: 755, startPoint y: 213, endPoint x: 757, endPoint y: 195, distance: 18.2
click at [756, 202] on div "Назва позиції (Російська) New Сумка Guess багет з цепью чорный Назва містить сл…" at bounding box center [862, 181] width 449 height 92
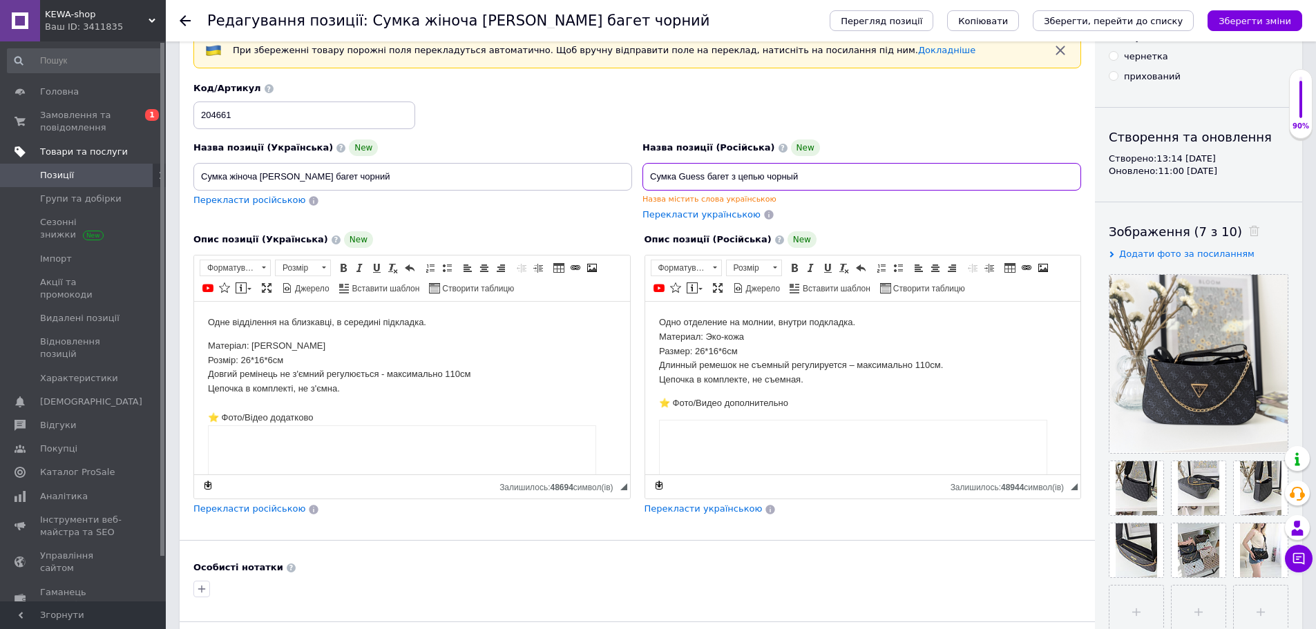
drag, startPoint x: 764, startPoint y: 171, endPoint x: 644, endPoint y: 172, distance: 119.5
click at [644, 172] on input "Сумка Guess багет з цепью чорный" at bounding box center [862, 177] width 439 height 28
click at [183, 22] on icon at bounding box center [185, 20] width 11 height 11
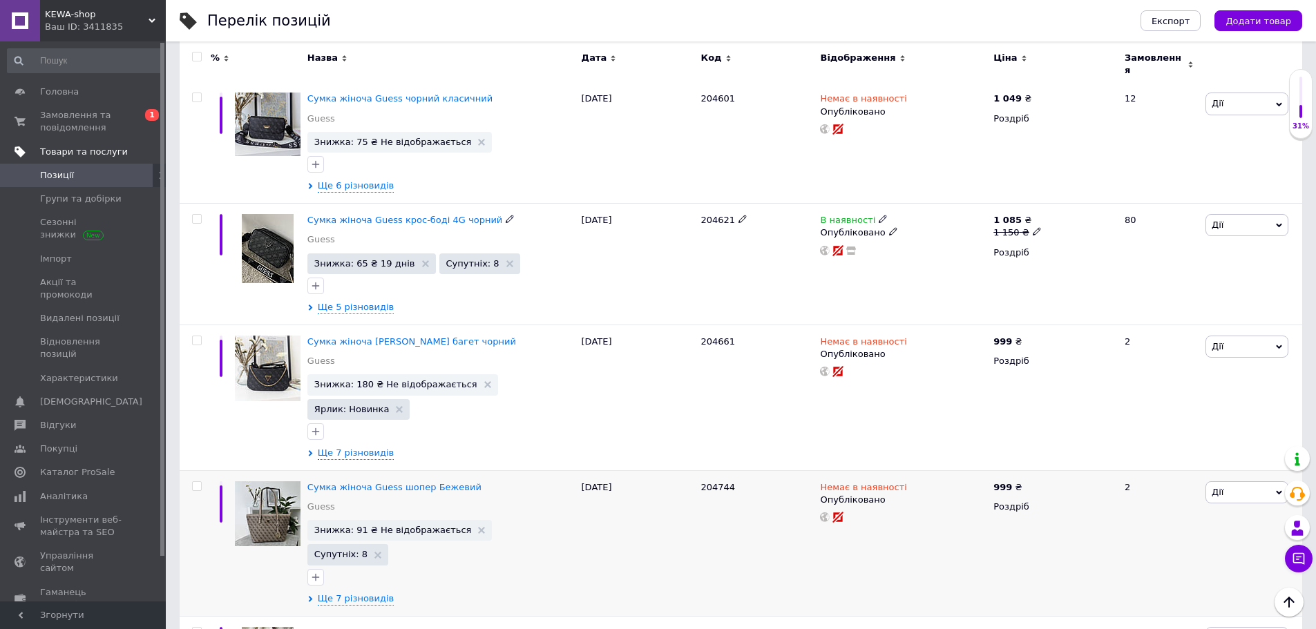
scroll to position [1106, 0]
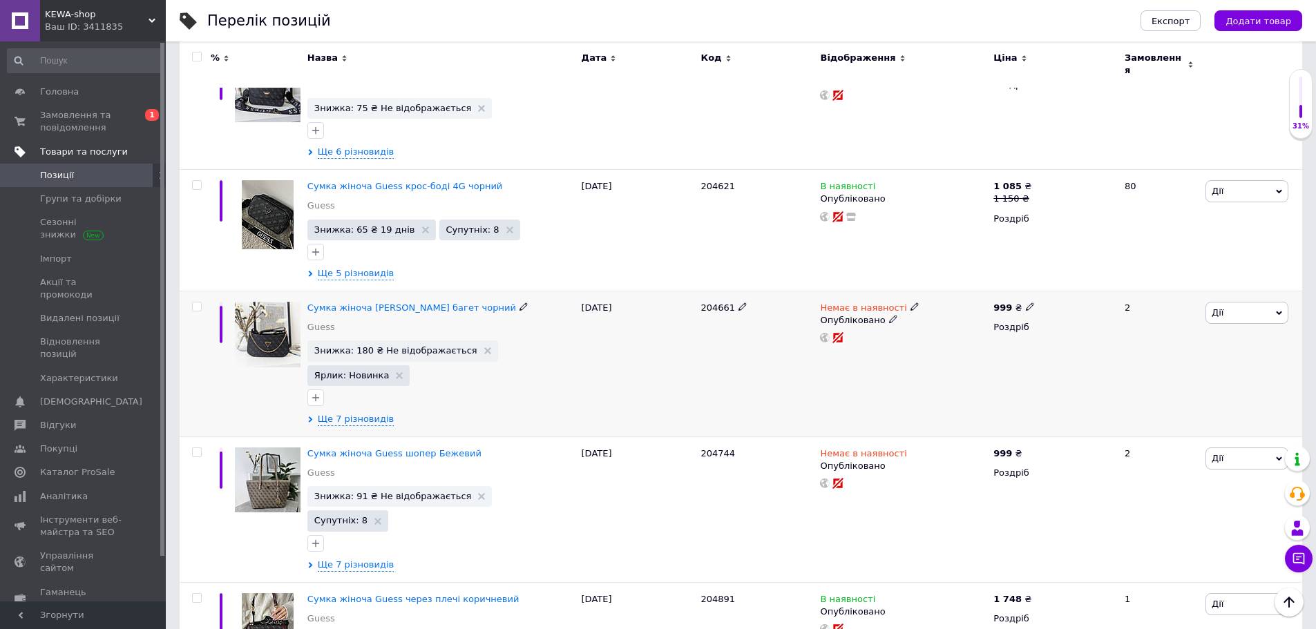
click at [1237, 302] on span "Дії" at bounding box center [1247, 313] width 83 height 22
click at [1210, 505] on li "Видалити" at bounding box center [1219, 514] width 138 height 19
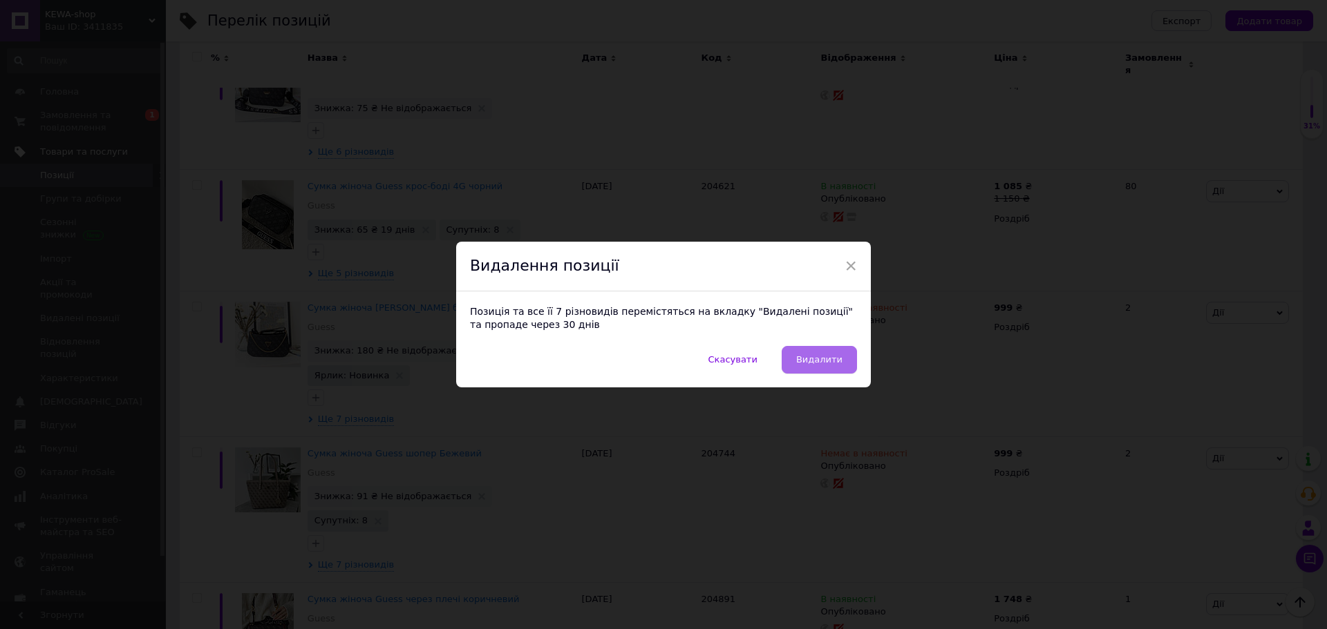
click at [828, 366] on button "Видалити" at bounding box center [819, 360] width 75 height 28
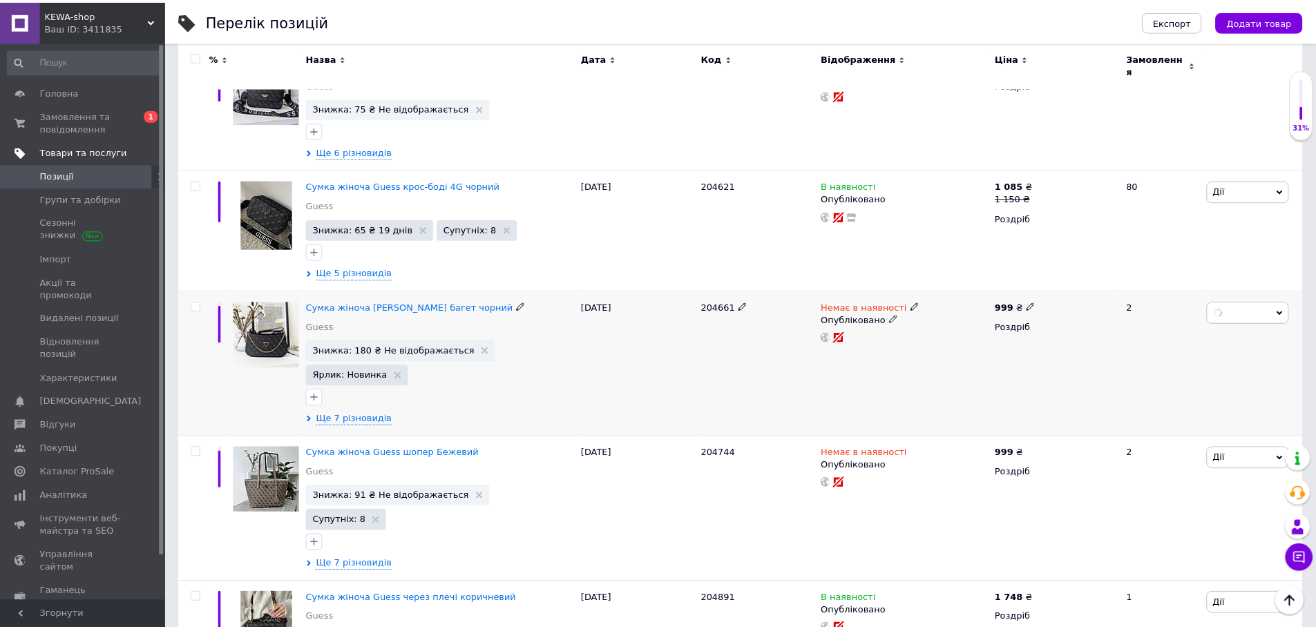
scroll to position [0, 319]
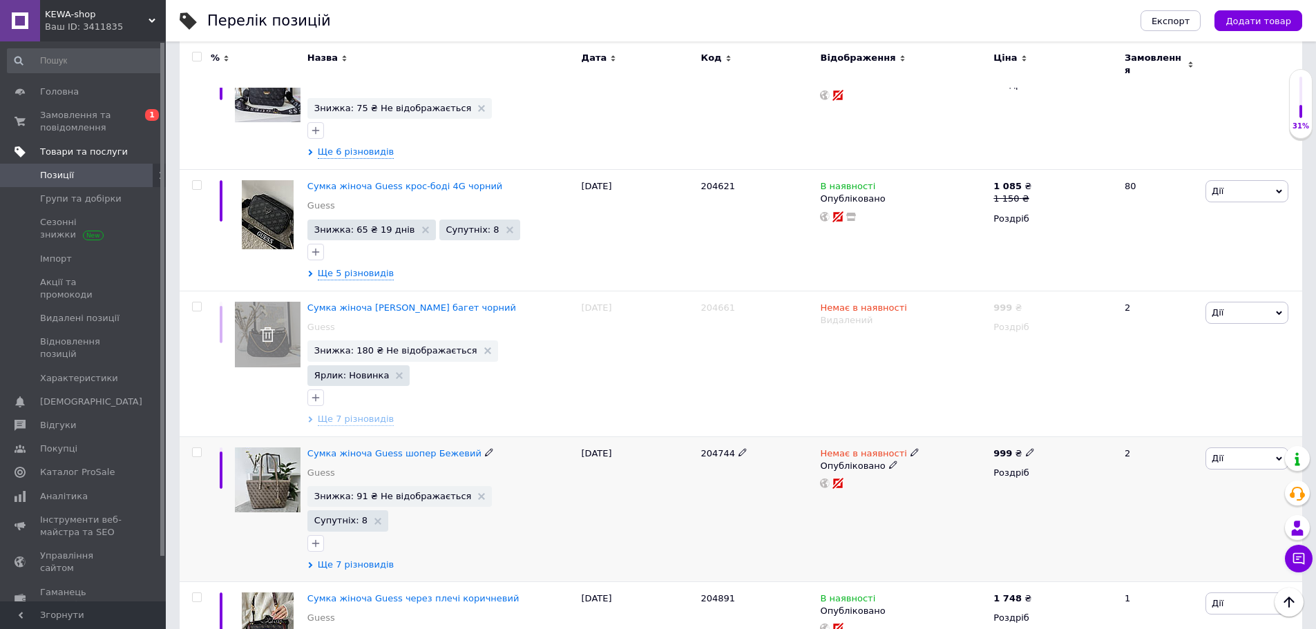
click at [341, 559] on span "Ще 7 різновидів" at bounding box center [356, 565] width 76 height 12
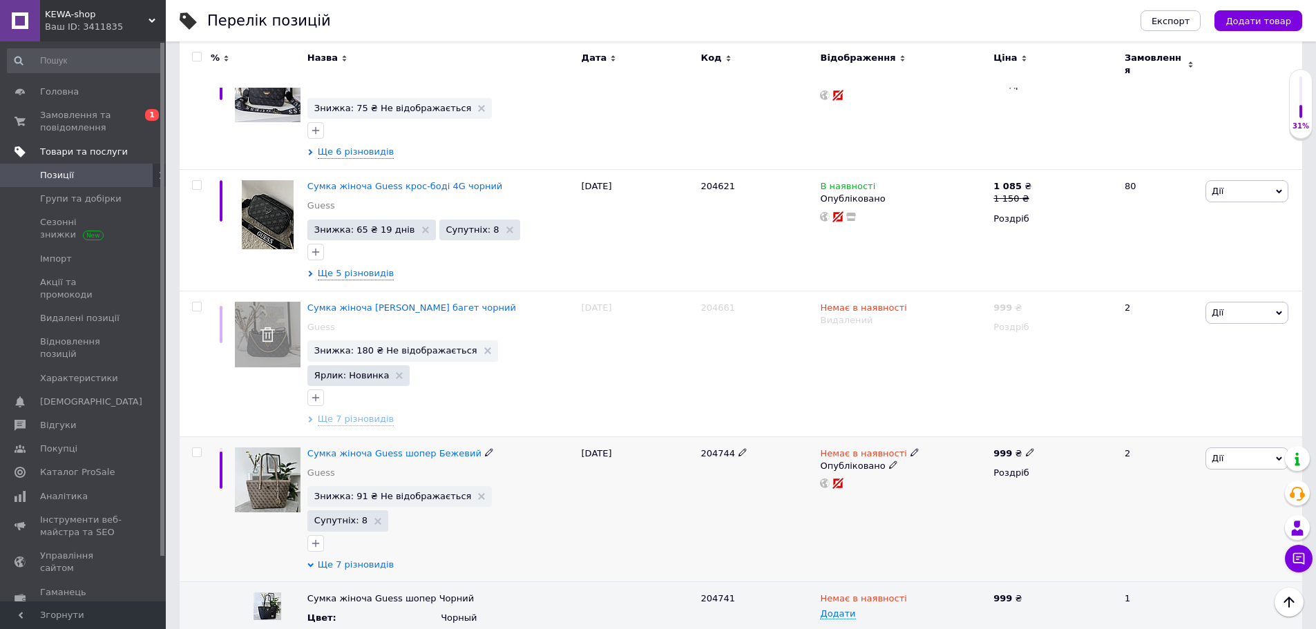
click at [341, 559] on span "Ще 7 різновидів" at bounding box center [356, 565] width 76 height 12
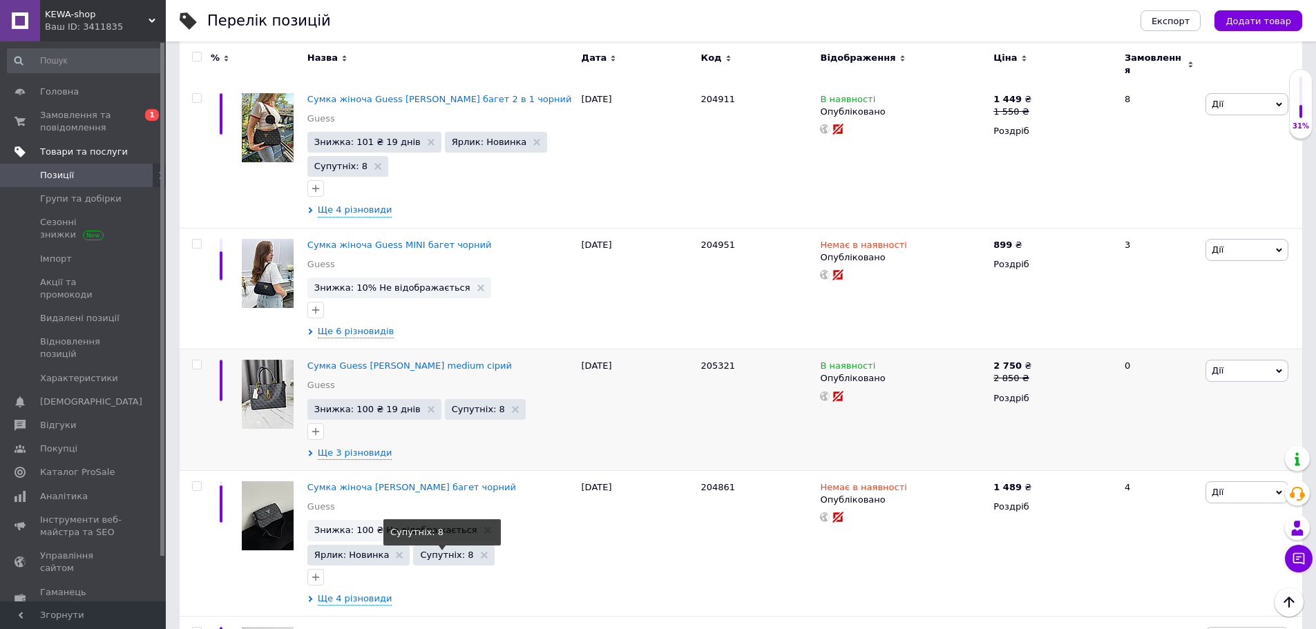
scroll to position [1797, 0]
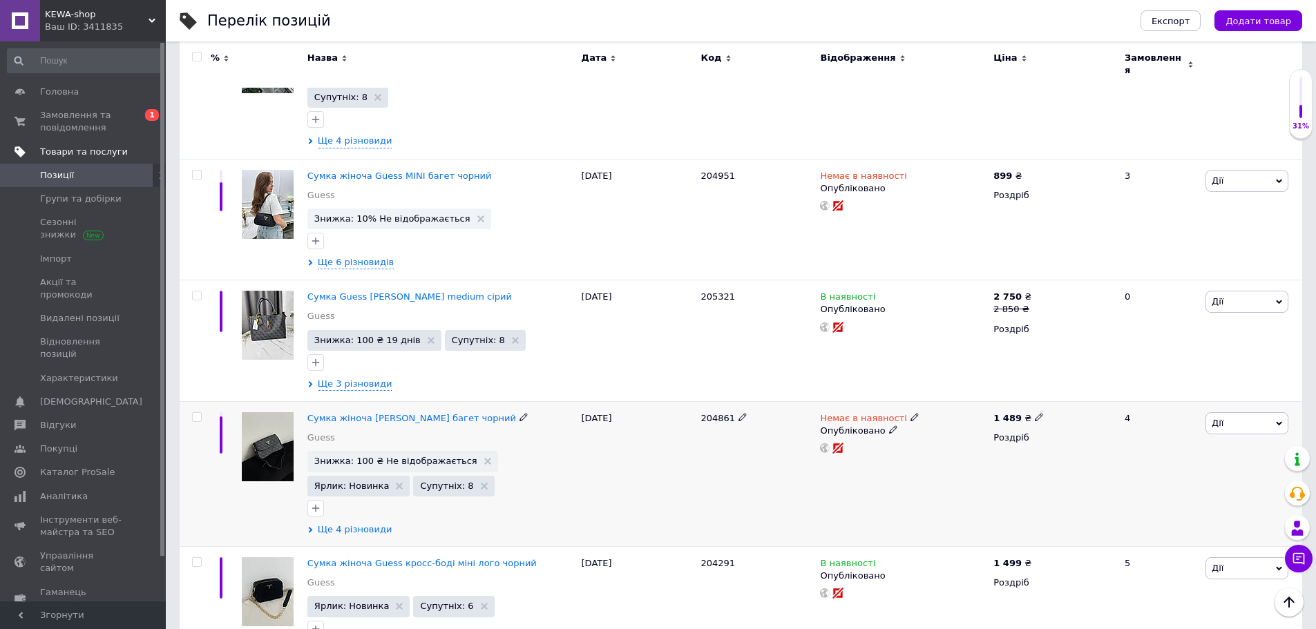
click at [353, 524] on span "Ще 4 різновиди" at bounding box center [355, 530] width 75 height 12
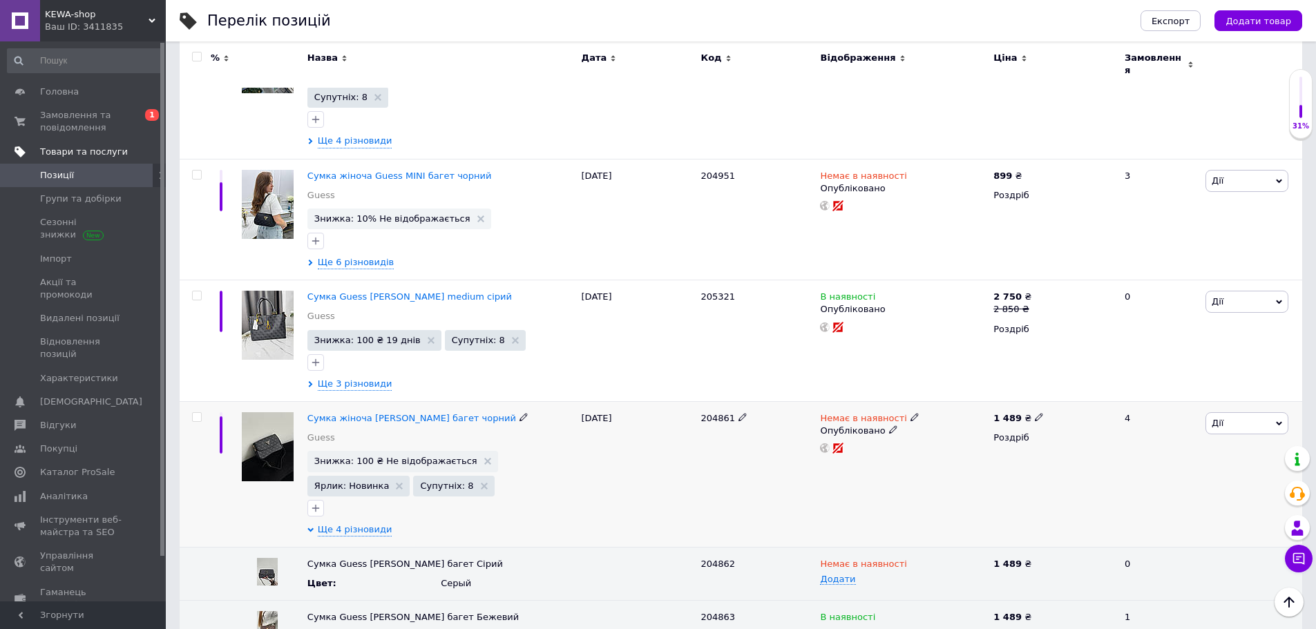
click at [911, 413] on icon at bounding box center [915, 417] width 8 height 8
click at [948, 419] on li "В наявності" at bounding box center [986, 428] width 131 height 19
click at [887, 402] on div "Немає в наявності Наявність В наявності Немає в наявності Під замовлення Готово…" at bounding box center [903, 475] width 173 height 146
click at [911, 560] on use at bounding box center [915, 564] width 8 height 8
click at [913, 581] on li "В наявності" at bounding box center [900, 590] width 171 height 19
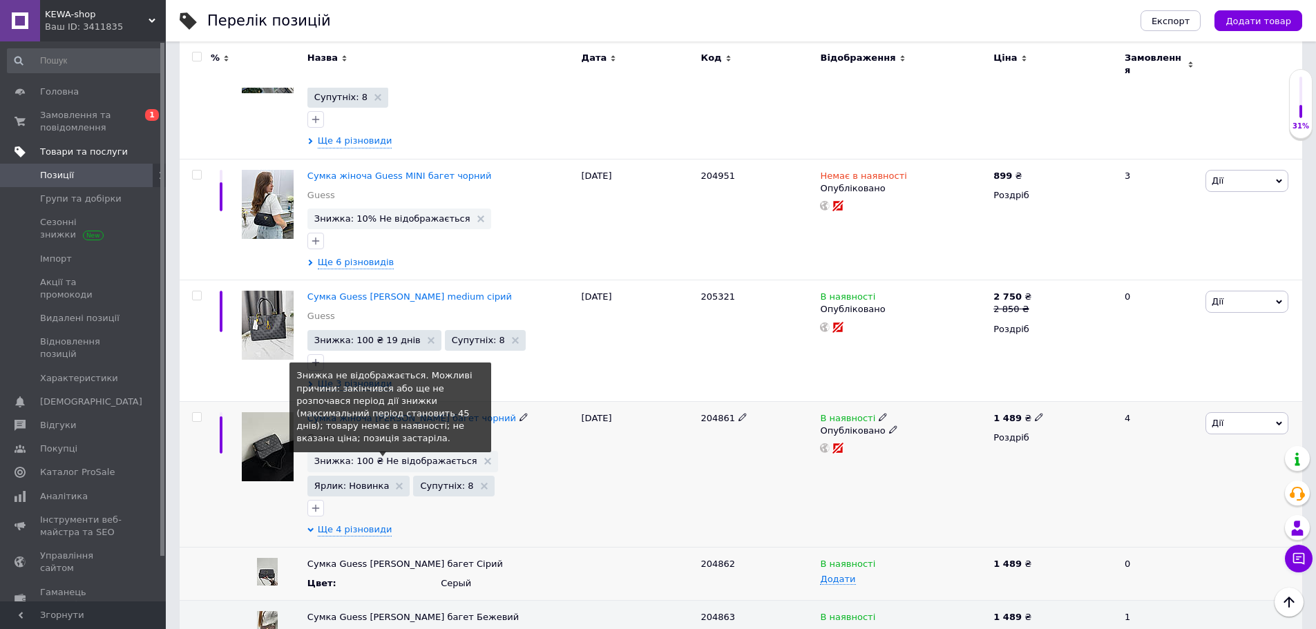
click at [427, 457] on span "Знижка: 100 ₴ Не відображається" at bounding box center [395, 461] width 163 height 9
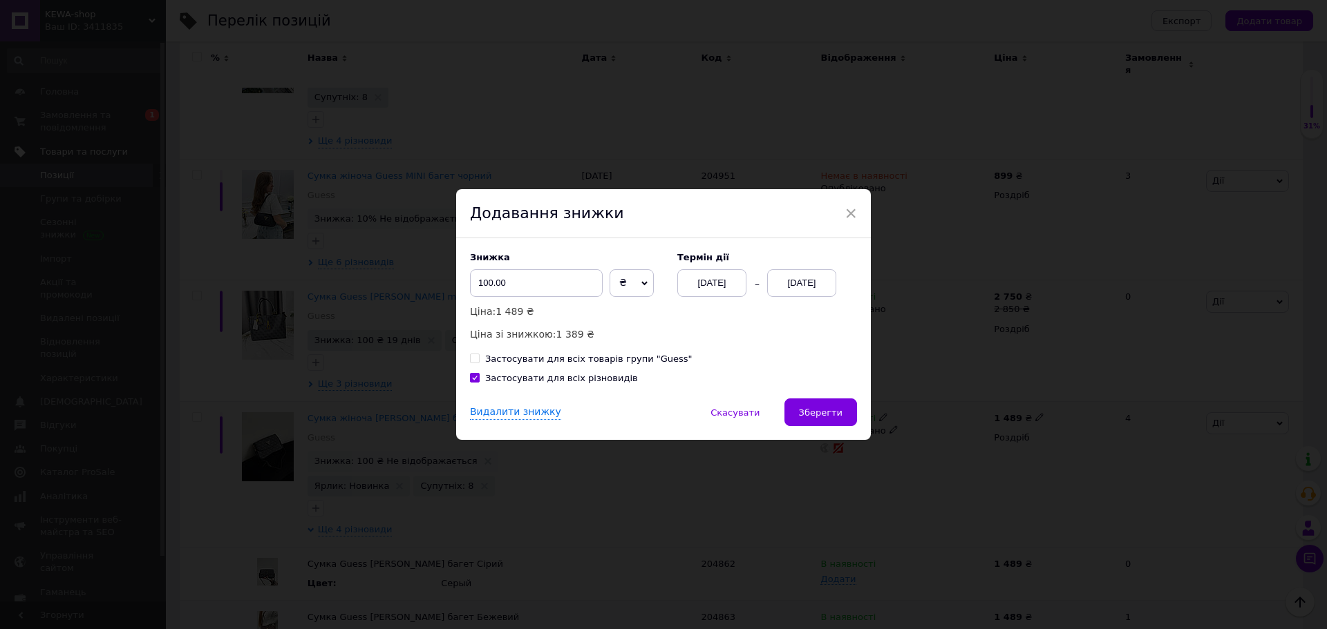
click at [817, 285] on div "[DATE]" at bounding box center [801, 283] width 69 height 28
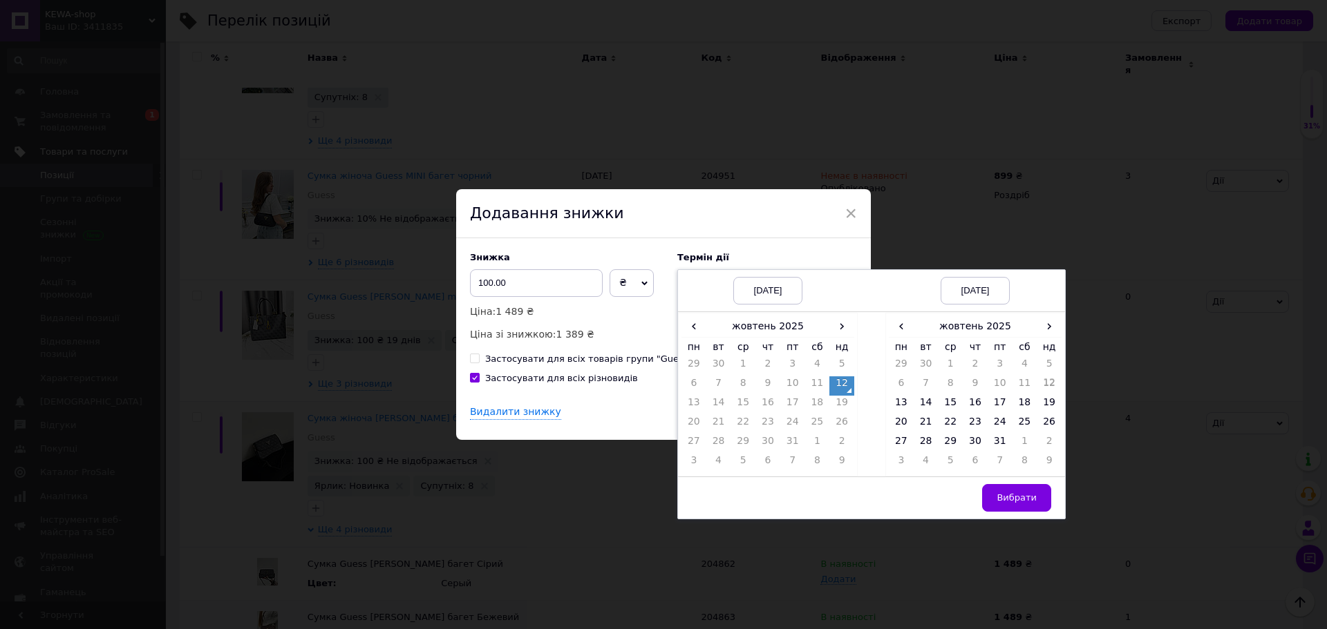
drag, startPoint x: 995, startPoint y: 445, endPoint x: 1008, endPoint y: 520, distance: 75.8
click at [996, 447] on td "31" at bounding box center [999, 444] width 25 height 19
click at [1020, 502] on span "Вибрати" at bounding box center [1016, 498] width 40 height 10
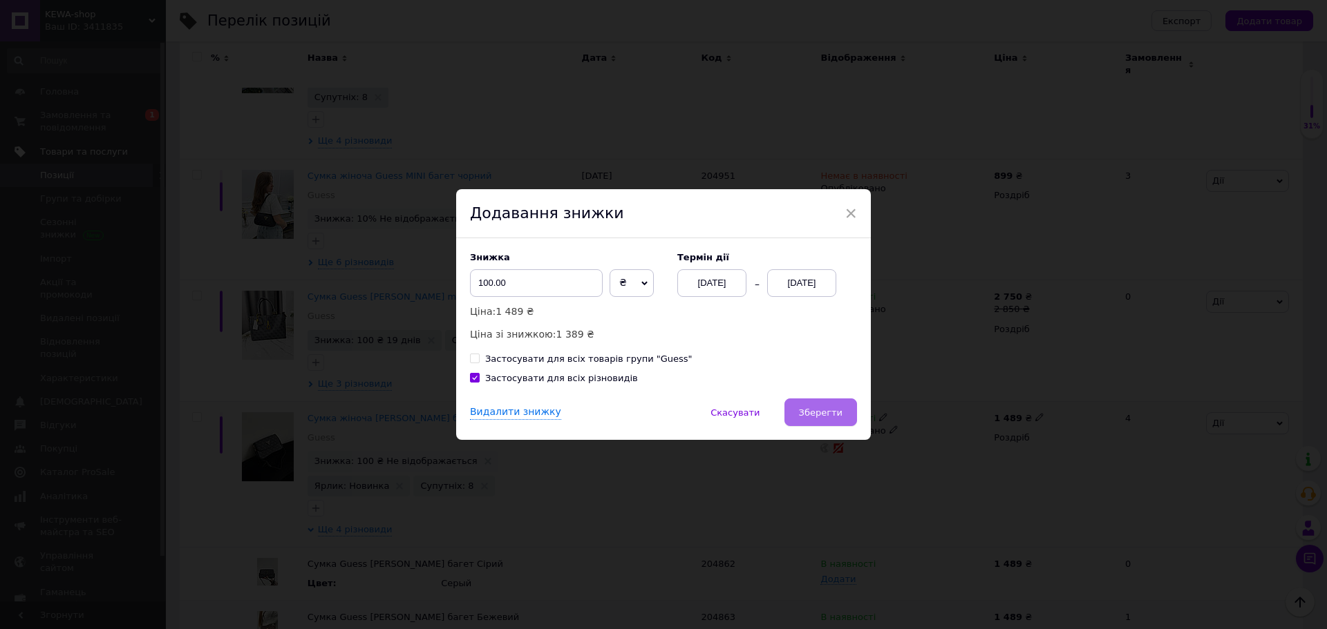
click at [818, 408] on span "Зберегти" at bounding box center [821, 413] width 44 height 10
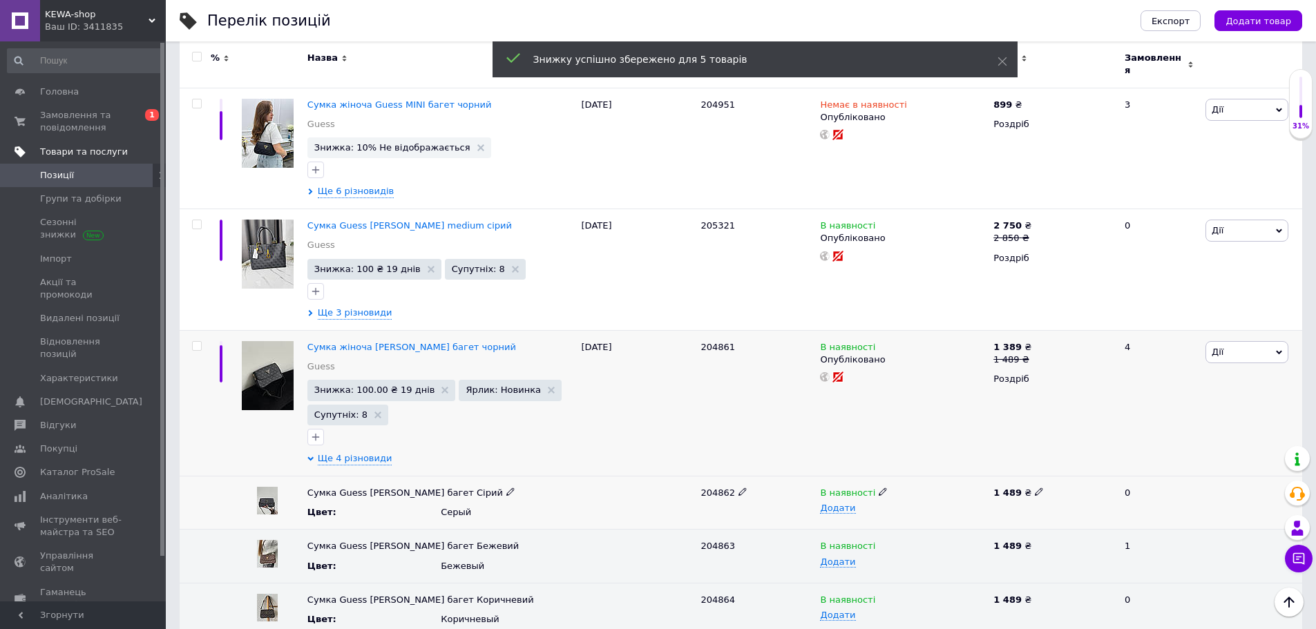
scroll to position [1935, 0]
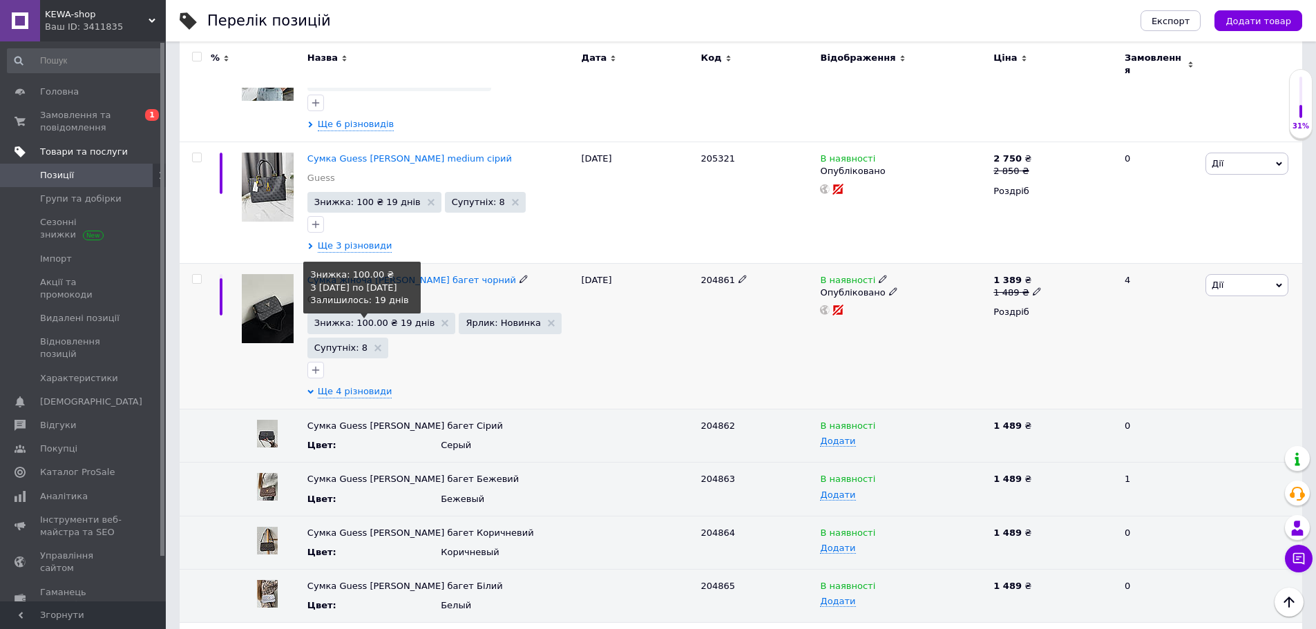
click at [390, 319] on span "Знижка: 100.00 ₴ 19 днів" at bounding box center [374, 323] width 121 height 9
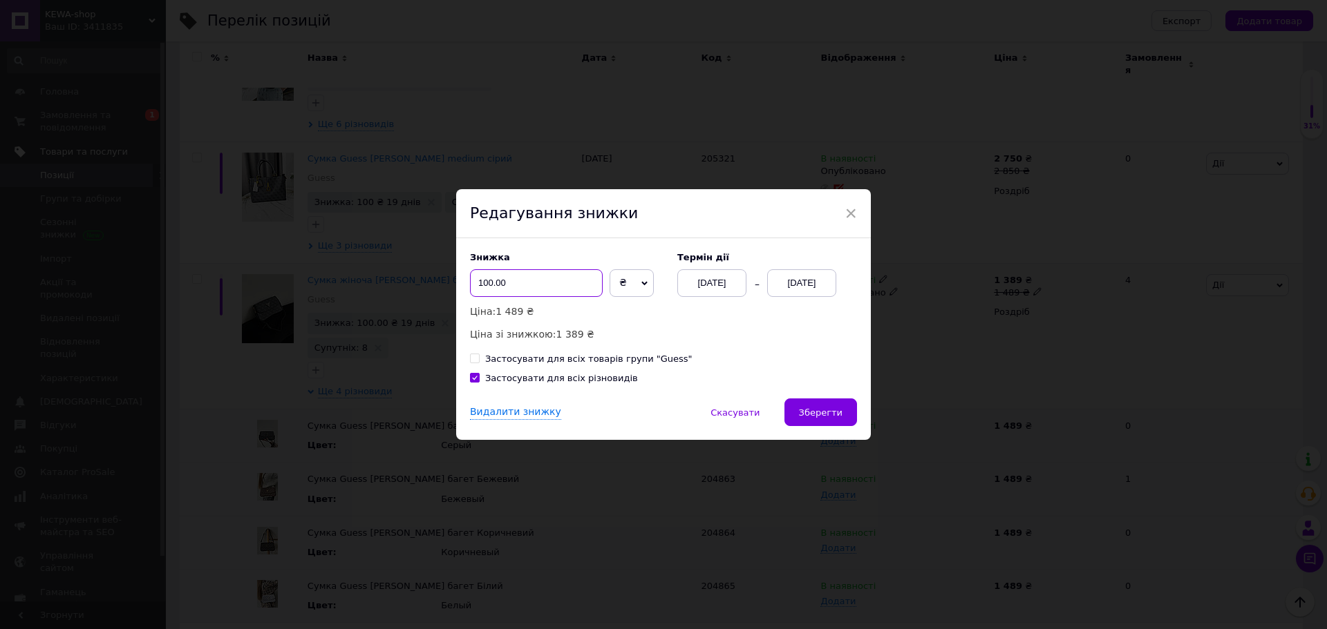
drag, startPoint x: 485, startPoint y: 279, endPoint x: 477, endPoint y: 285, distance: 9.4
click at [477, 285] on input "100.00" at bounding box center [536, 283] width 133 height 28
type input "50.00"
click at [810, 413] on span "Зберегти" at bounding box center [821, 413] width 44 height 10
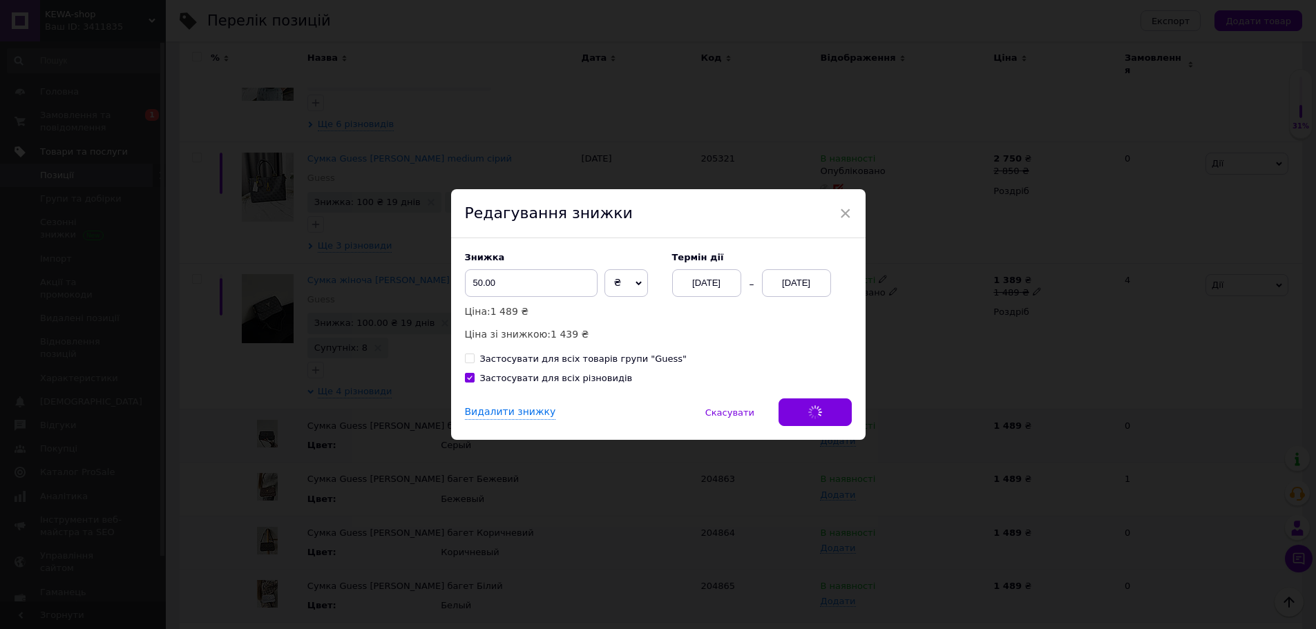
scroll to position [0, 319]
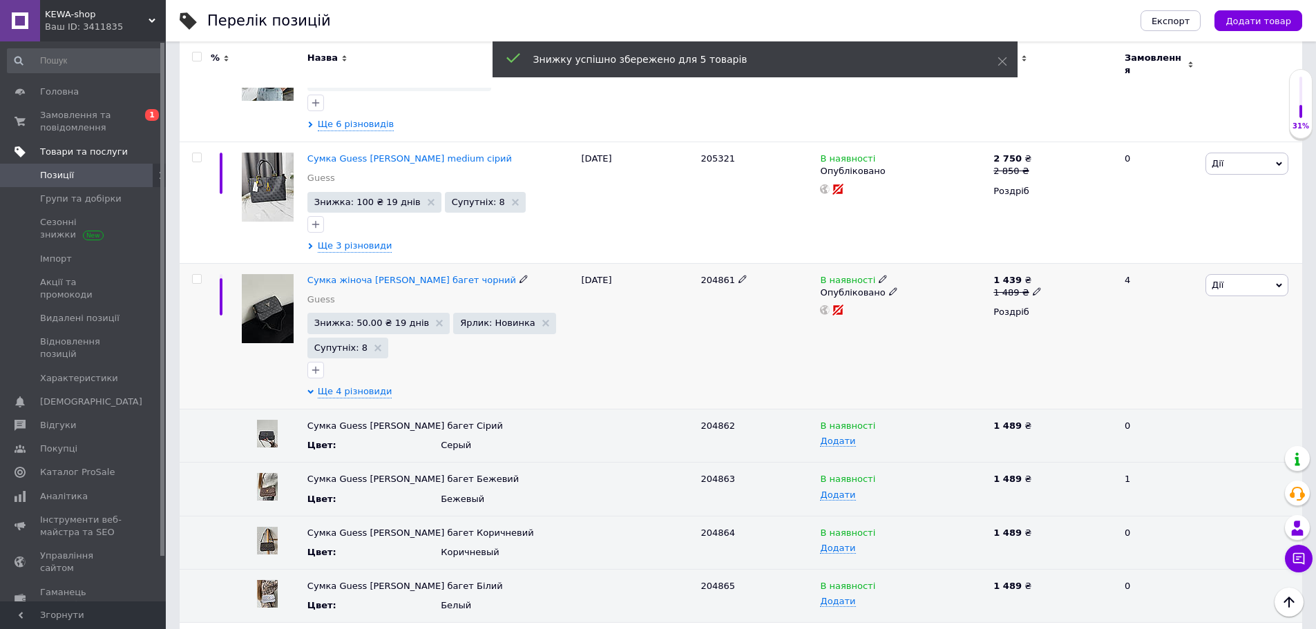
click at [490, 313] on div "Знижка: 50.00 ₴ 19 днів Ярлик: Новинка Супутніх: 8" at bounding box center [440, 347] width 267 height 68
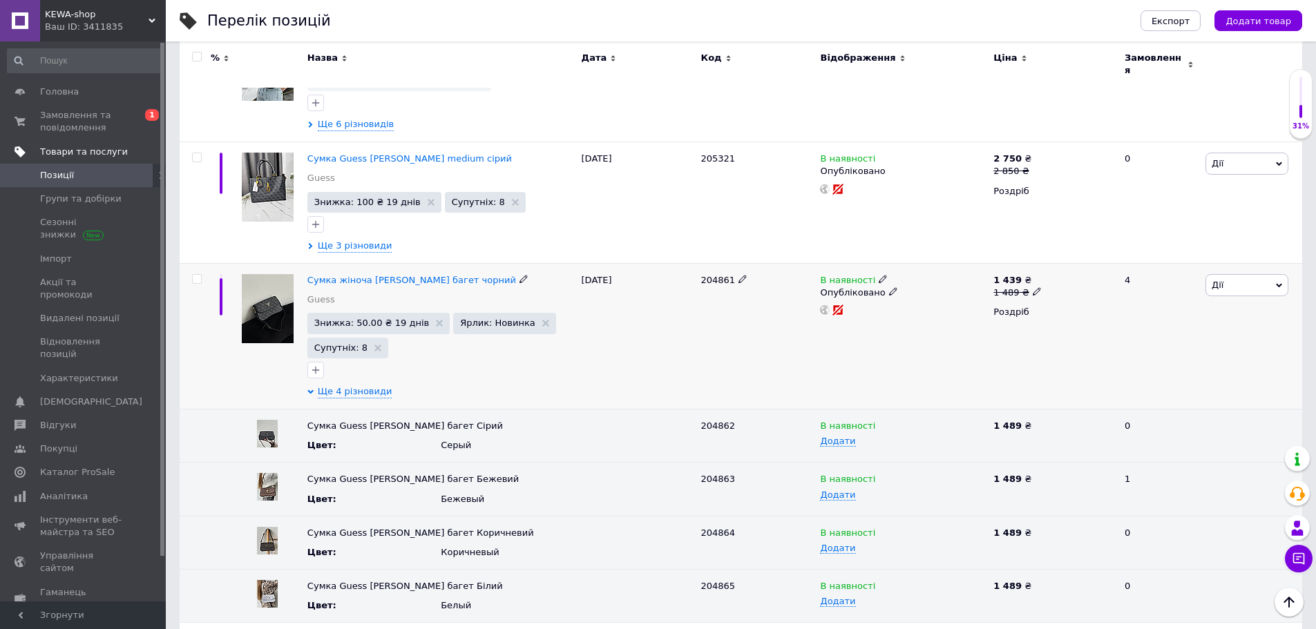
click at [390, 274] on div "Сумка жіноча [PERSON_NAME] багет чорний Guess" at bounding box center [440, 293] width 267 height 39
click at [388, 319] on span "Знижка: 50.00 ₴ 19 днів" at bounding box center [371, 323] width 115 height 9
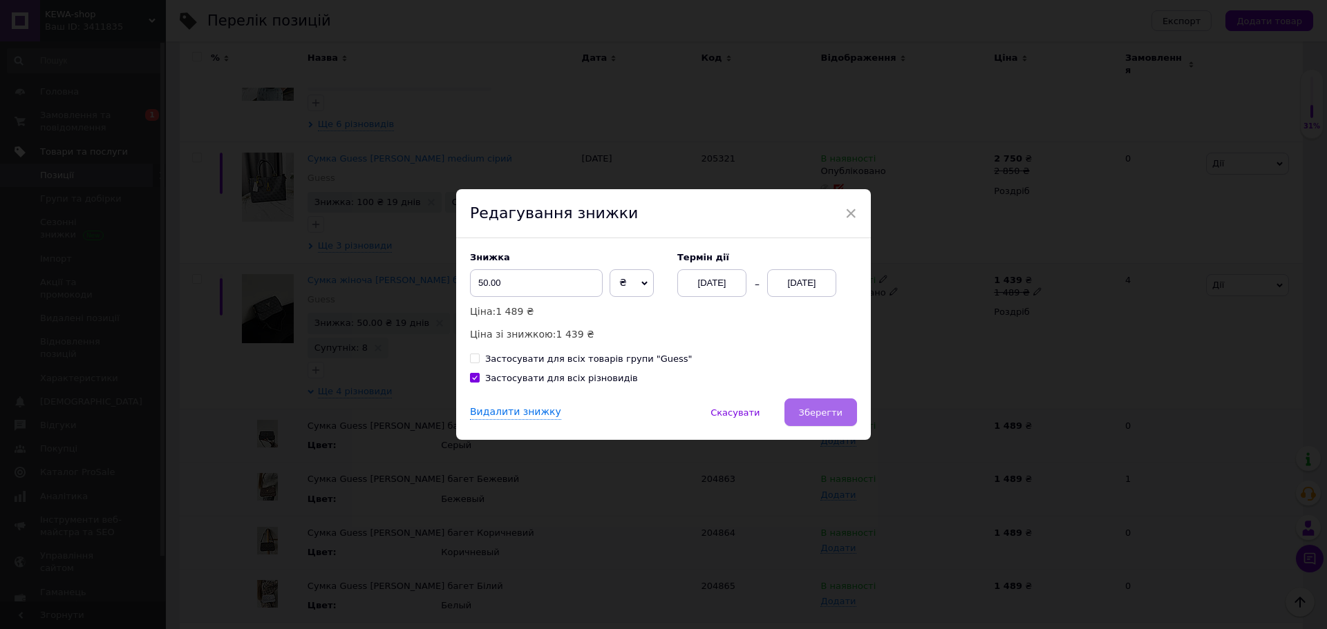
click at [825, 417] on span "Зберегти" at bounding box center [821, 413] width 44 height 10
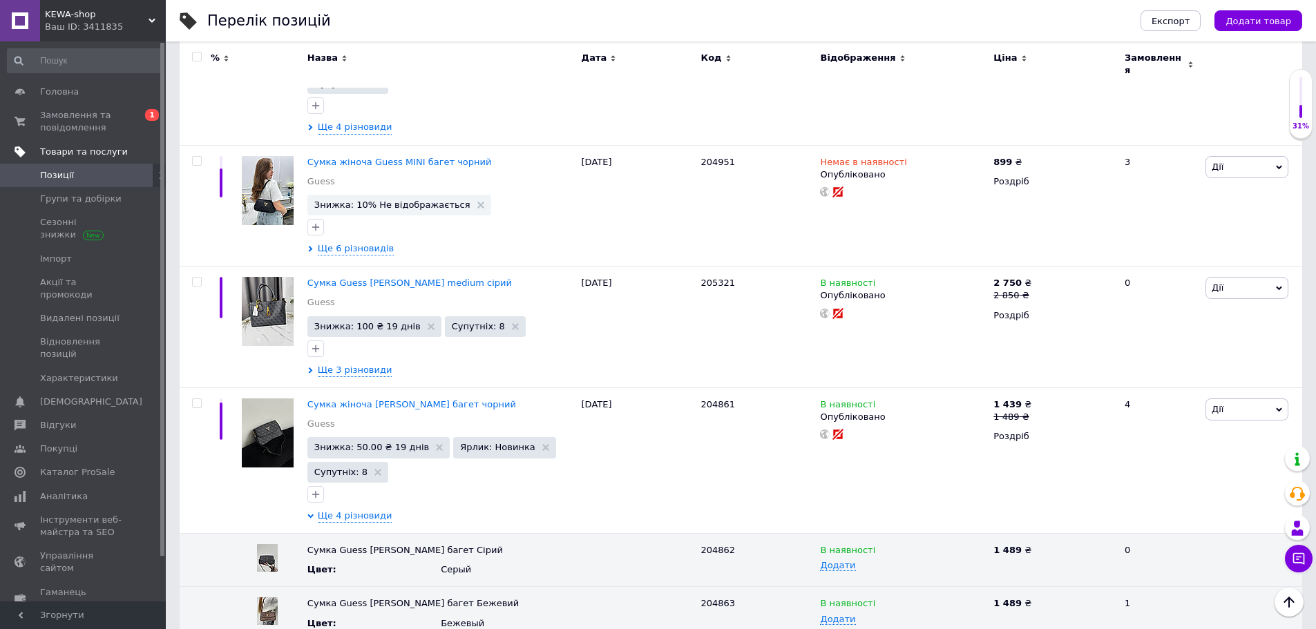
scroll to position [1611, 0]
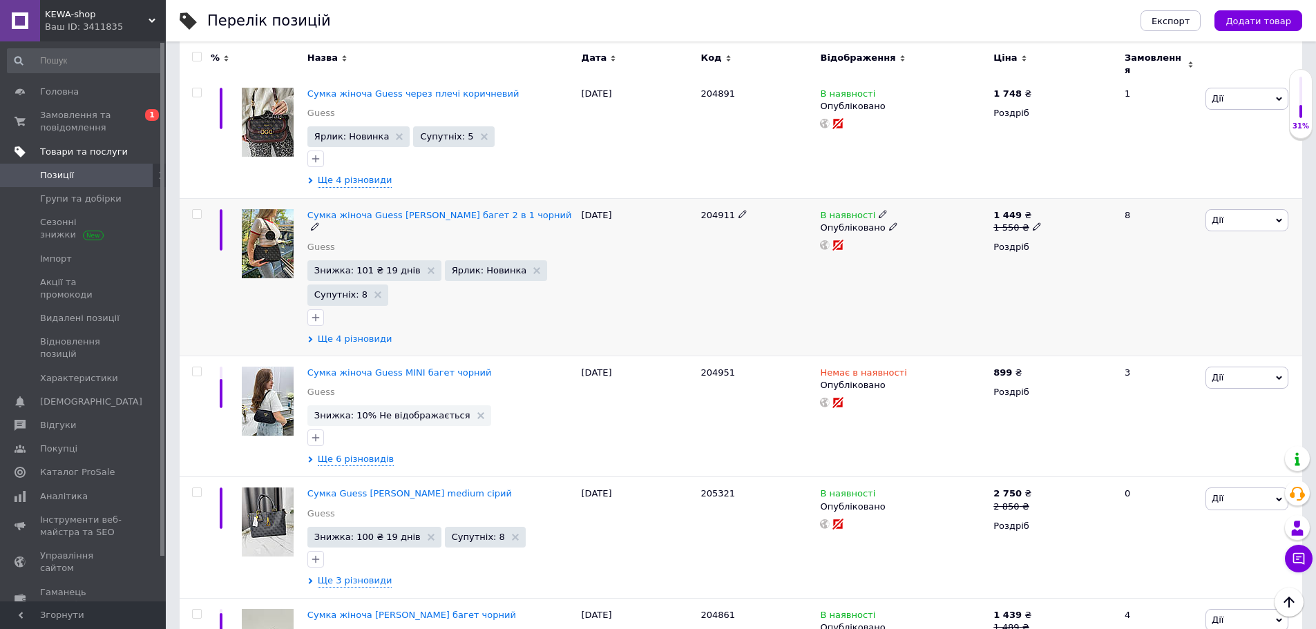
click at [363, 333] on span "Ще 4 різновиди" at bounding box center [355, 339] width 75 height 12
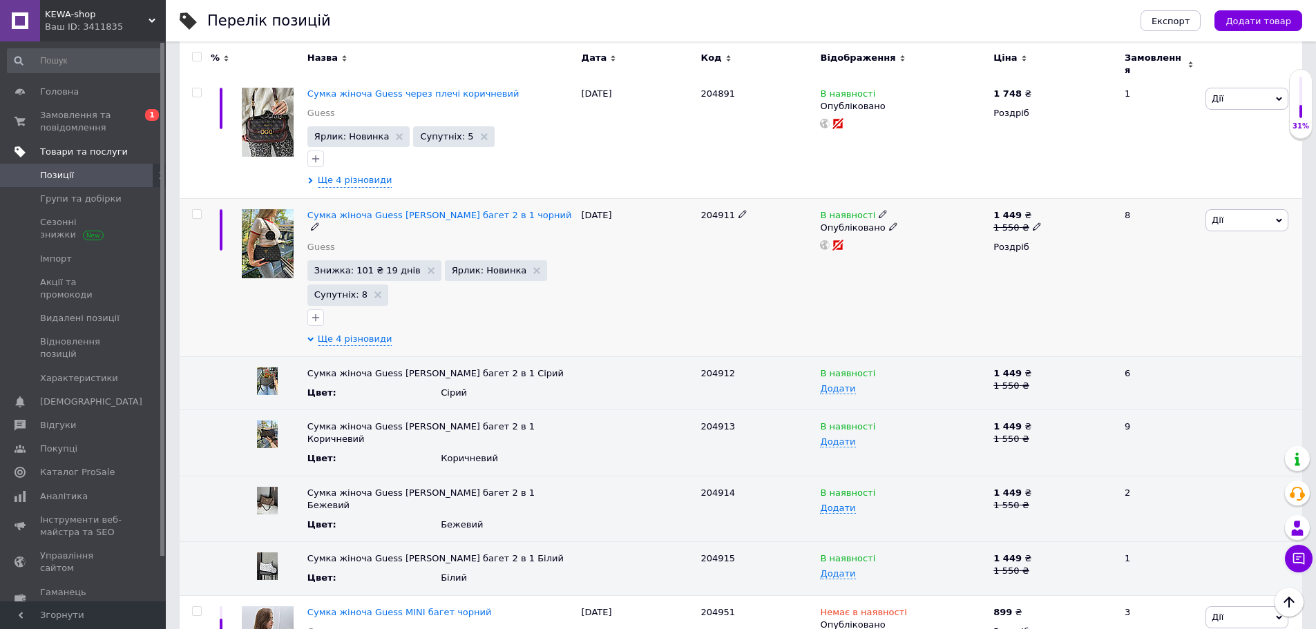
click at [1231, 209] on span "Дії" at bounding box center [1247, 220] width 83 height 22
click at [1208, 276] on li "Копіювати" at bounding box center [1219, 285] width 138 height 19
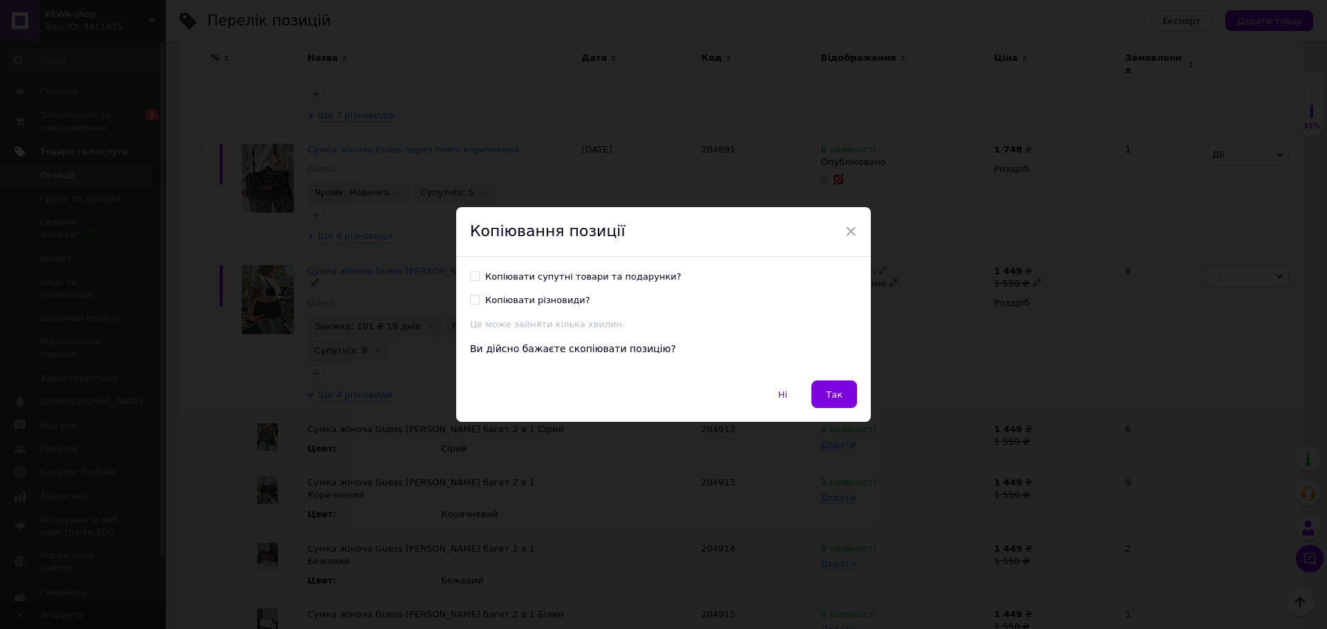
click at [613, 275] on div "Копіювати супутні товари та подарунки?" at bounding box center [583, 277] width 196 height 12
click at [479, 275] on input "Копіювати супутні товари та подарунки?" at bounding box center [474, 276] width 9 height 9
checkbox input "true"
click at [841, 399] on button "Так" at bounding box center [834, 395] width 46 height 28
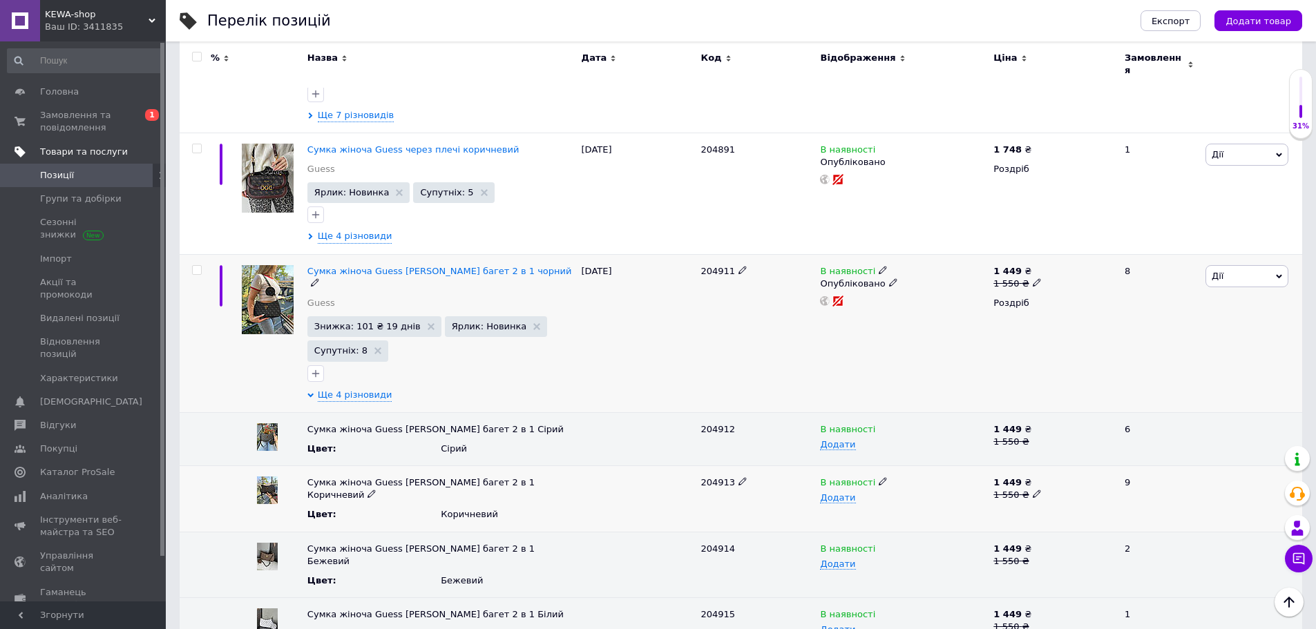
scroll to position [0, 319]
